Goal: Task Accomplishment & Management: Use online tool/utility

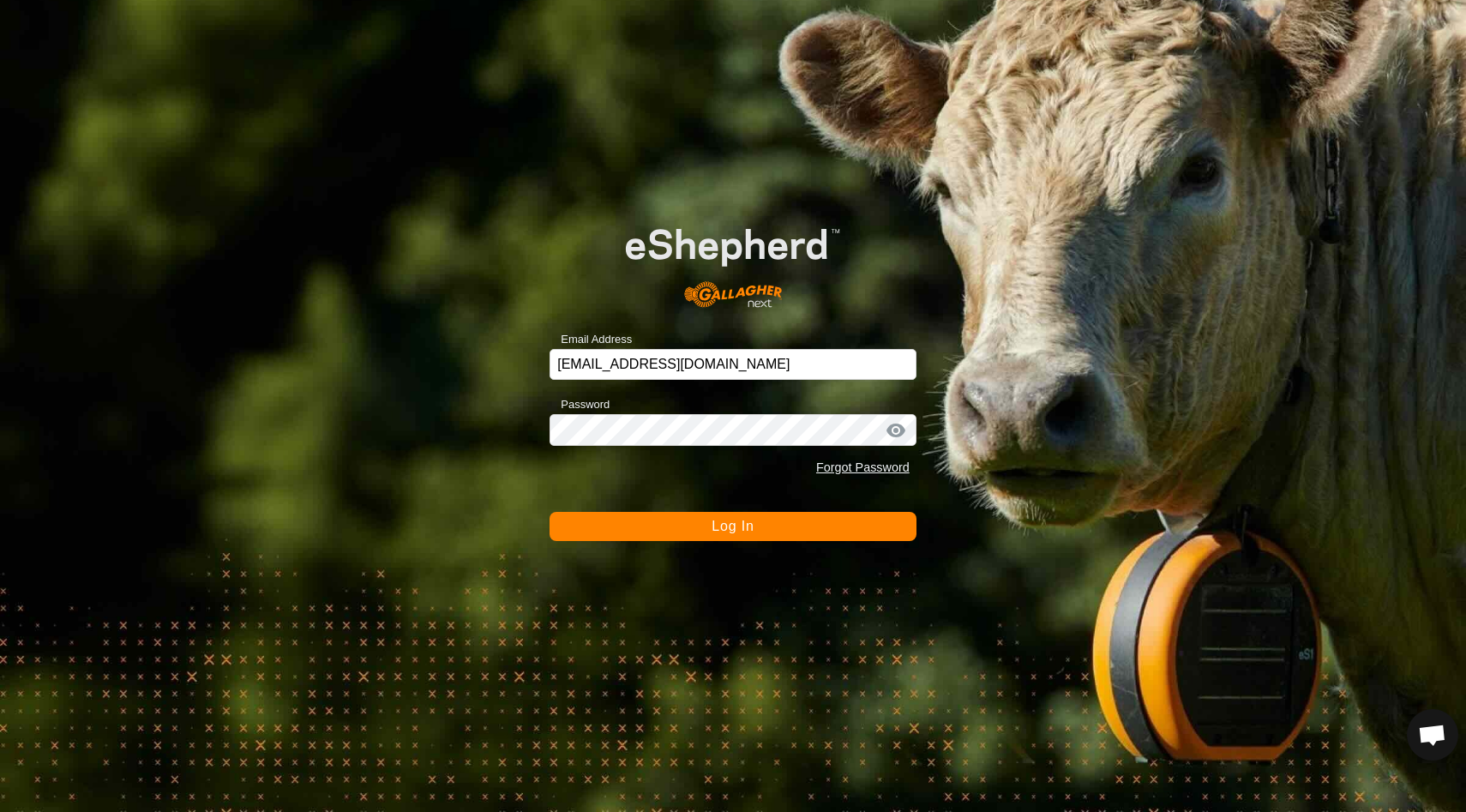
click at [736, 527] on span "Log In" at bounding box center [732, 526] width 42 height 15
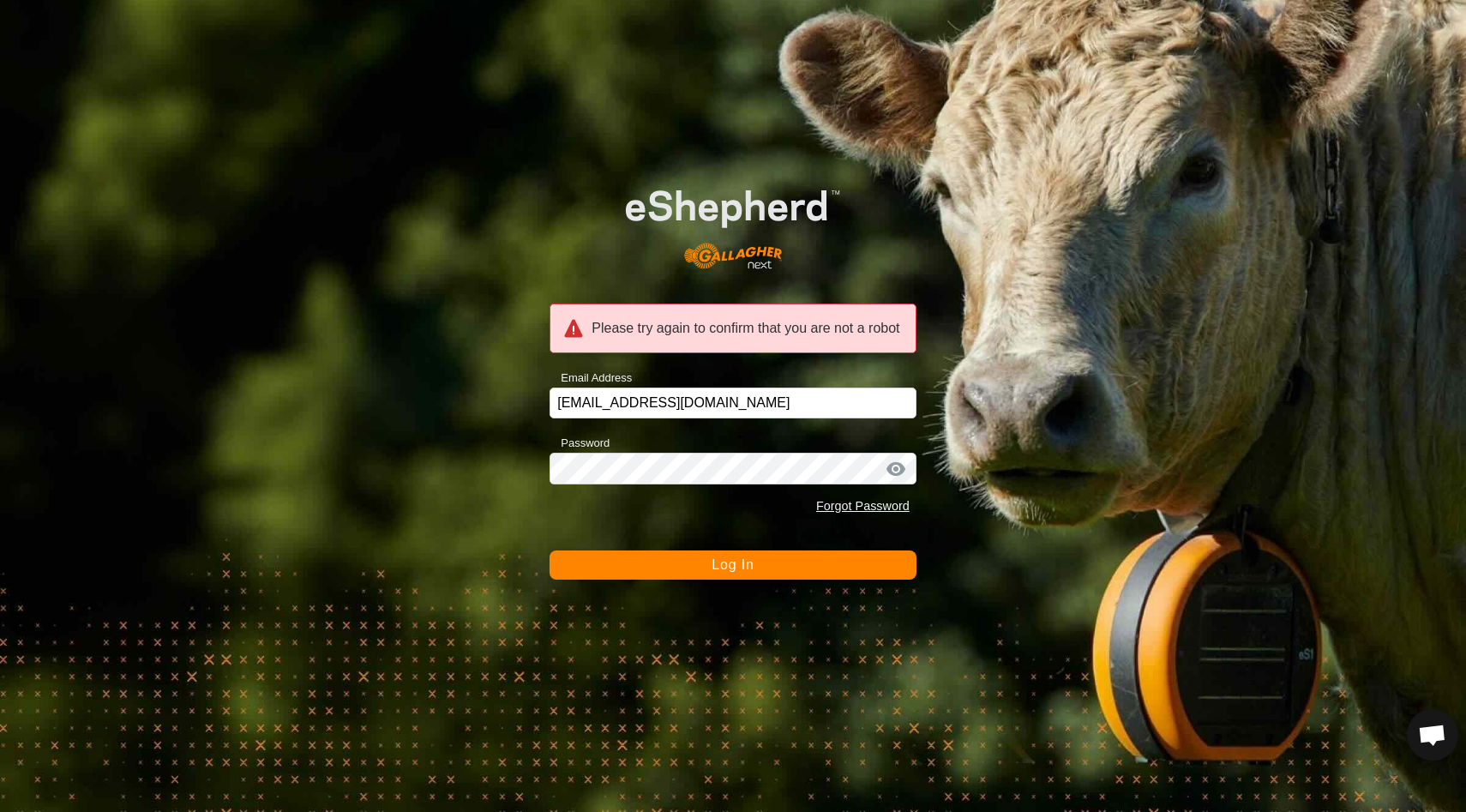
click at [745, 568] on span "Log In" at bounding box center [732, 565] width 42 height 15
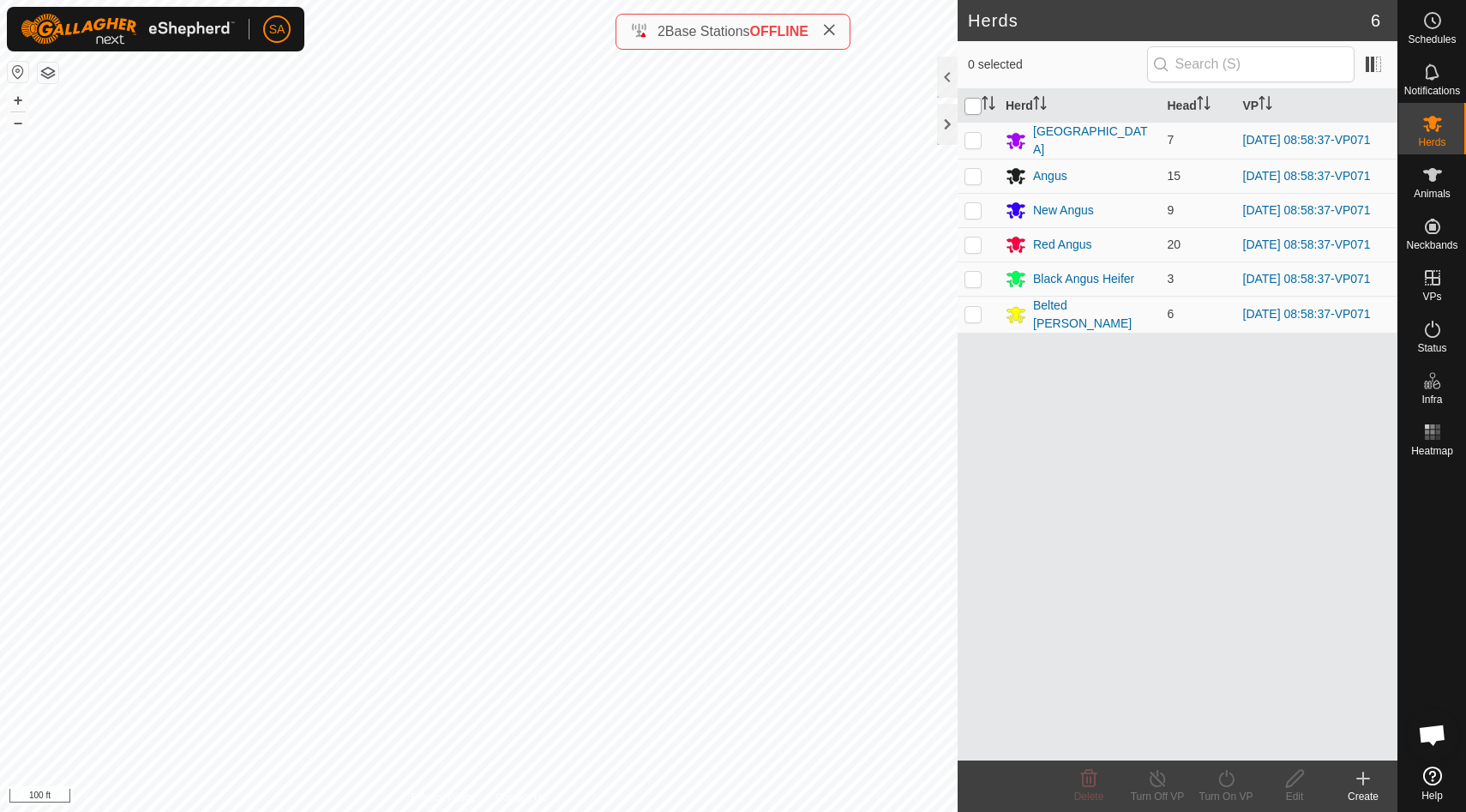
click at [973, 101] on input "checkbox" at bounding box center [972, 106] width 18 height 18
checkbox input "true"
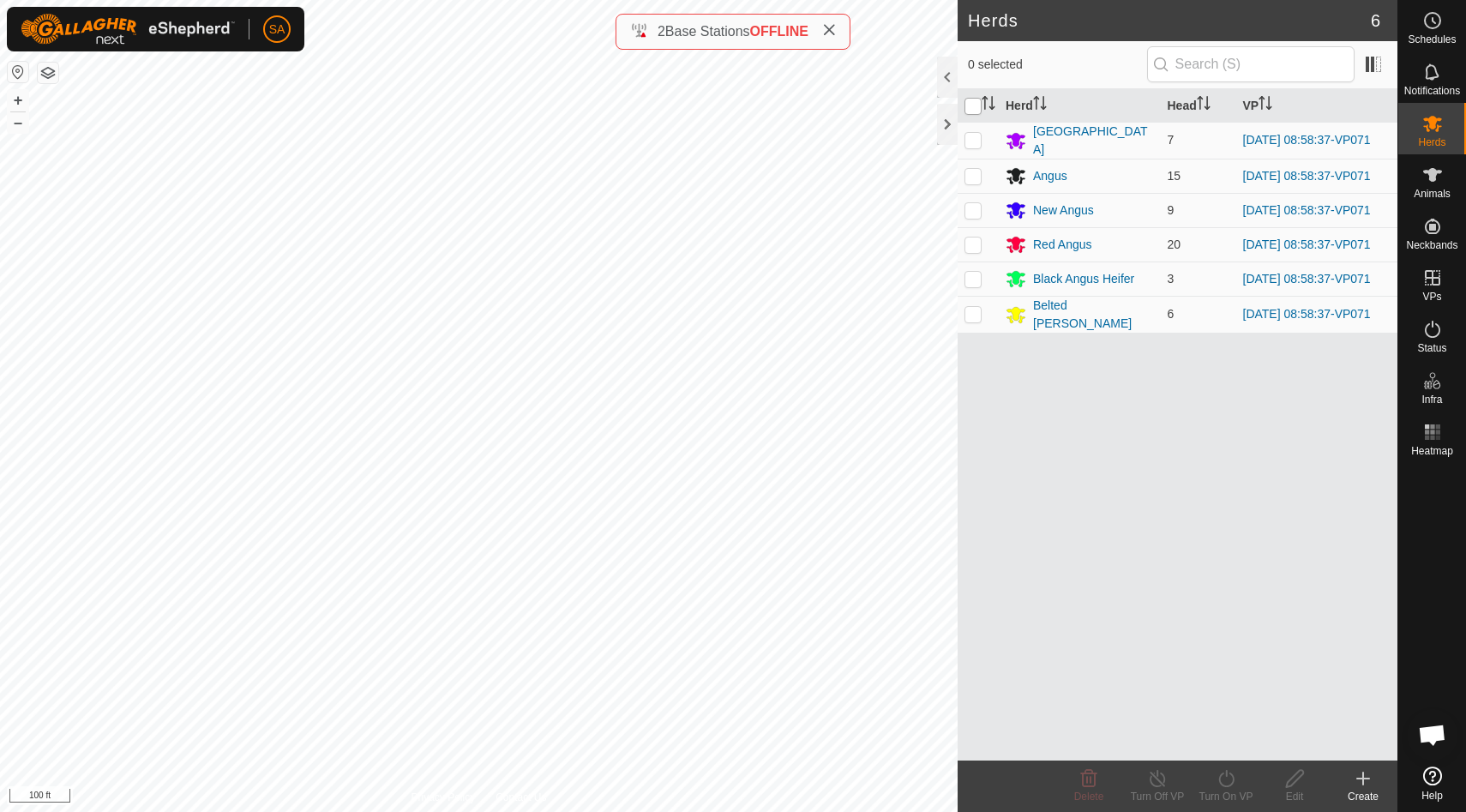
checkbox input "true"
click at [1230, 774] on icon at bounding box center [1225, 778] width 16 height 18
click at [971, 106] on input "checkbox" at bounding box center [972, 106] width 18 height 18
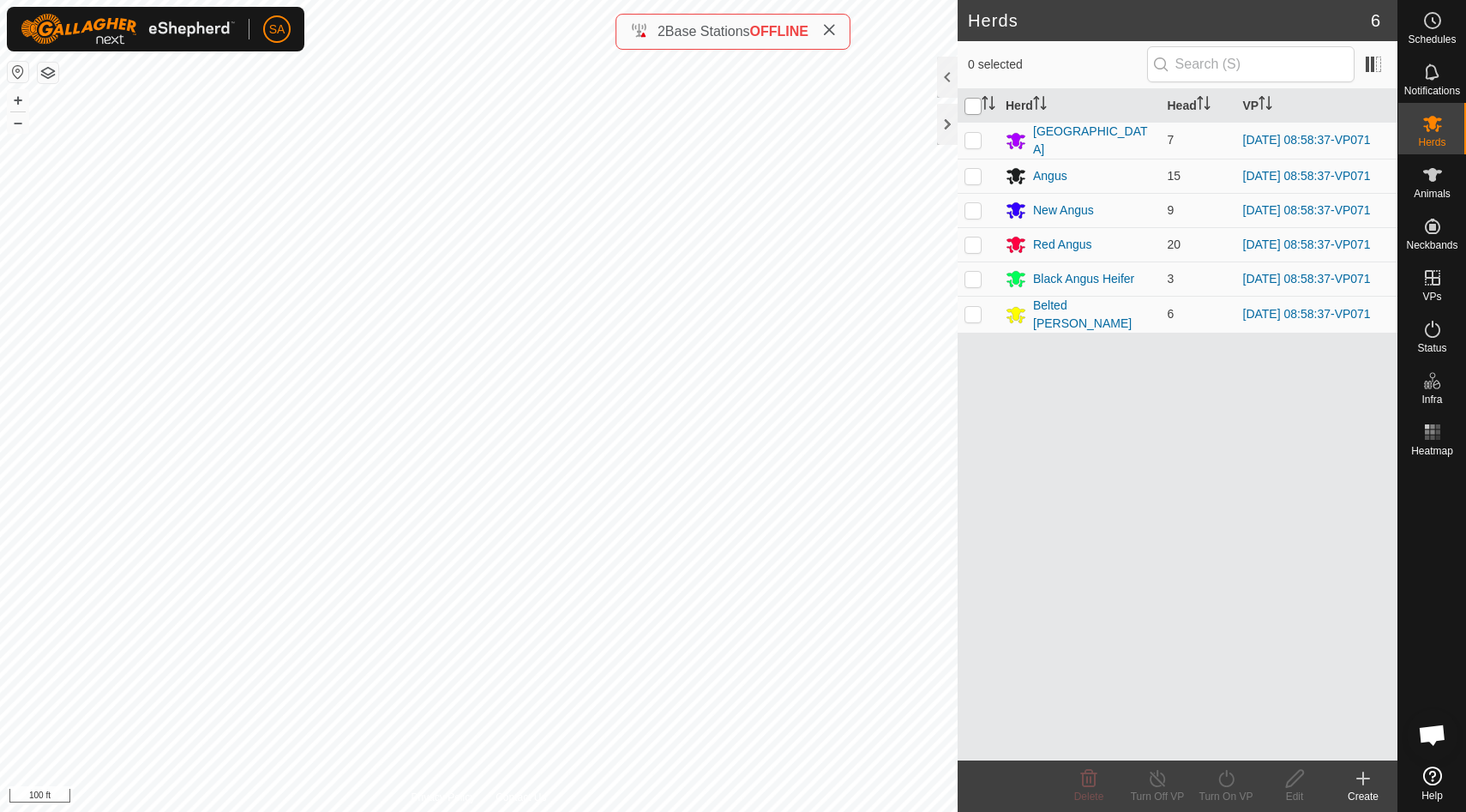
checkbox input "true"
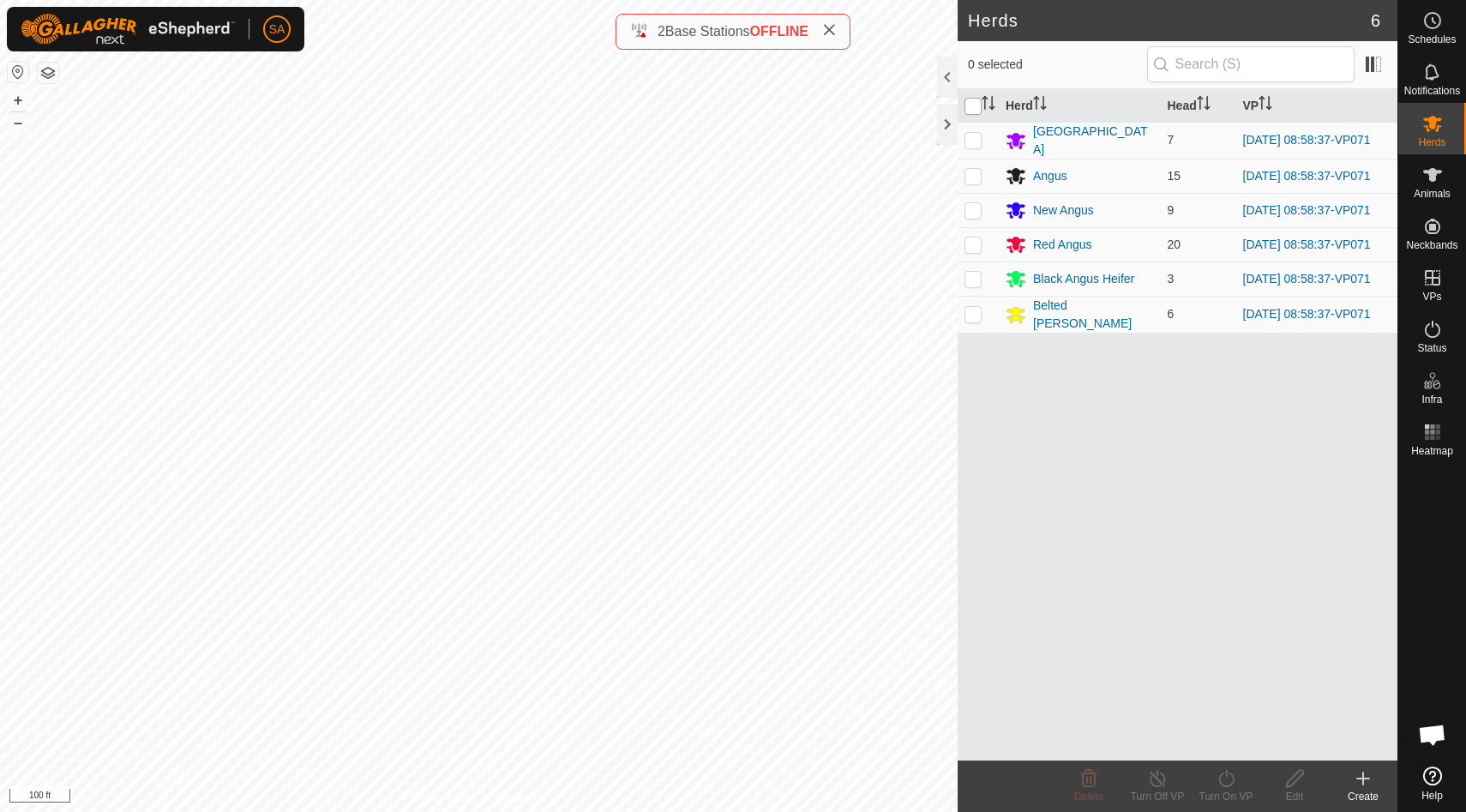
checkbox input "true"
click at [1233, 776] on icon at bounding box center [1225, 778] width 21 height 20
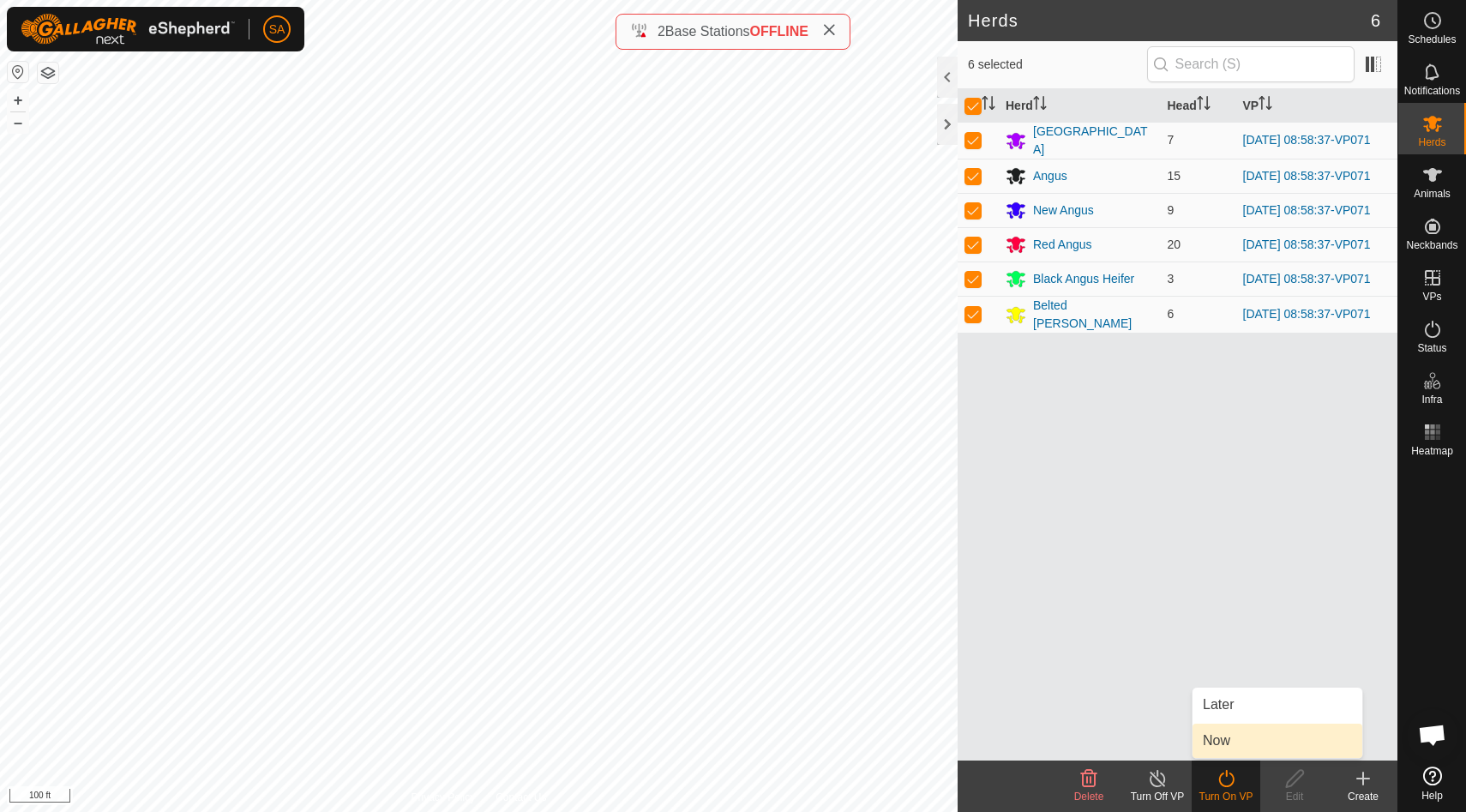
click at [1243, 740] on link "Now" at bounding box center [1276, 740] width 169 height 34
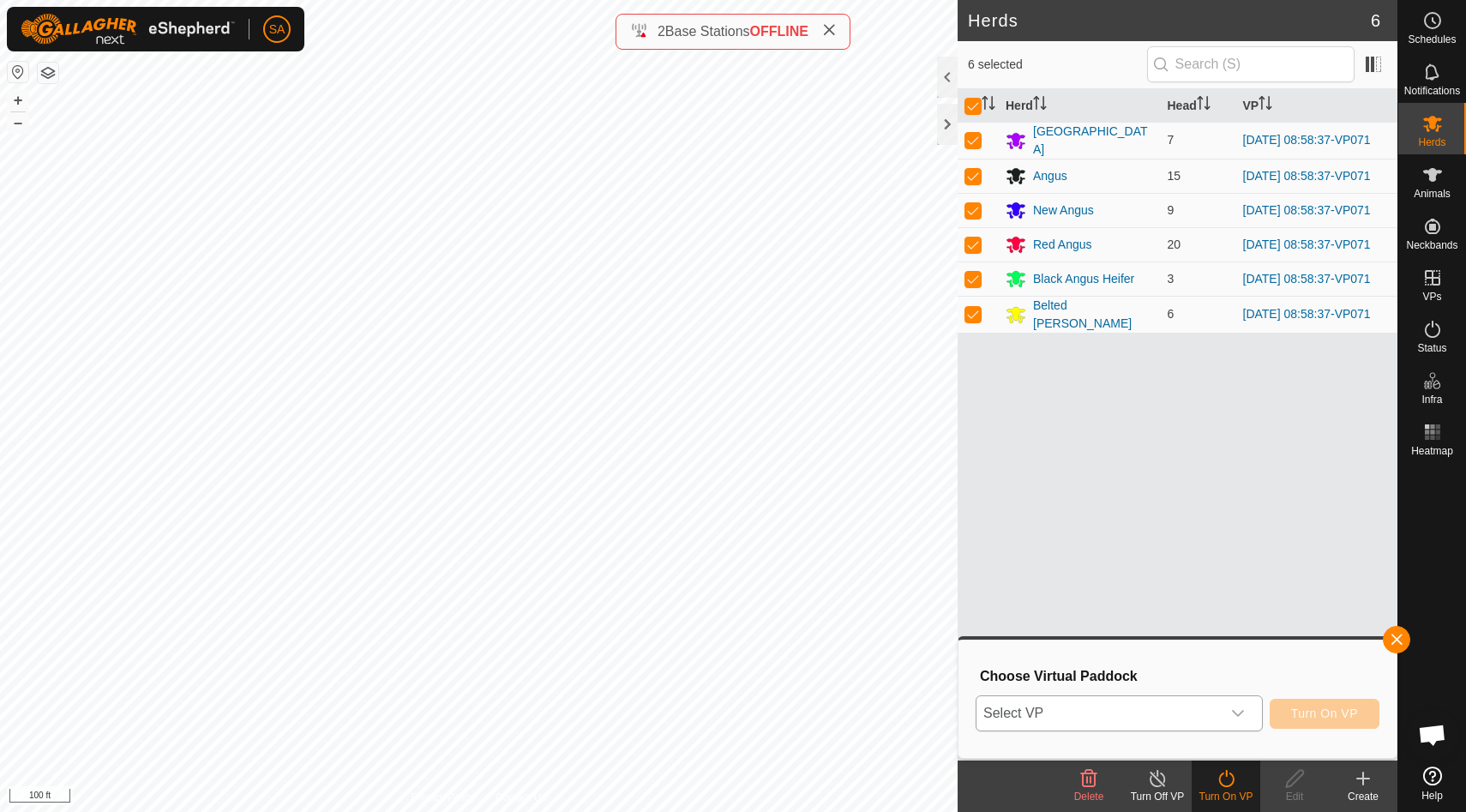
click at [1238, 709] on icon "dropdown trigger" at bounding box center [1237, 713] width 14 height 14
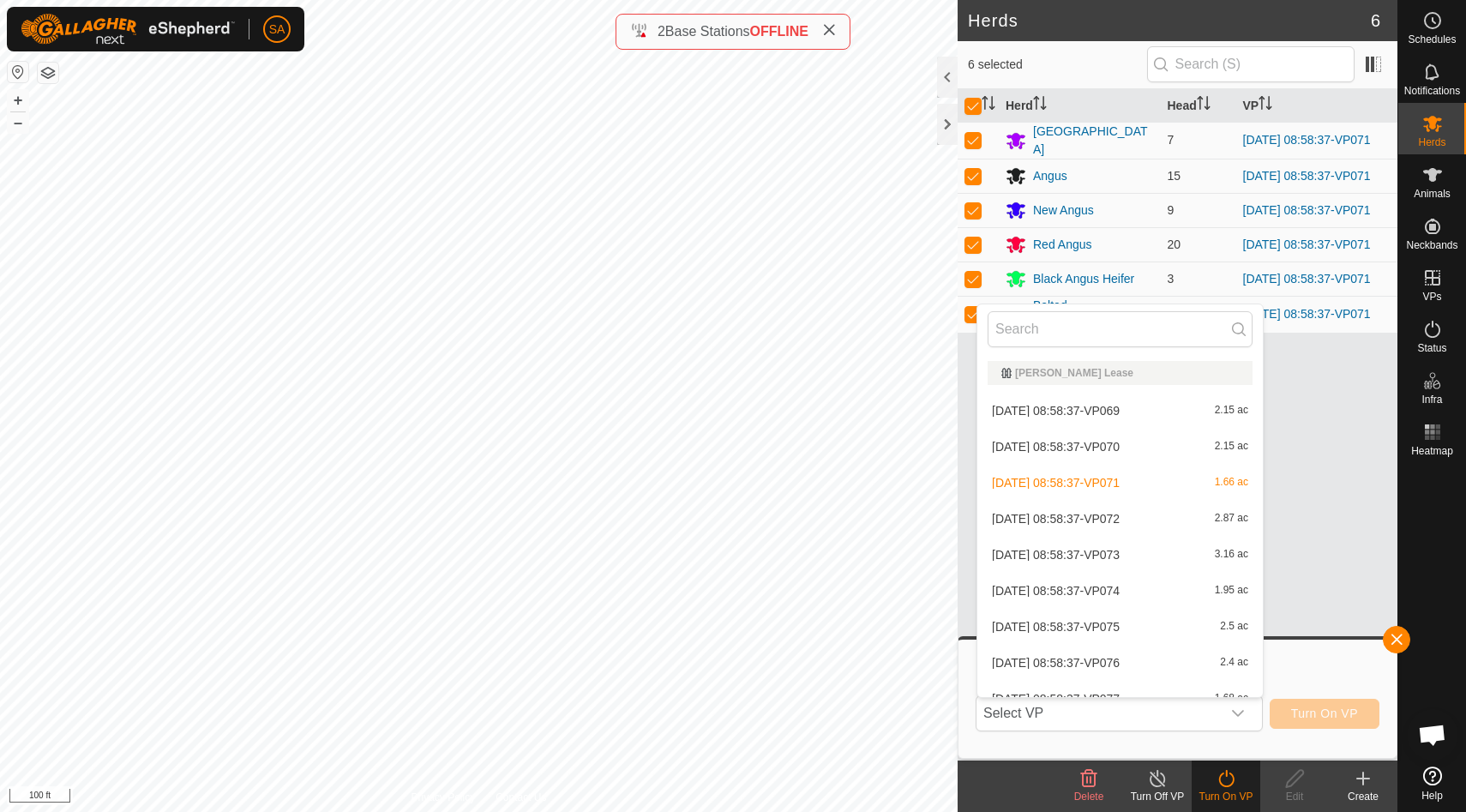
click at [1354, 455] on div "Herd Head VP [GEOGRAPHIC_DATA] 7 [DATE] 08:58:37-VP071 Angus 15 [DATE] 08:58:37…" at bounding box center [1177, 424] width 440 height 671
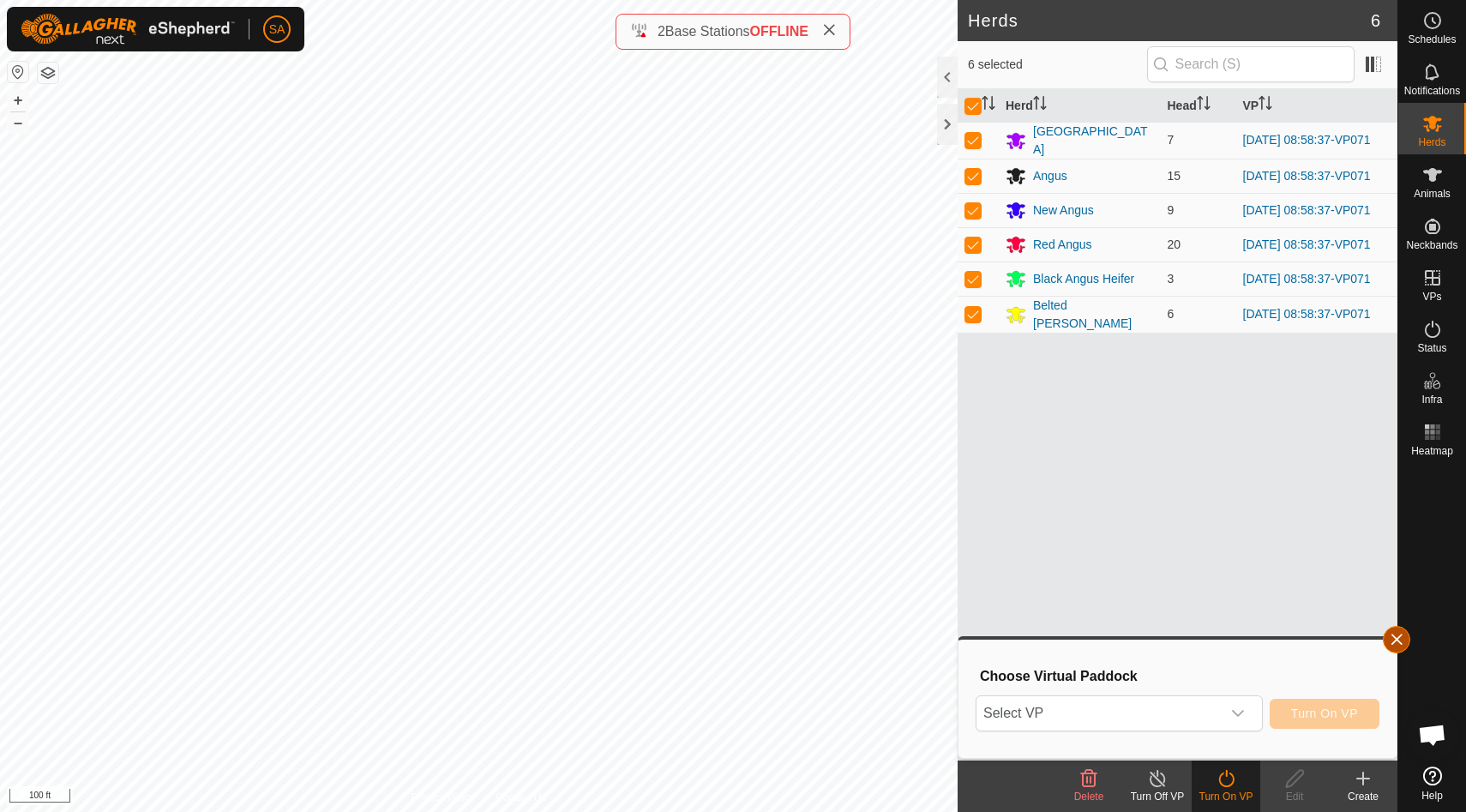
click at [1391, 642] on button "button" at bounding box center [1397, 640] width 28 height 28
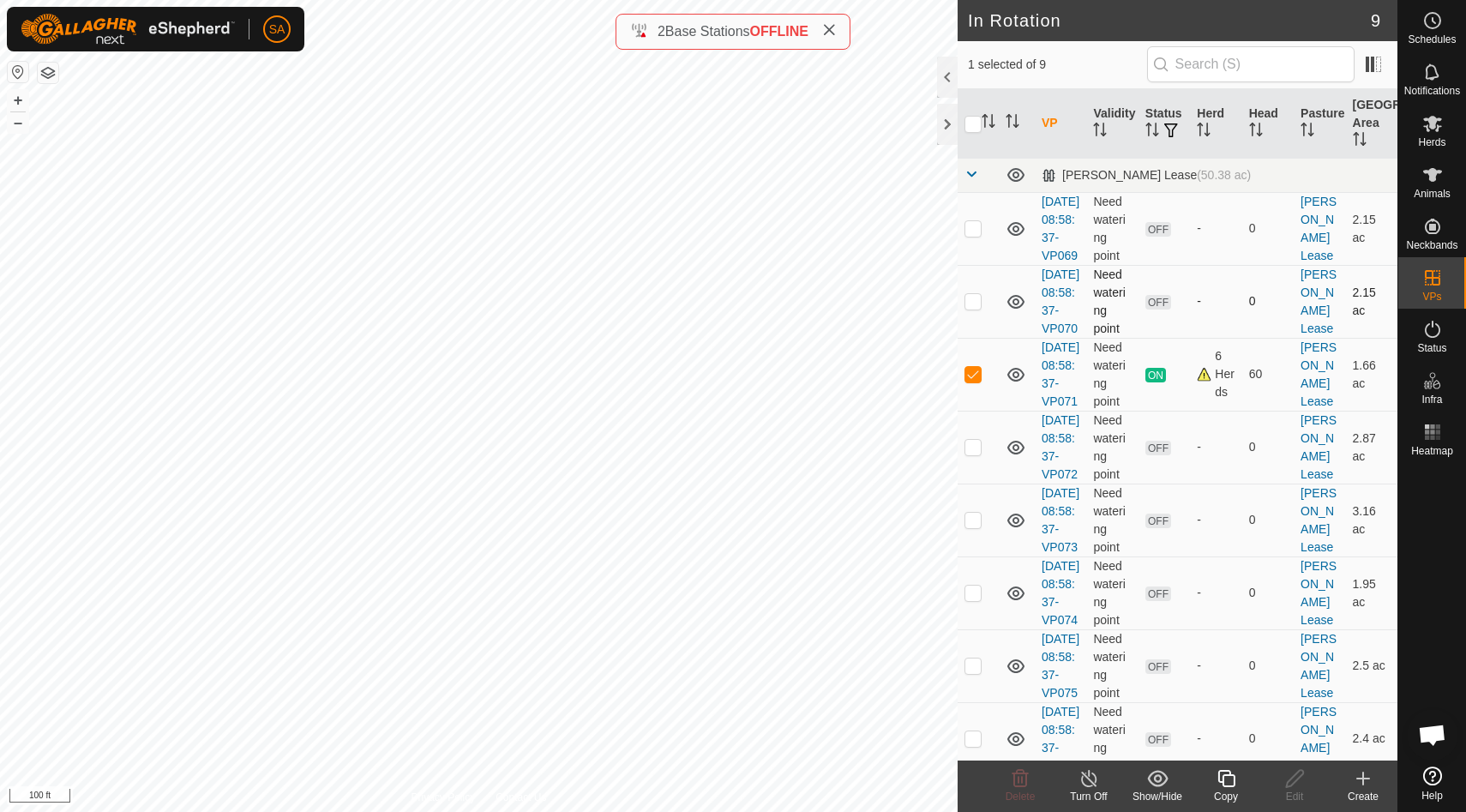
click at [973, 307] on p-checkbox at bounding box center [972, 300] width 18 height 14
checkbox input "false"
click at [975, 381] on p-checkbox at bounding box center [972, 373] width 18 height 14
checkbox input "false"
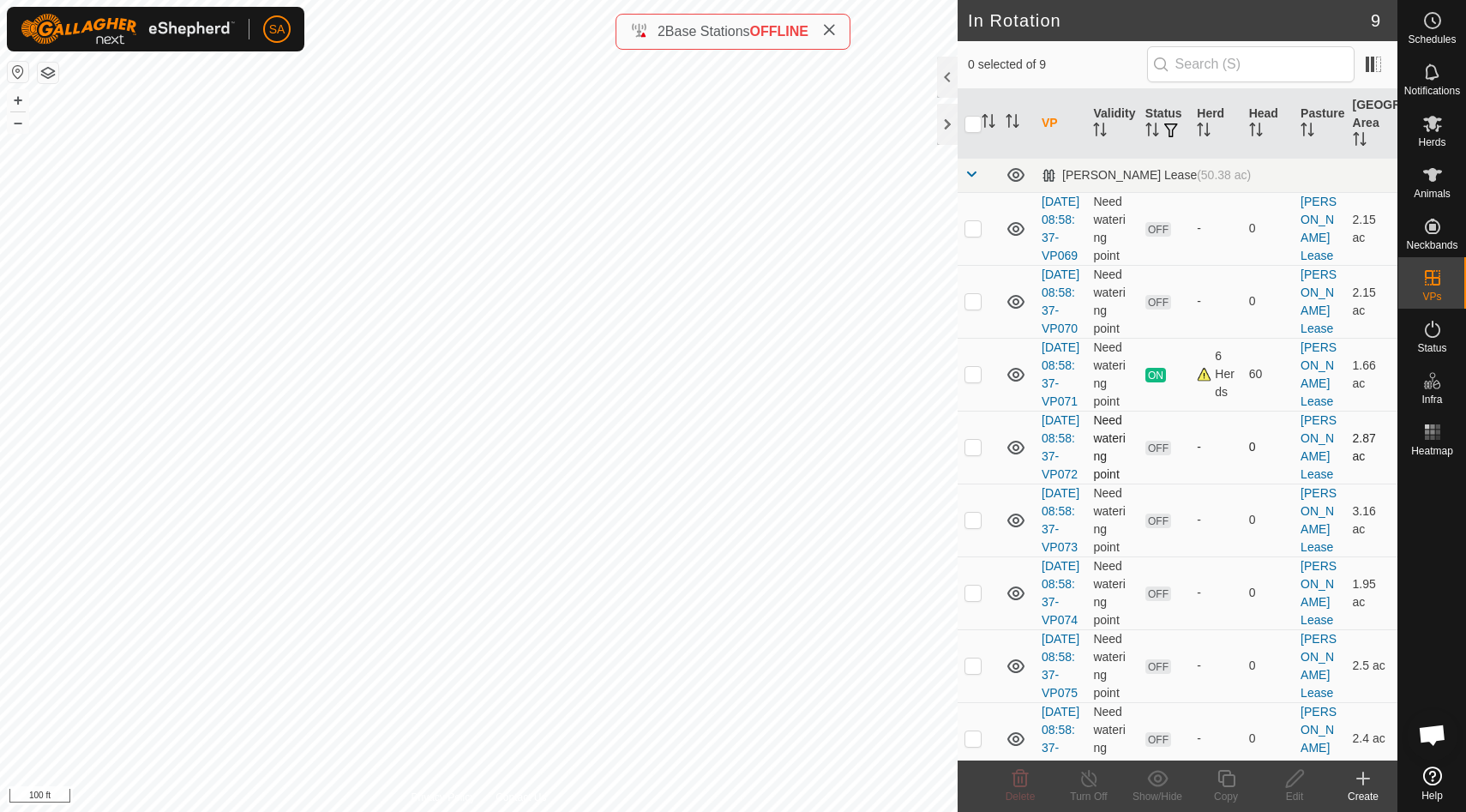
click at [975, 454] on p-checkbox at bounding box center [972, 446] width 18 height 14
checkbox input "false"
click at [971, 526] on p-checkbox at bounding box center [972, 518] width 18 height 14
checkbox input "true"
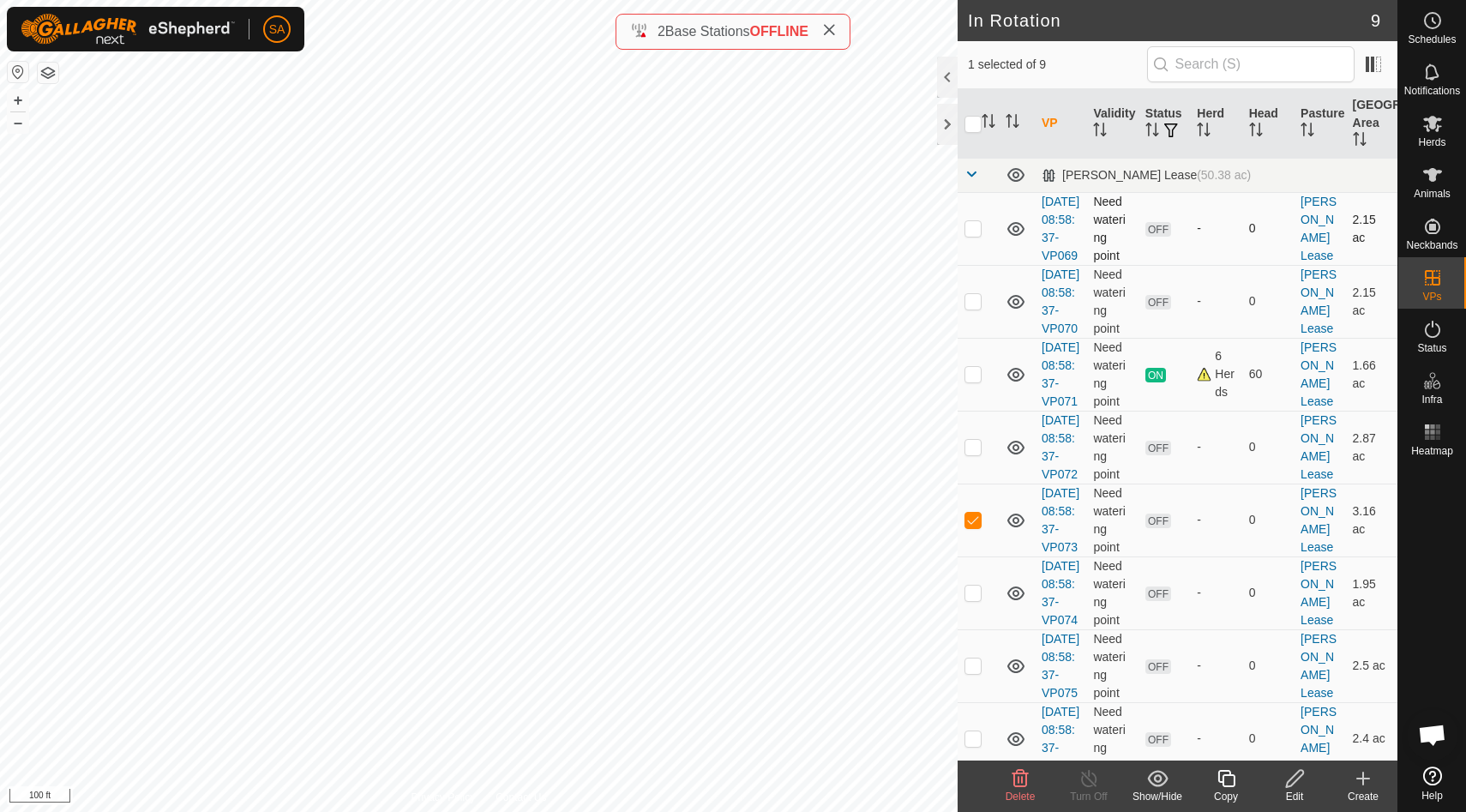
click at [974, 234] on p-checkbox at bounding box center [972, 228] width 18 height 14
checkbox input "false"
click at [972, 526] on p-checkbox at bounding box center [972, 518] width 18 height 14
checkbox input "false"
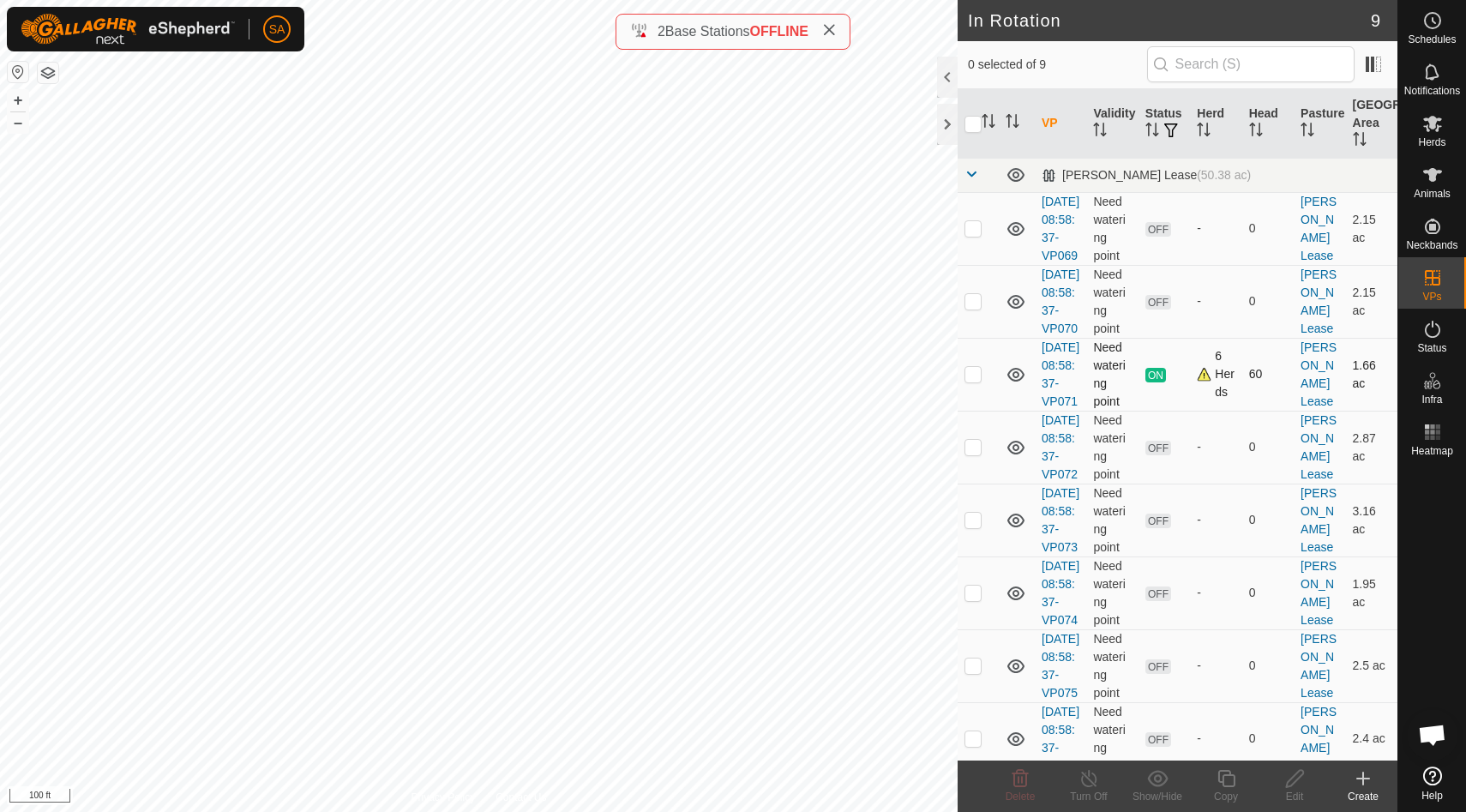
click at [973, 381] on p-checkbox at bounding box center [972, 373] width 18 height 14
checkbox input "true"
click at [1232, 782] on icon at bounding box center [1225, 778] width 21 height 20
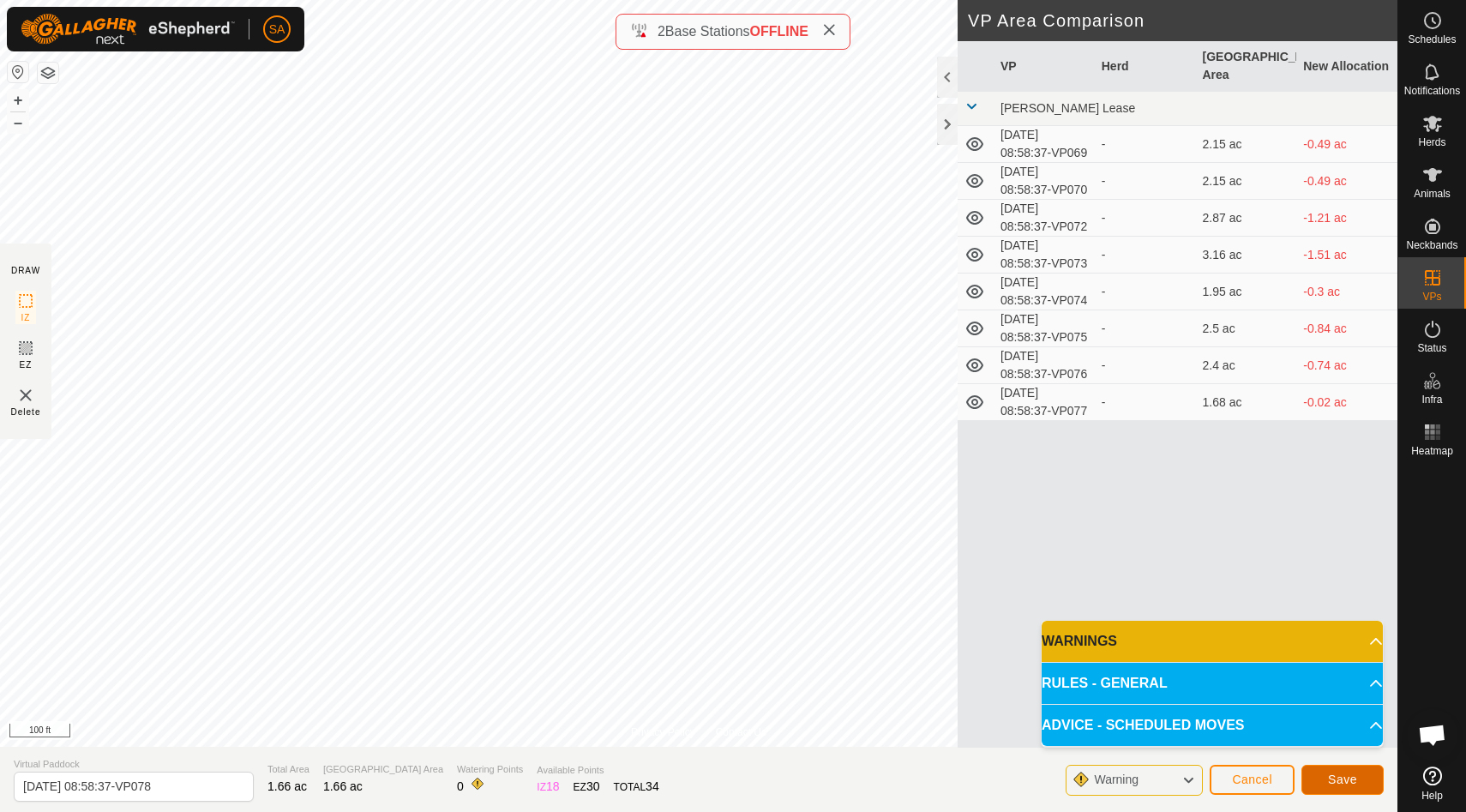
click at [1342, 780] on span "Save" at bounding box center [1342, 779] width 29 height 14
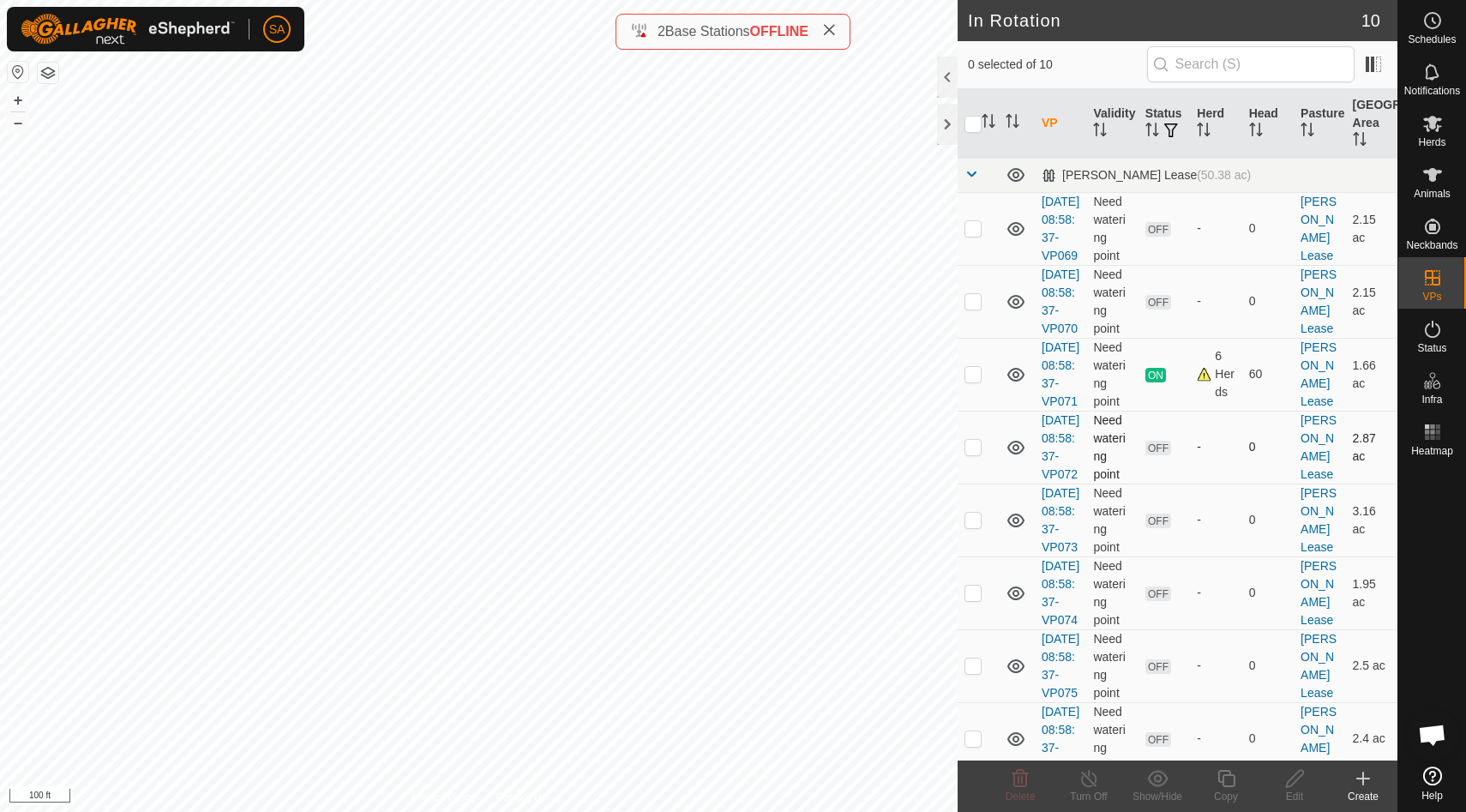
click at [975, 454] on p-checkbox at bounding box center [972, 446] width 18 height 14
checkbox input "false"
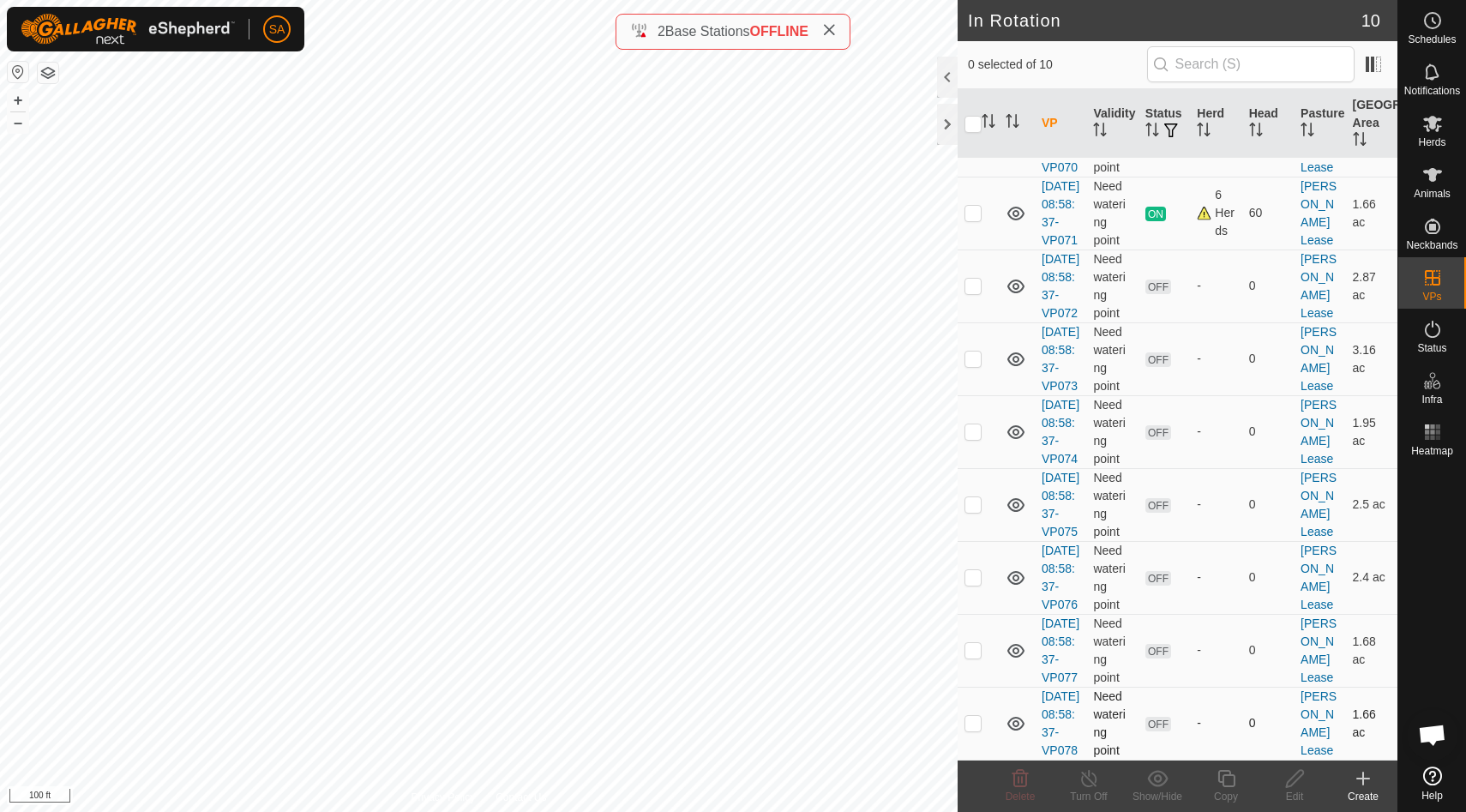
click at [976, 716] on p-checkbox at bounding box center [972, 722] width 18 height 14
checkbox input "true"
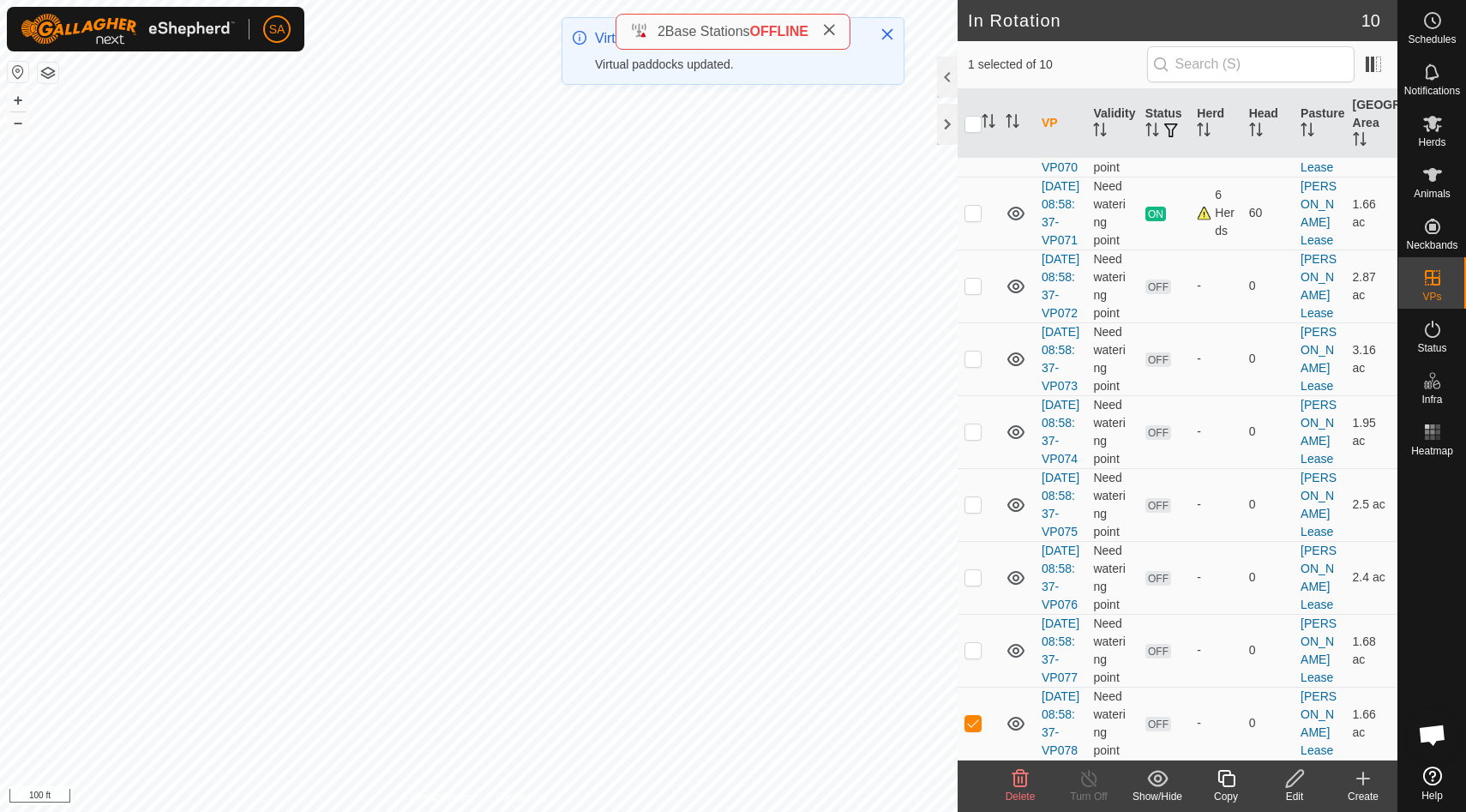
scroll to position [0, 0]
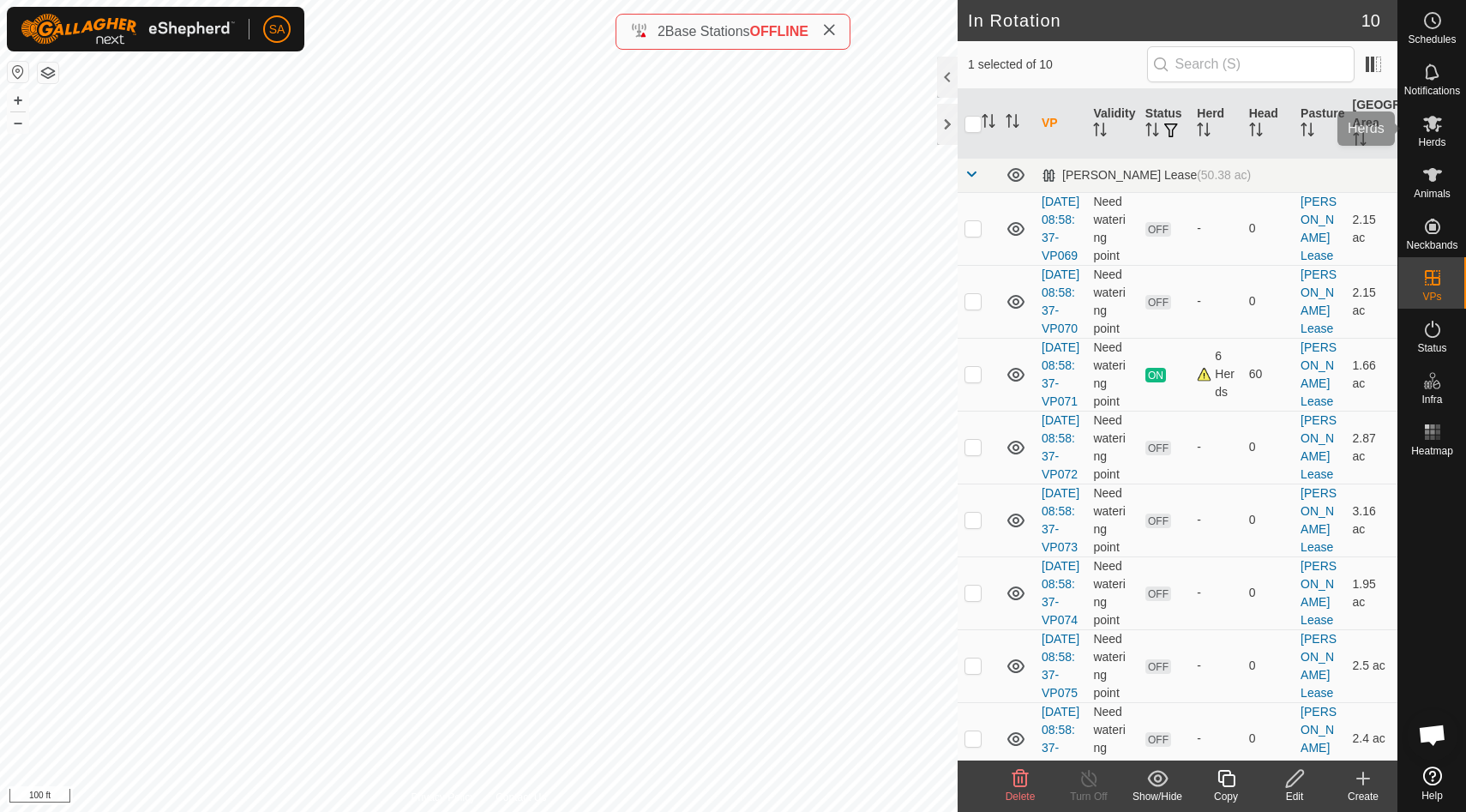
click at [1434, 126] on icon at bounding box center [1432, 124] width 19 height 17
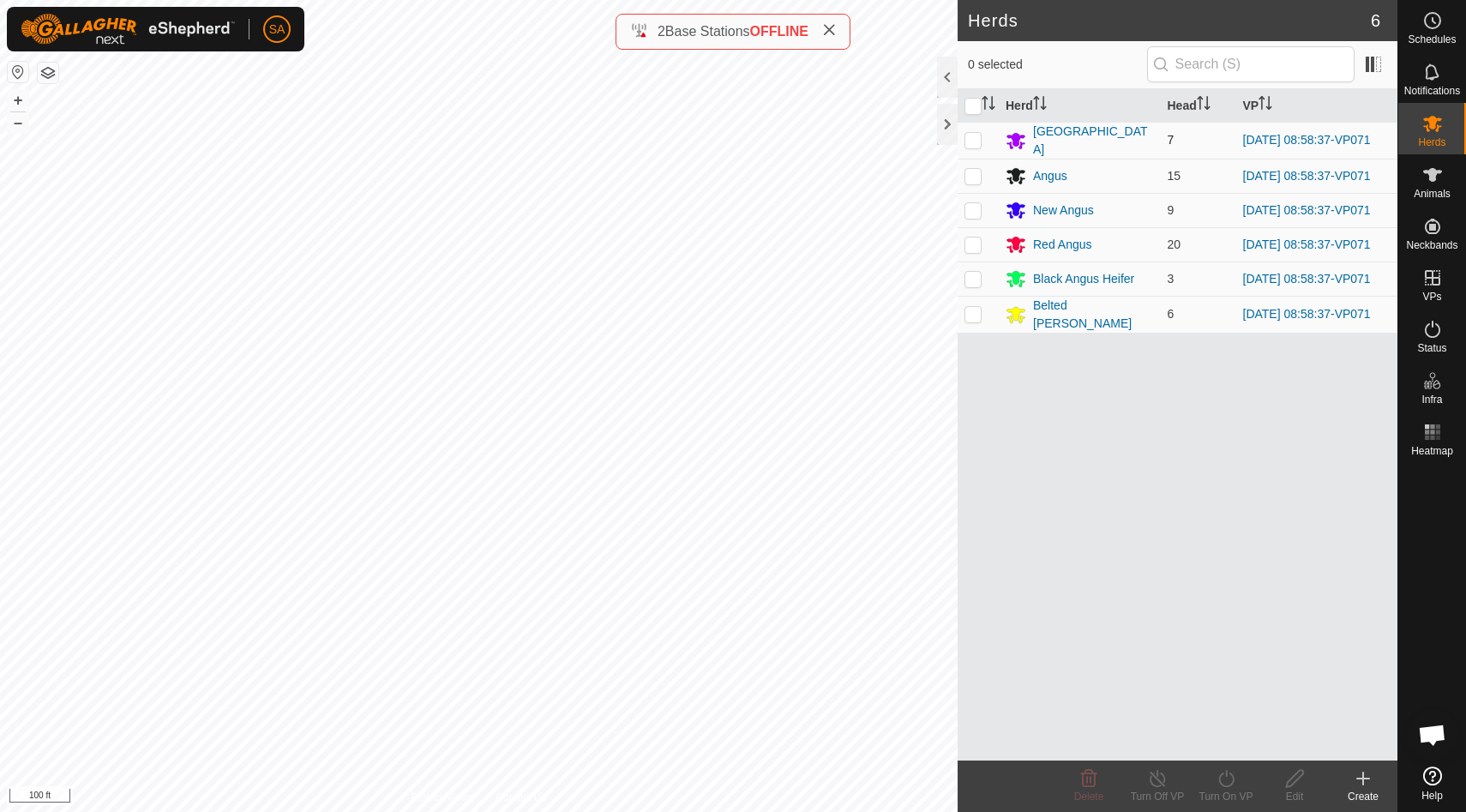
click at [971, 137] on p-checkbox at bounding box center [972, 139] width 18 height 14
checkbox input "true"
click at [972, 98] on input "checkbox" at bounding box center [972, 106] width 18 height 18
checkbox input "true"
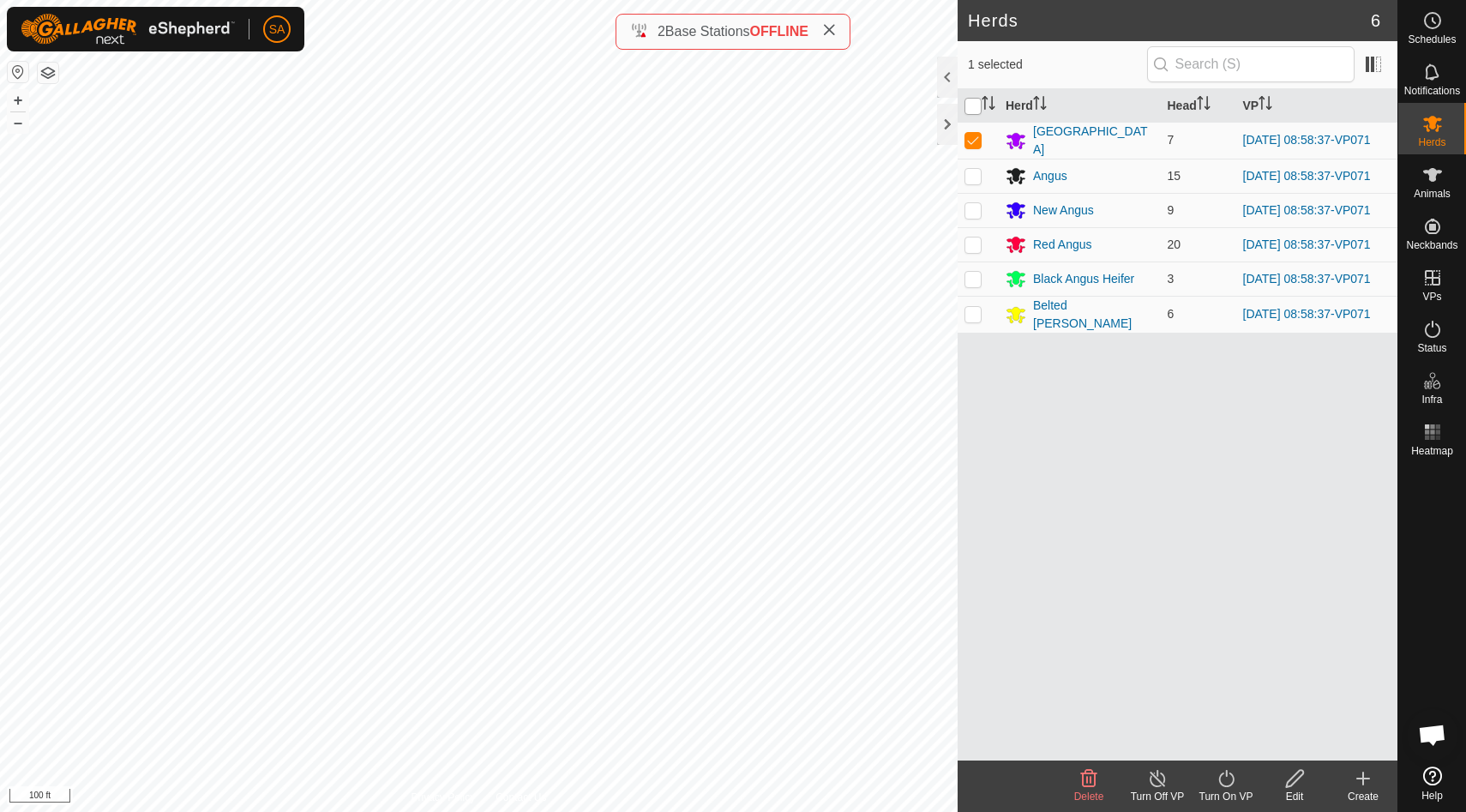
checkbox input "true"
click at [1225, 779] on icon at bounding box center [1225, 778] width 21 height 20
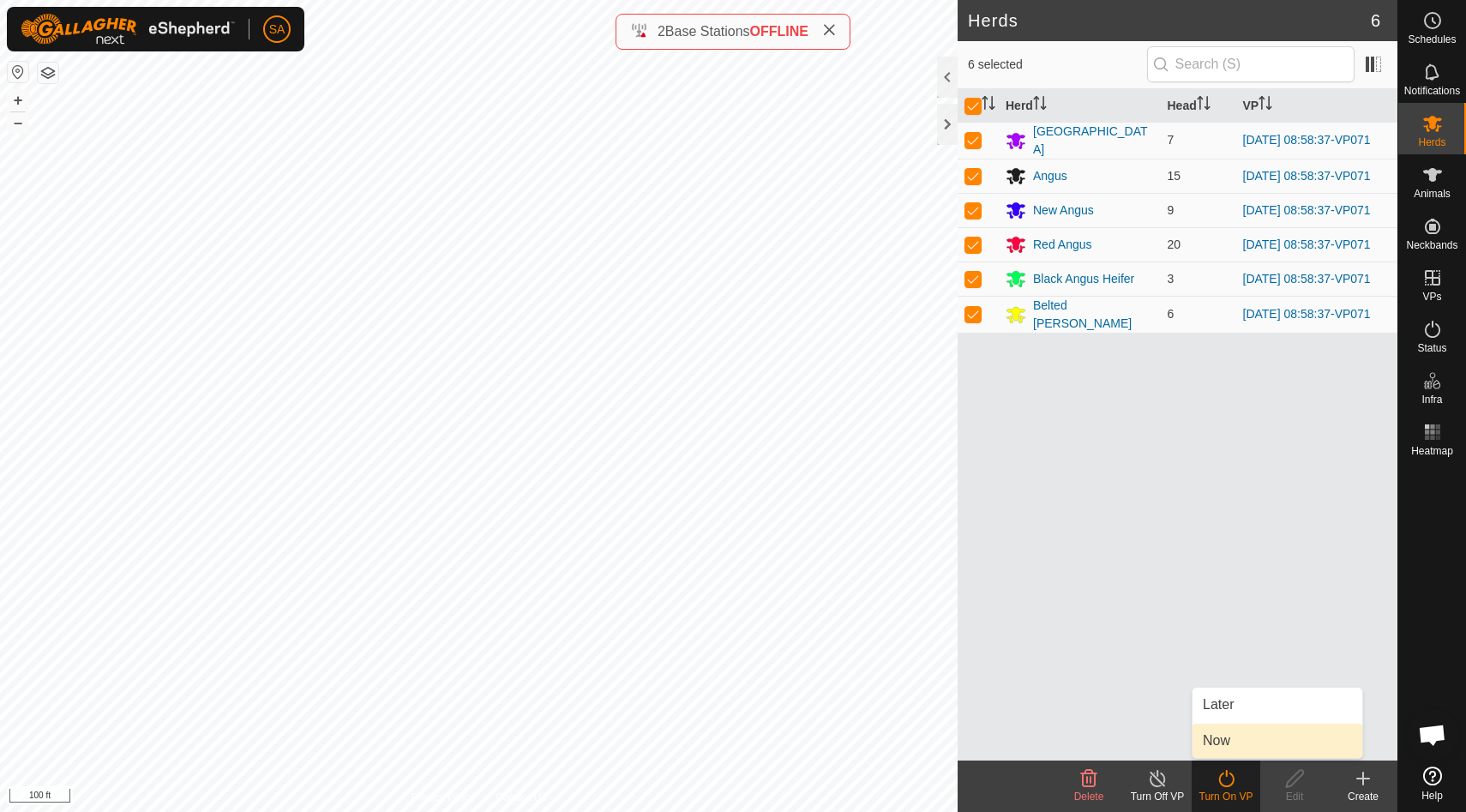
click at [1226, 737] on link "Now" at bounding box center [1276, 740] width 169 height 34
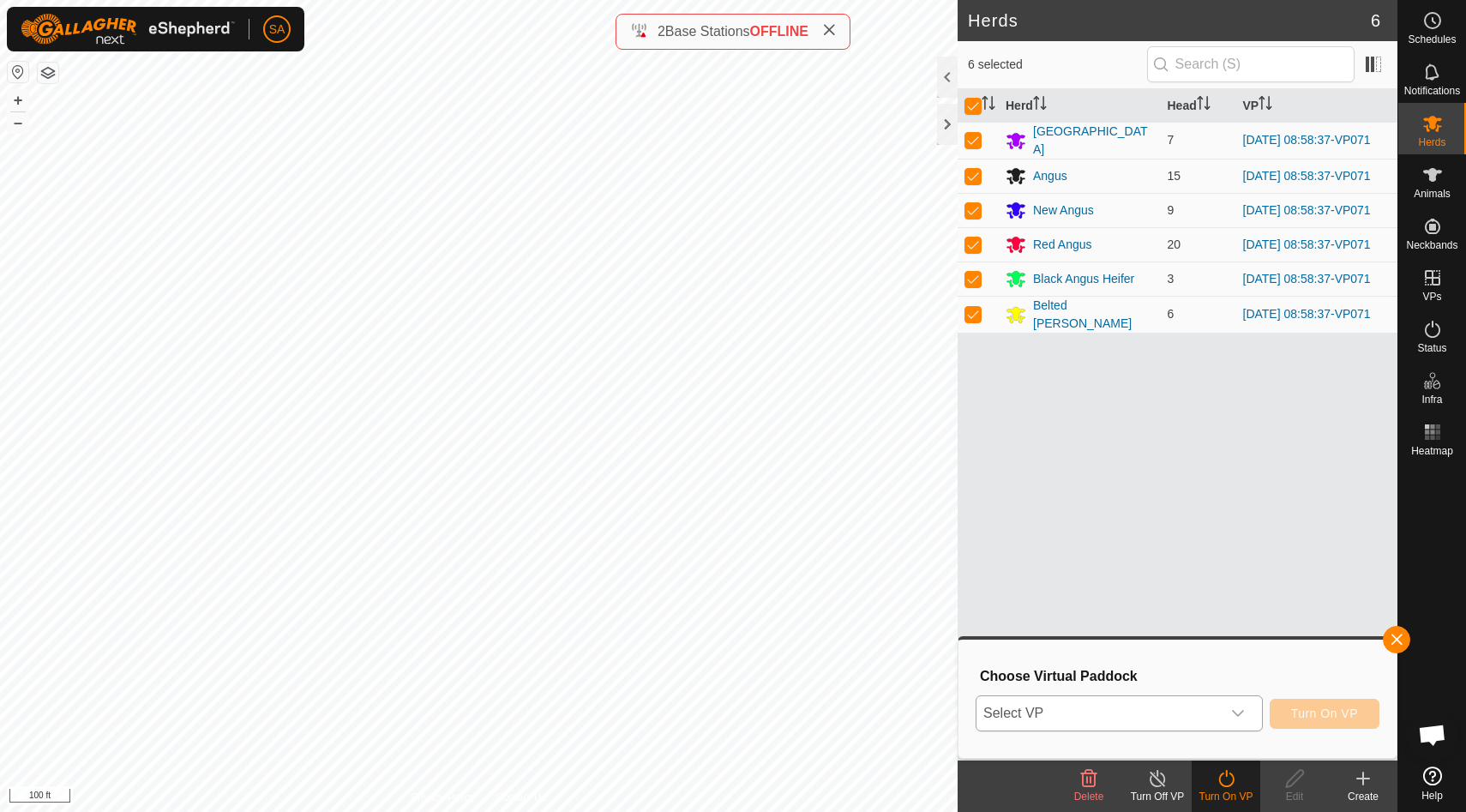
click at [1240, 708] on icon "dropdown trigger" at bounding box center [1237, 713] width 14 height 14
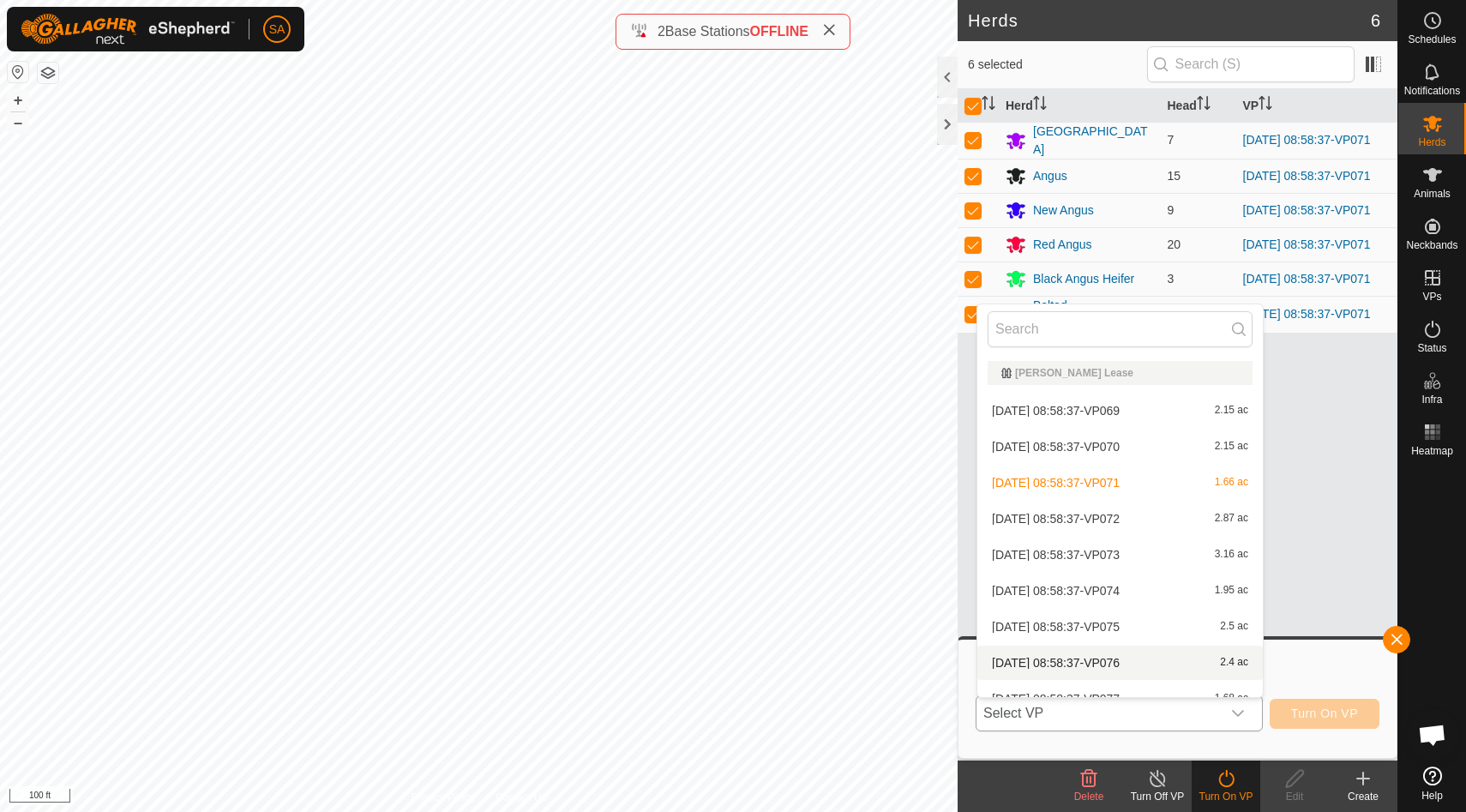
scroll to position [55, 0]
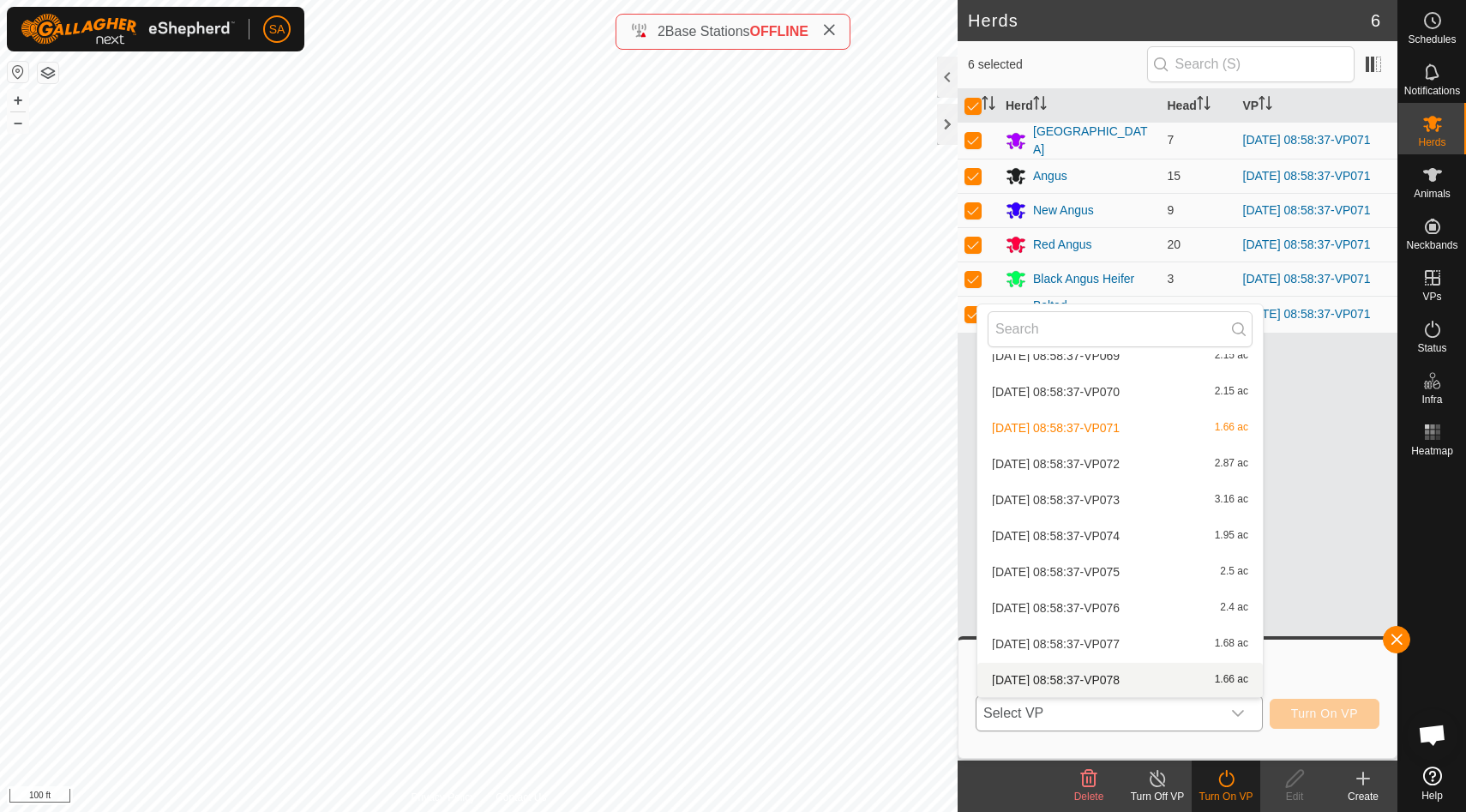
click at [1162, 680] on li "[DATE] 08:58:37-VP078 1.66 ac" at bounding box center [1120, 679] width 285 height 34
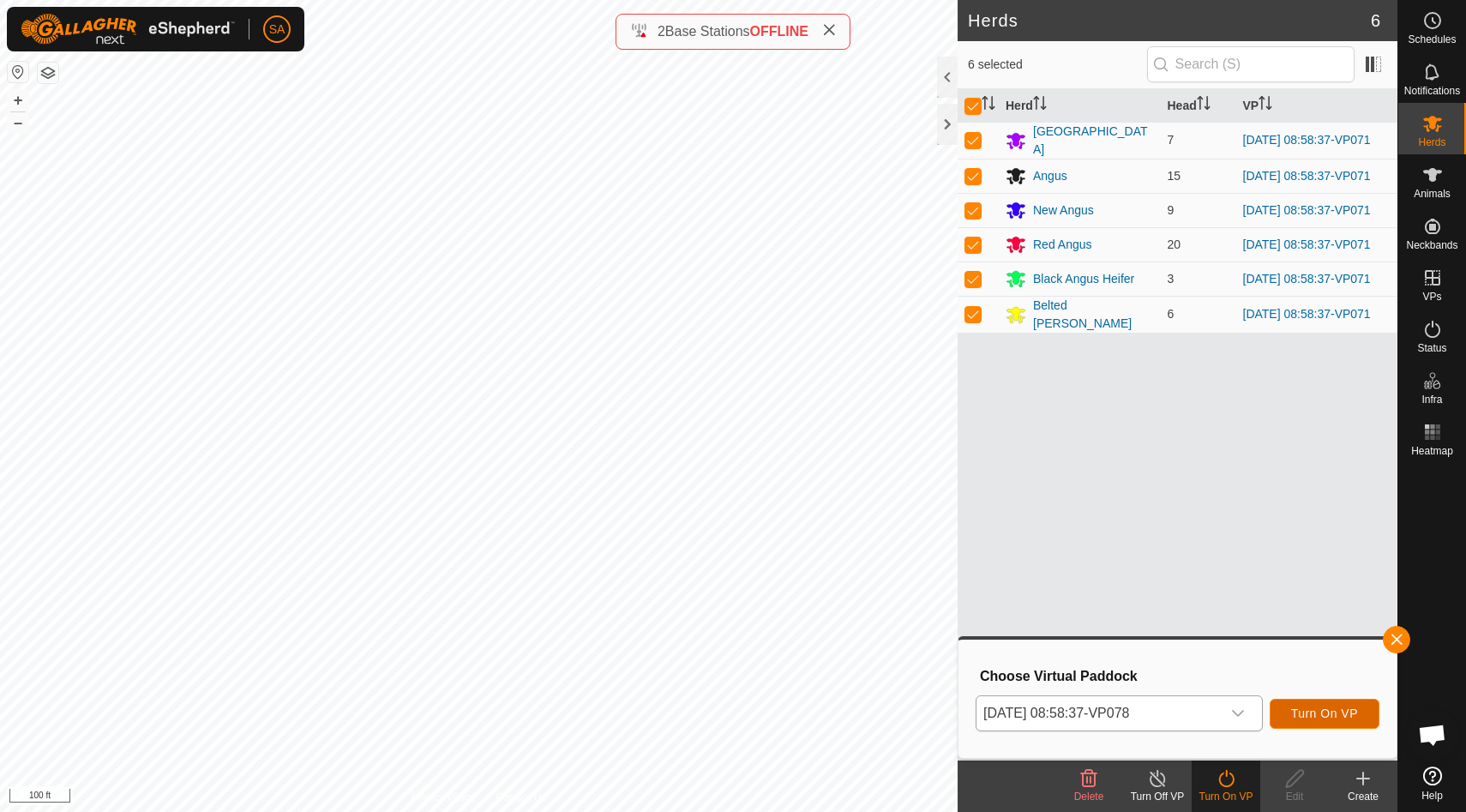
click at [1323, 710] on span "Turn On VP" at bounding box center [1324, 713] width 67 height 14
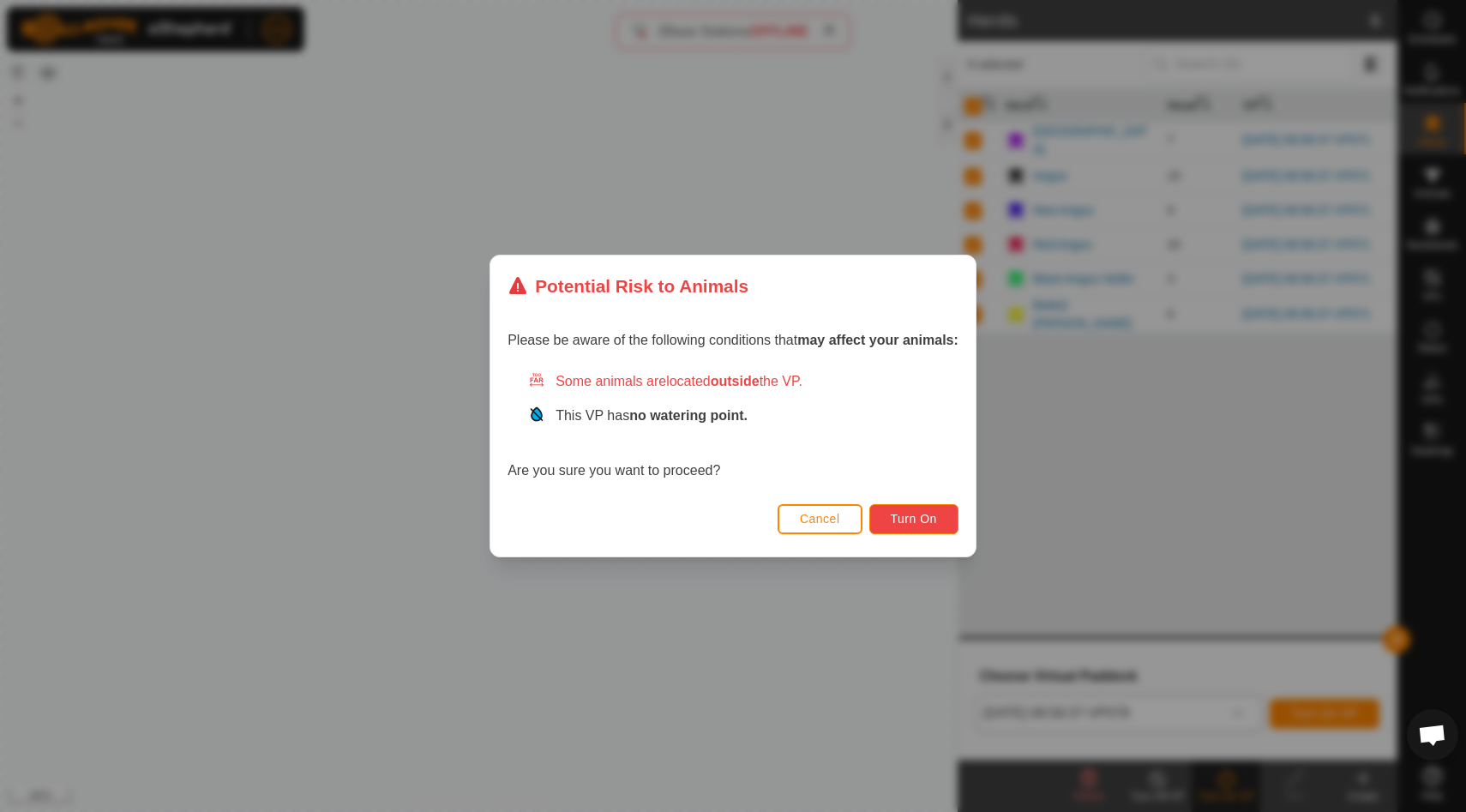
click at [936, 506] on button "Turn On" at bounding box center [914, 518] width 89 height 30
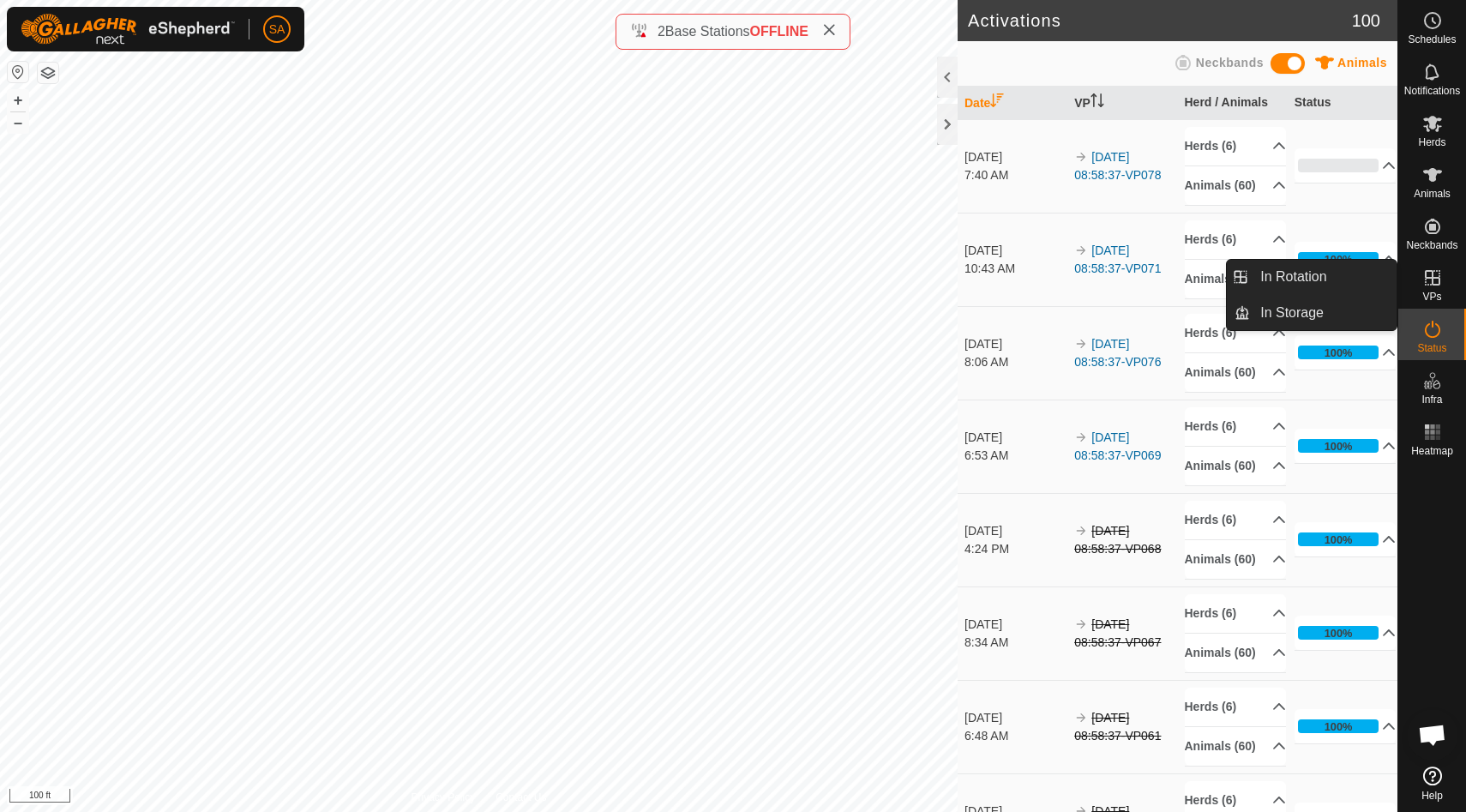
click at [1433, 282] on icon at bounding box center [1433, 278] width 20 height 20
click at [1359, 272] on link "In Rotation" at bounding box center [1322, 276] width 146 height 34
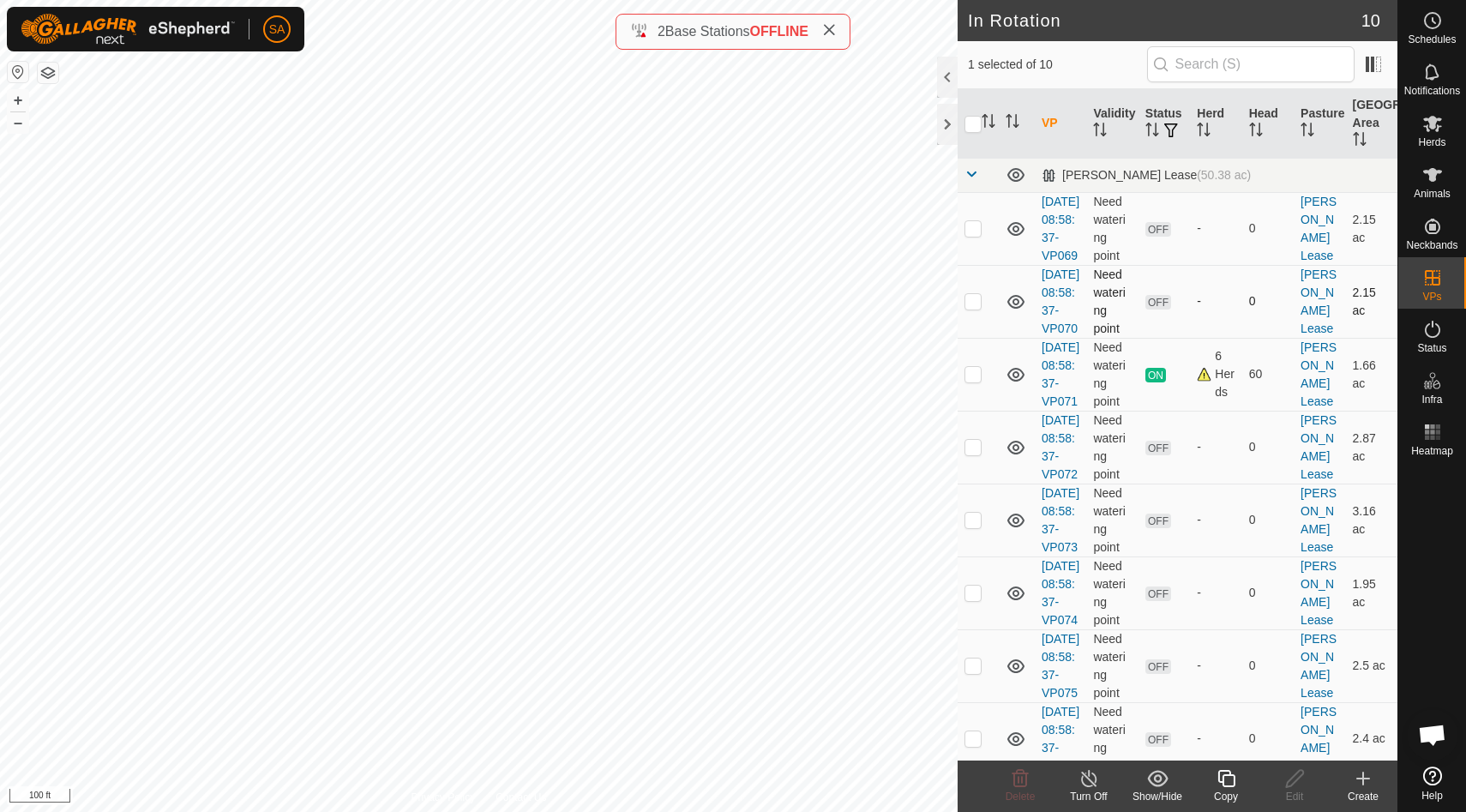
click at [978, 307] on p-checkbox at bounding box center [972, 300] width 18 height 14
checkbox input "true"
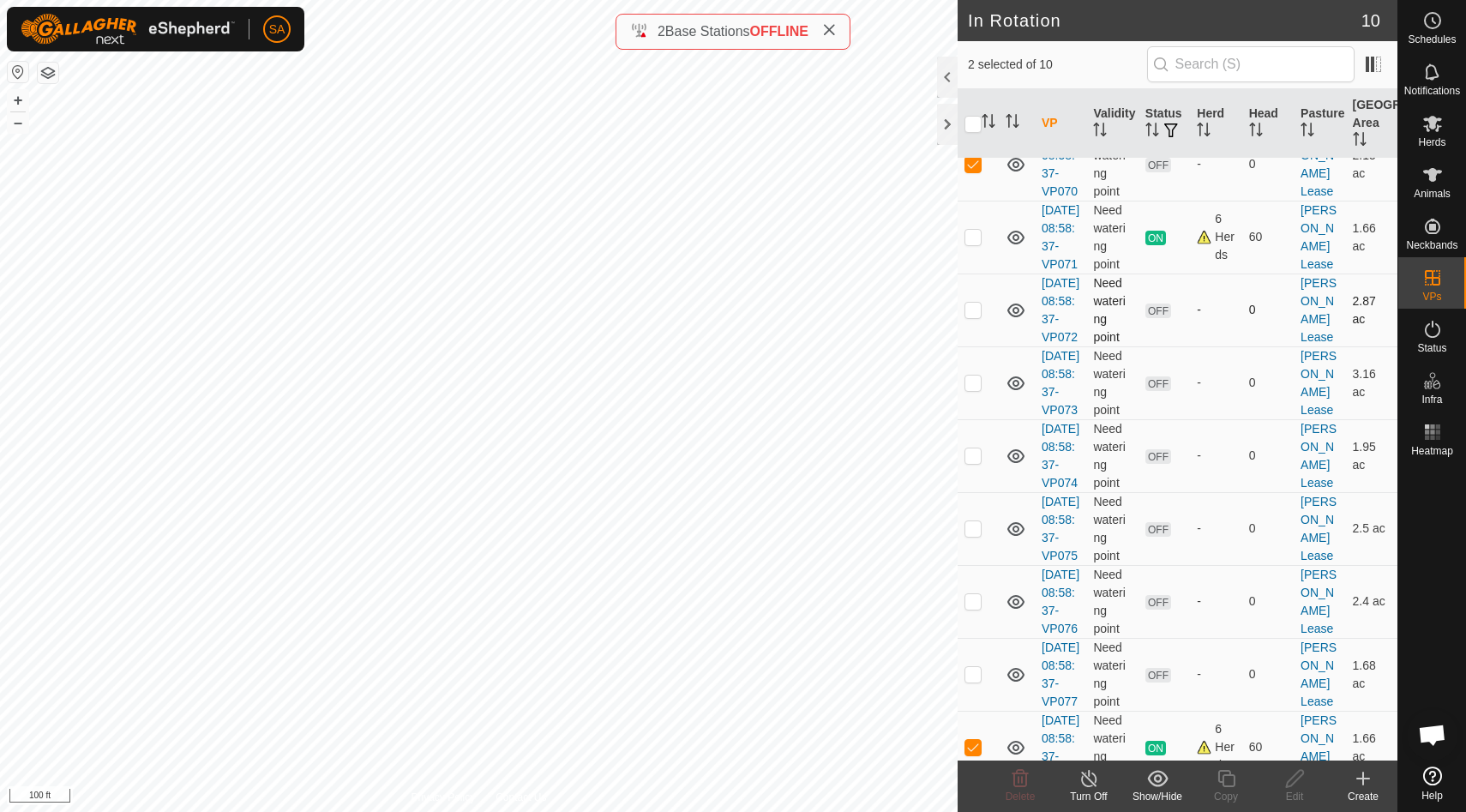
scroll to position [340, 0]
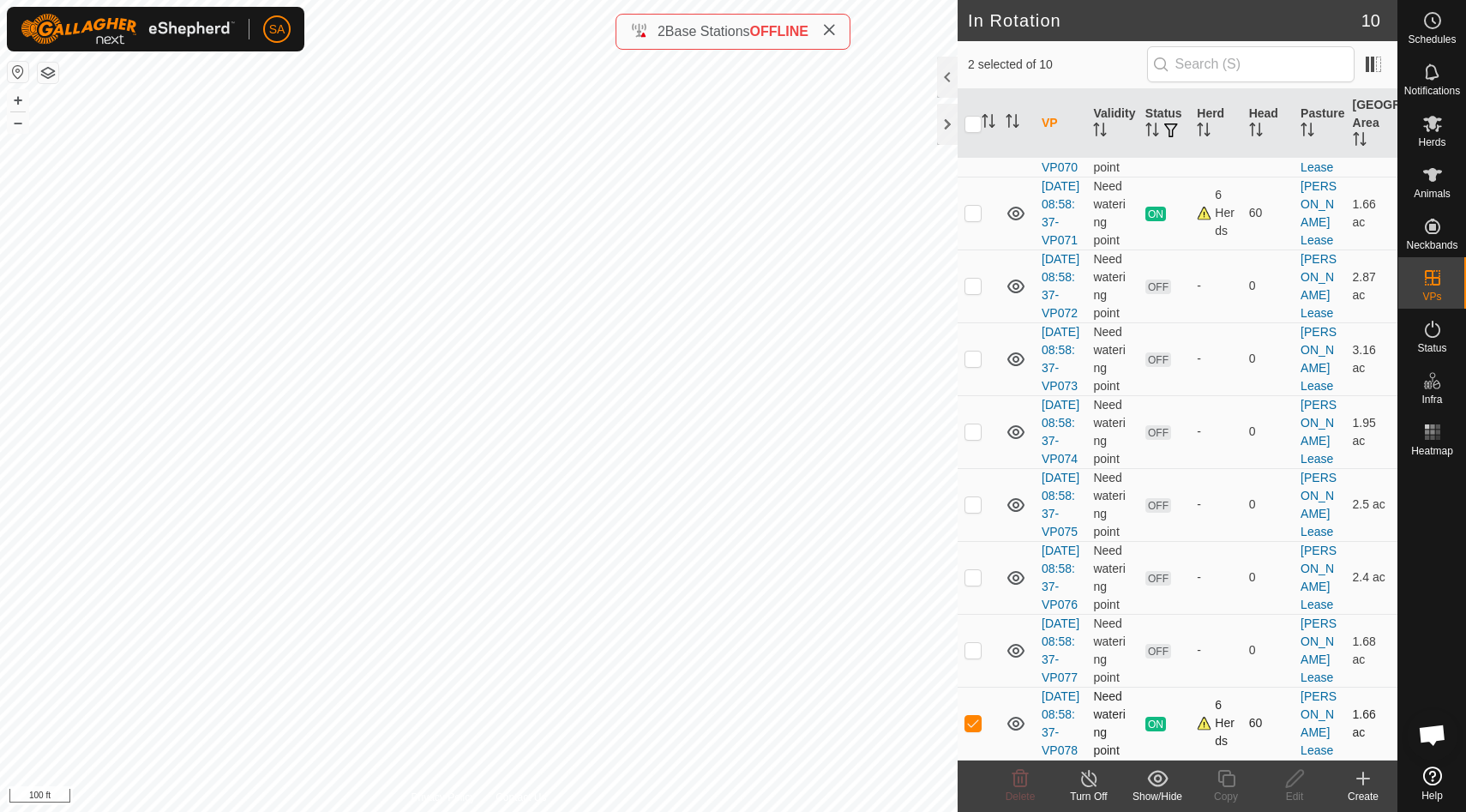
click at [976, 720] on p-checkbox at bounding box center [972, 722] width 18 height 14
checkbox input "false"
click at [1017, 789] on div "Delete" at bounding box center [1020, 796] width 69 height 16
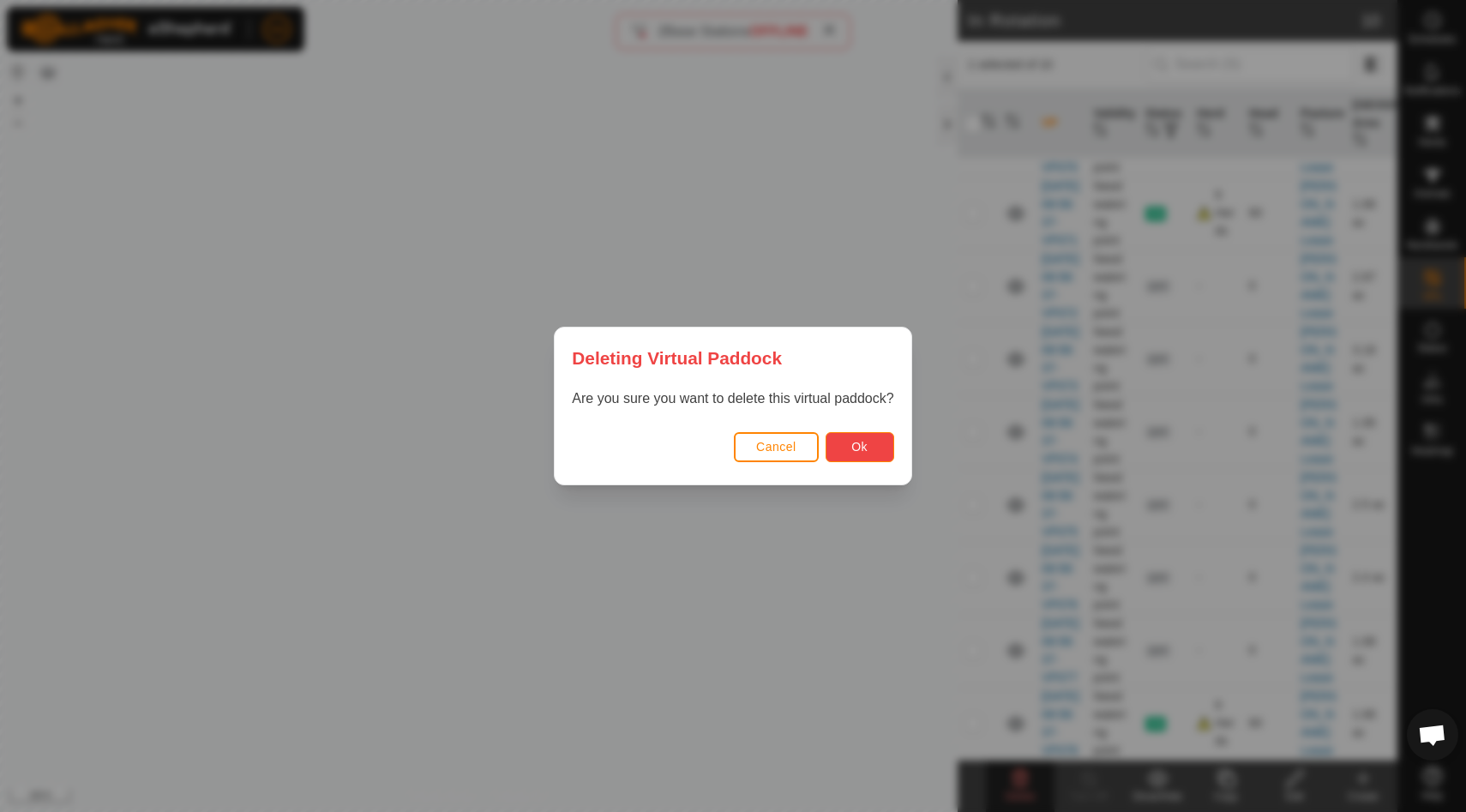
click at [857, 443] on span "Ok" at bounding box center [859, 446] width 17 height 14
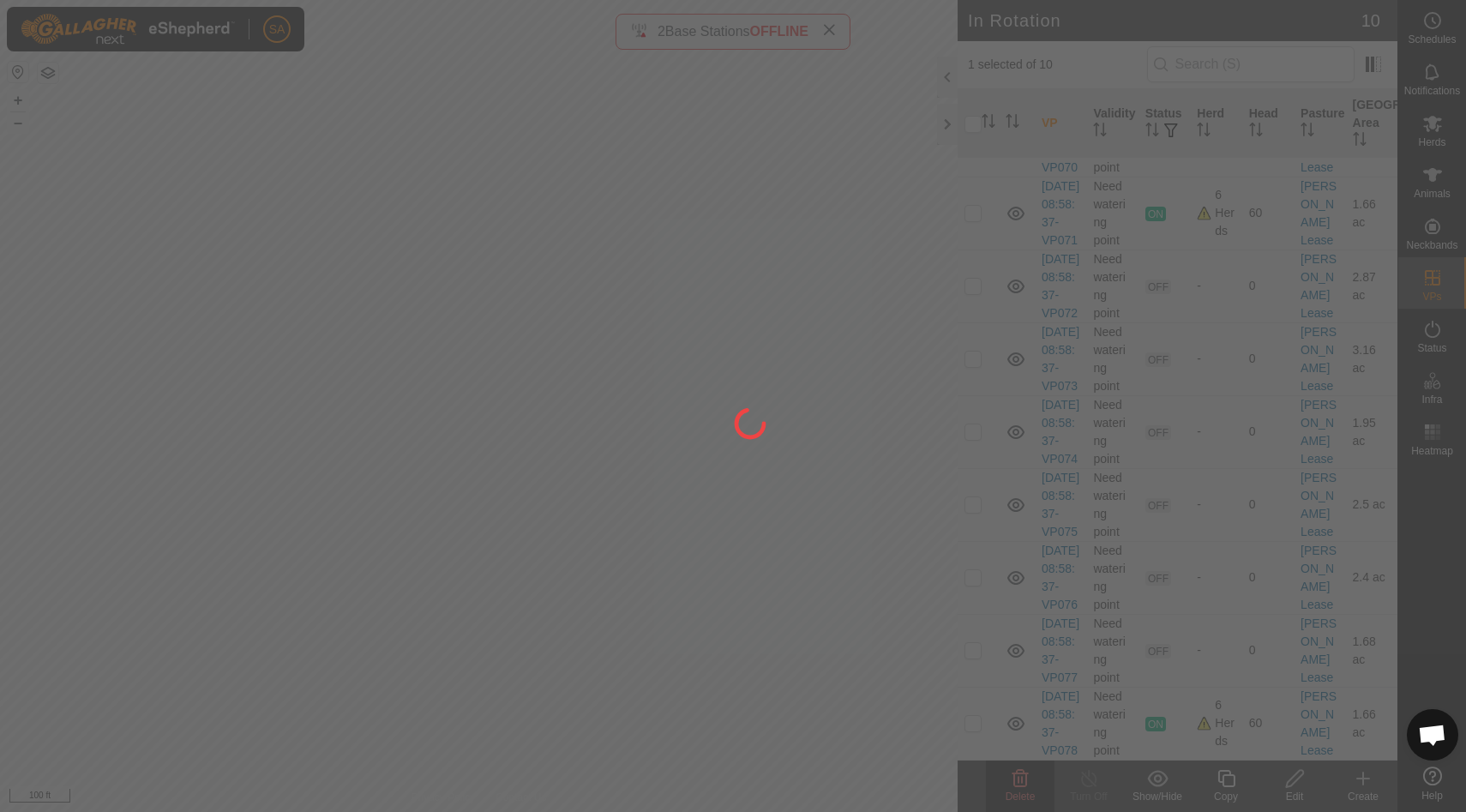
checkbox input "false"
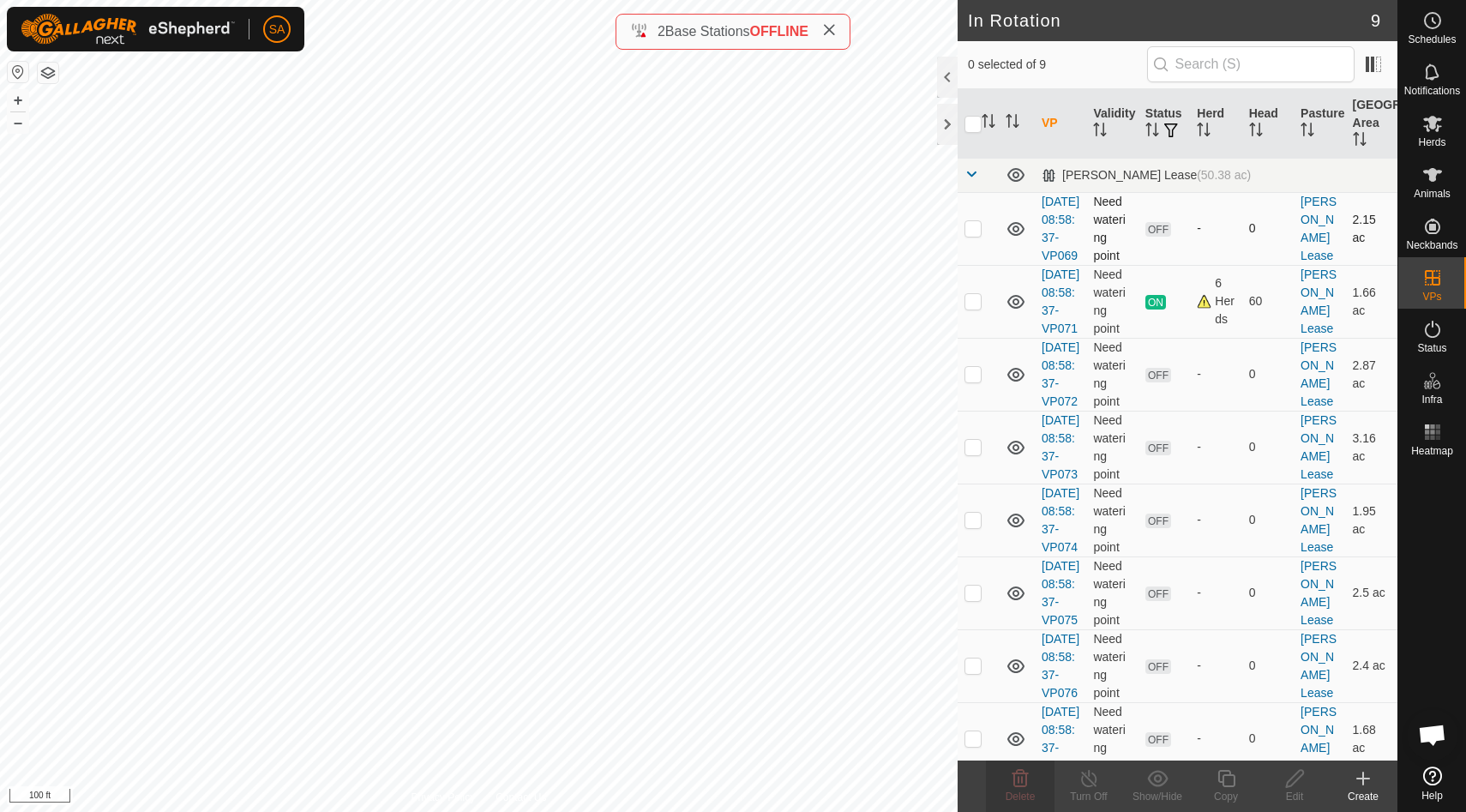
click at [972, 235] on p-checkbox at bounding box center [972, 228] width 18 height 14
checkbox input "true"
click at [1020, 787] on icon at bounding box center [1020, 778] width 20 height 20
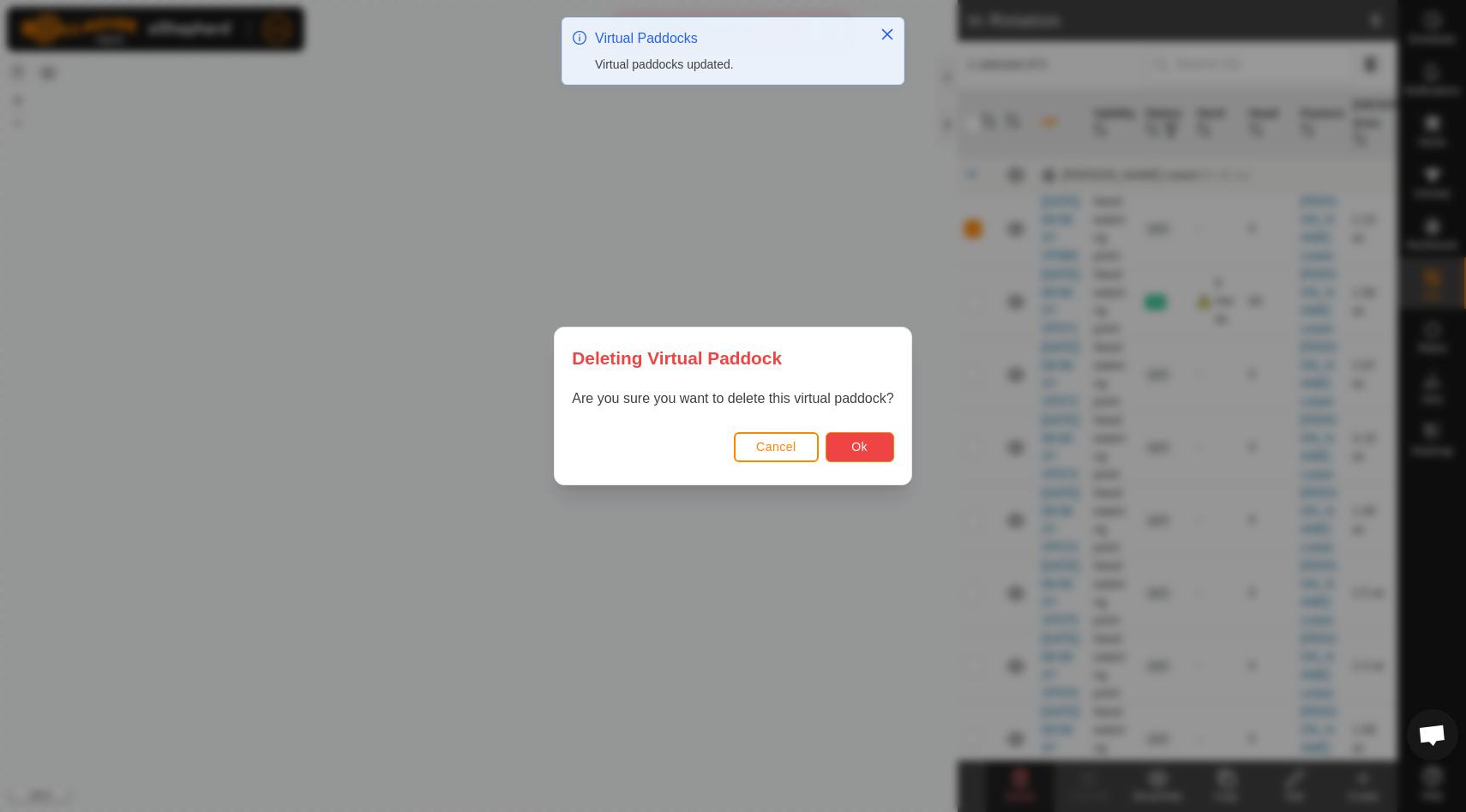
click at [867, 452] on span "Ok" at bounding box center [859, 446] width 17 height 14
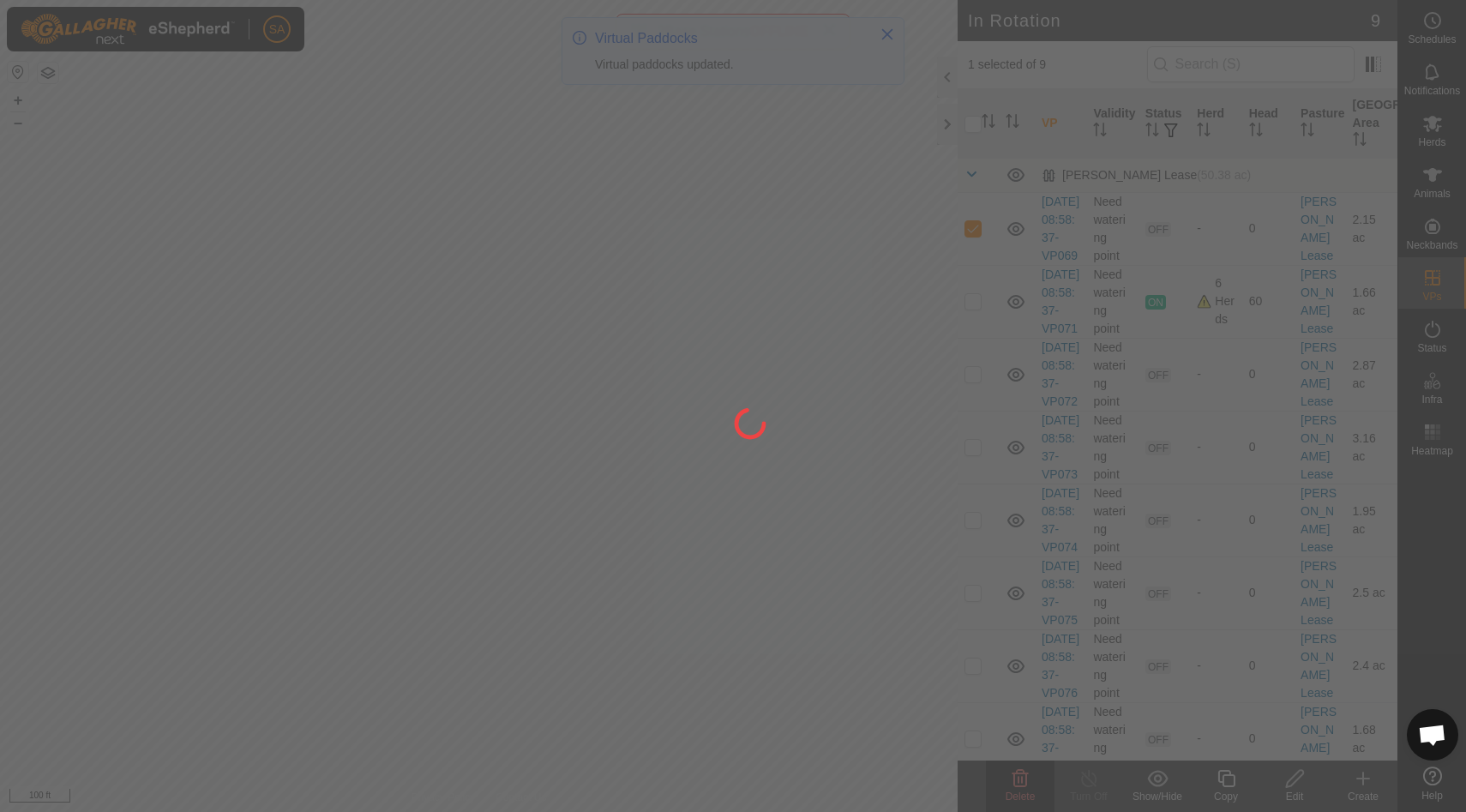
checkbox input "false"
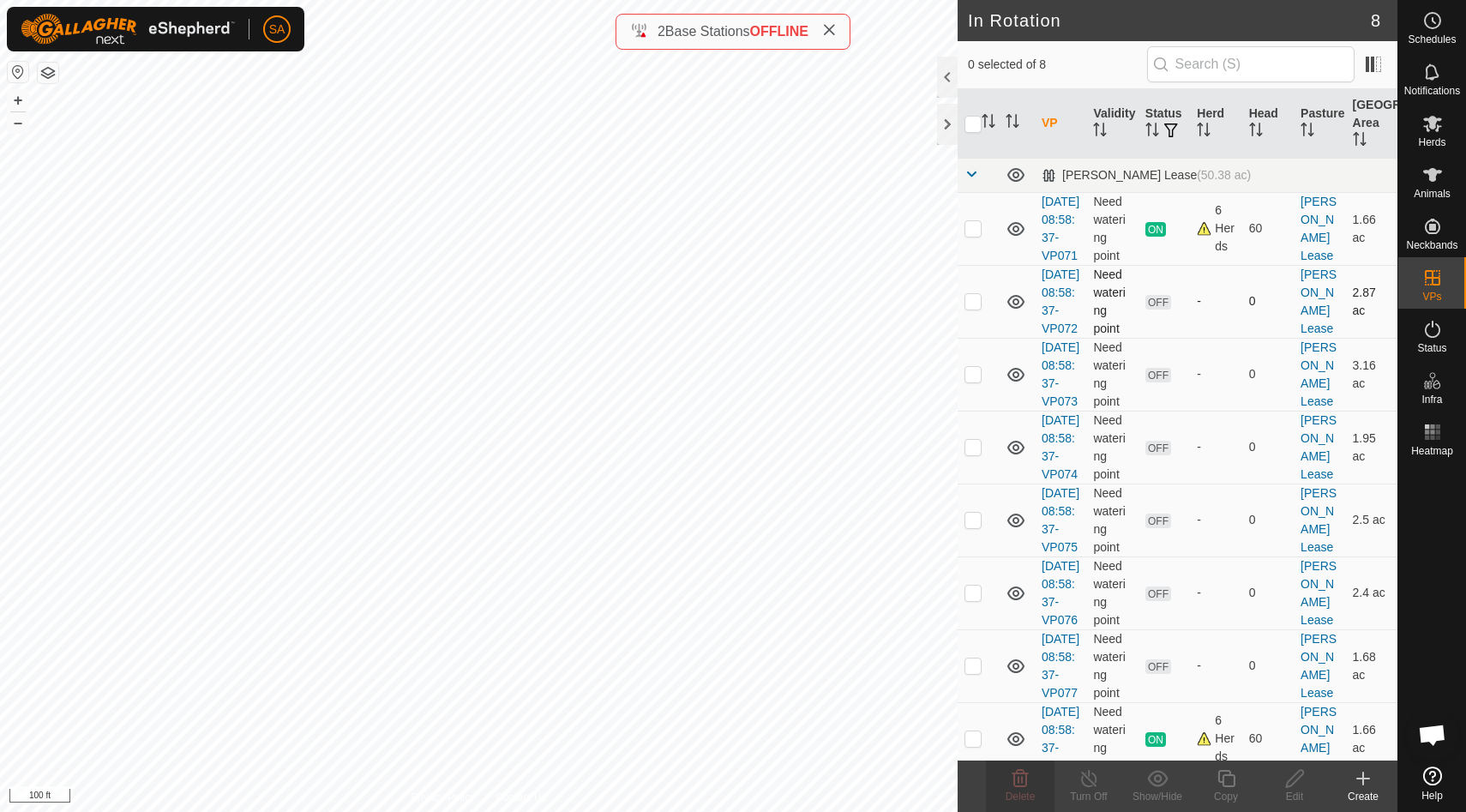
click at [971, 307] on p-checkbox at bounding box center [972, 300] width 18 height 14
checkbox input "true"
click at [1025, 783] on icon at bounding box center [1021, 778] width 17 height 18
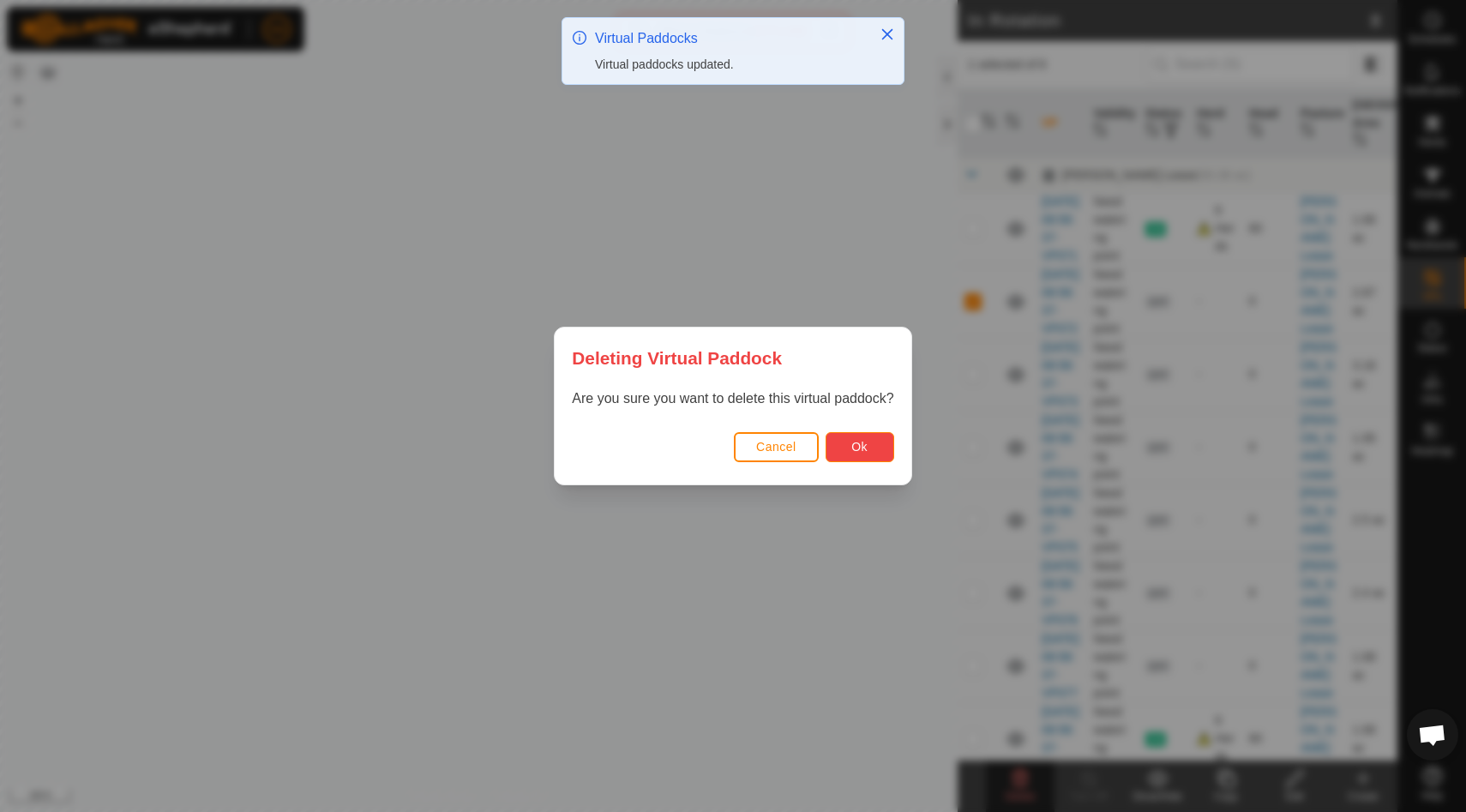
click at [856, 451] on span "Ok" at bounding box center [859, 446] width 17 height 14
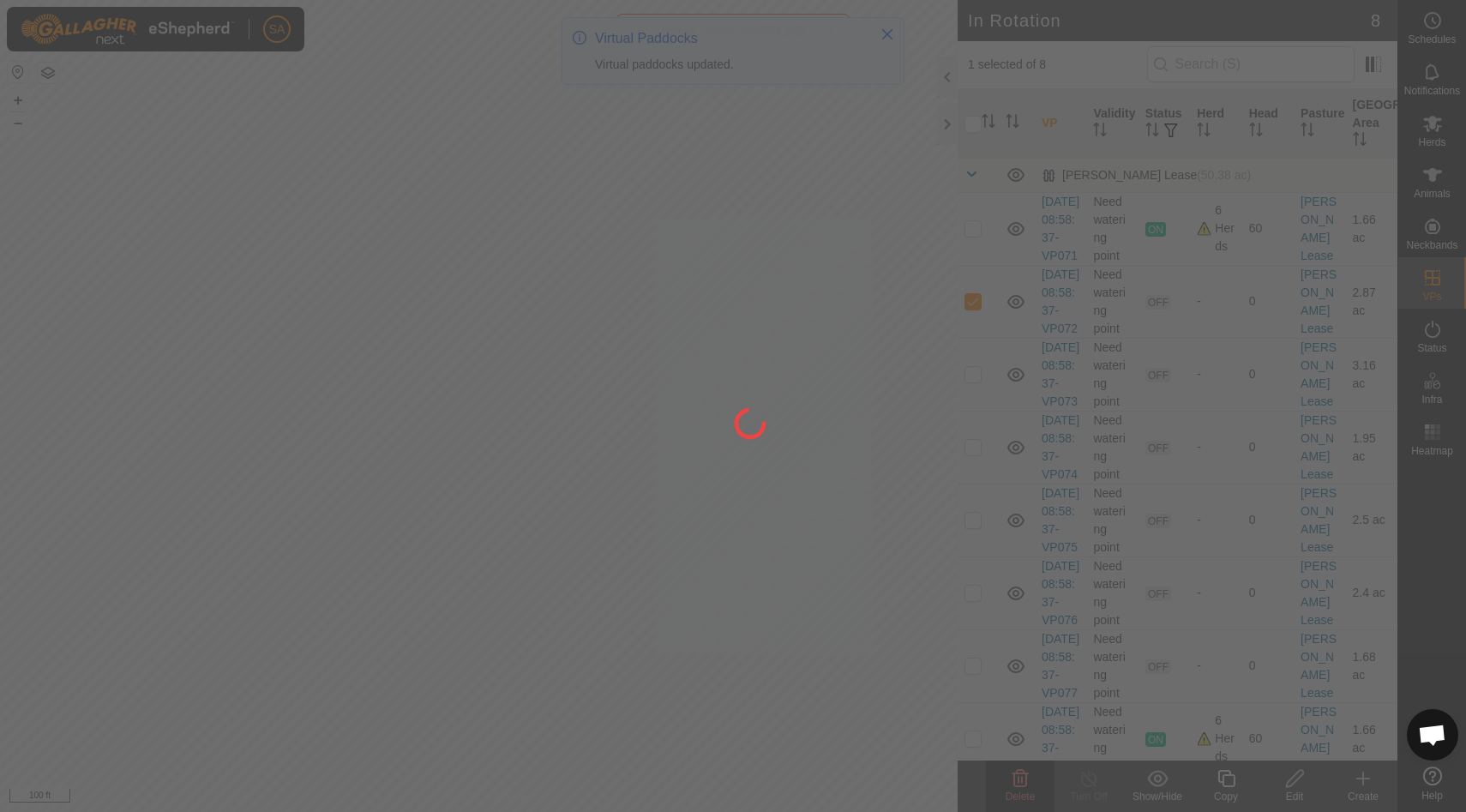
checkbox input "false"
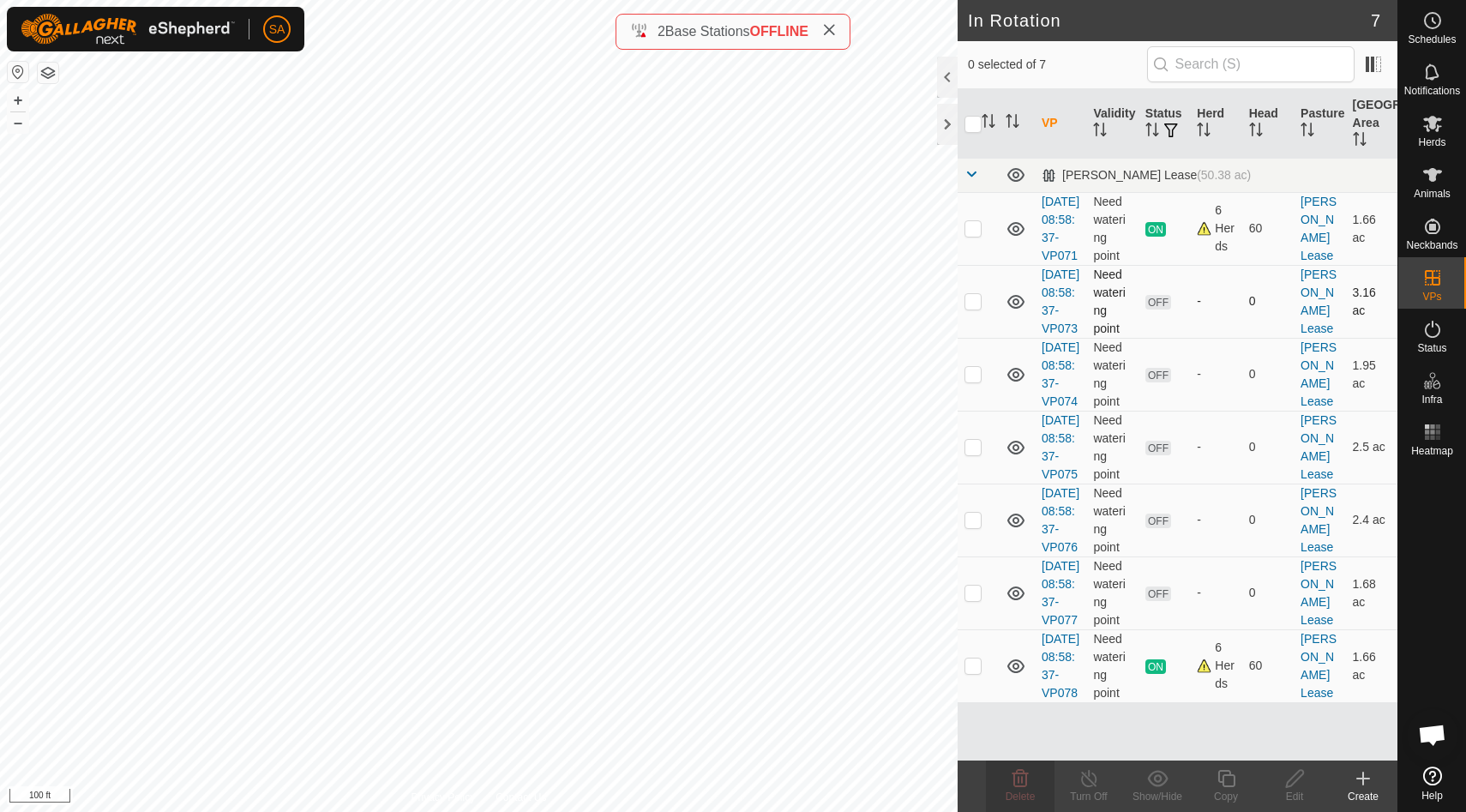
click at [974, 307] on p-checkbox at bounding box center [972, 300] width 18 height 14
checkbox input "true"
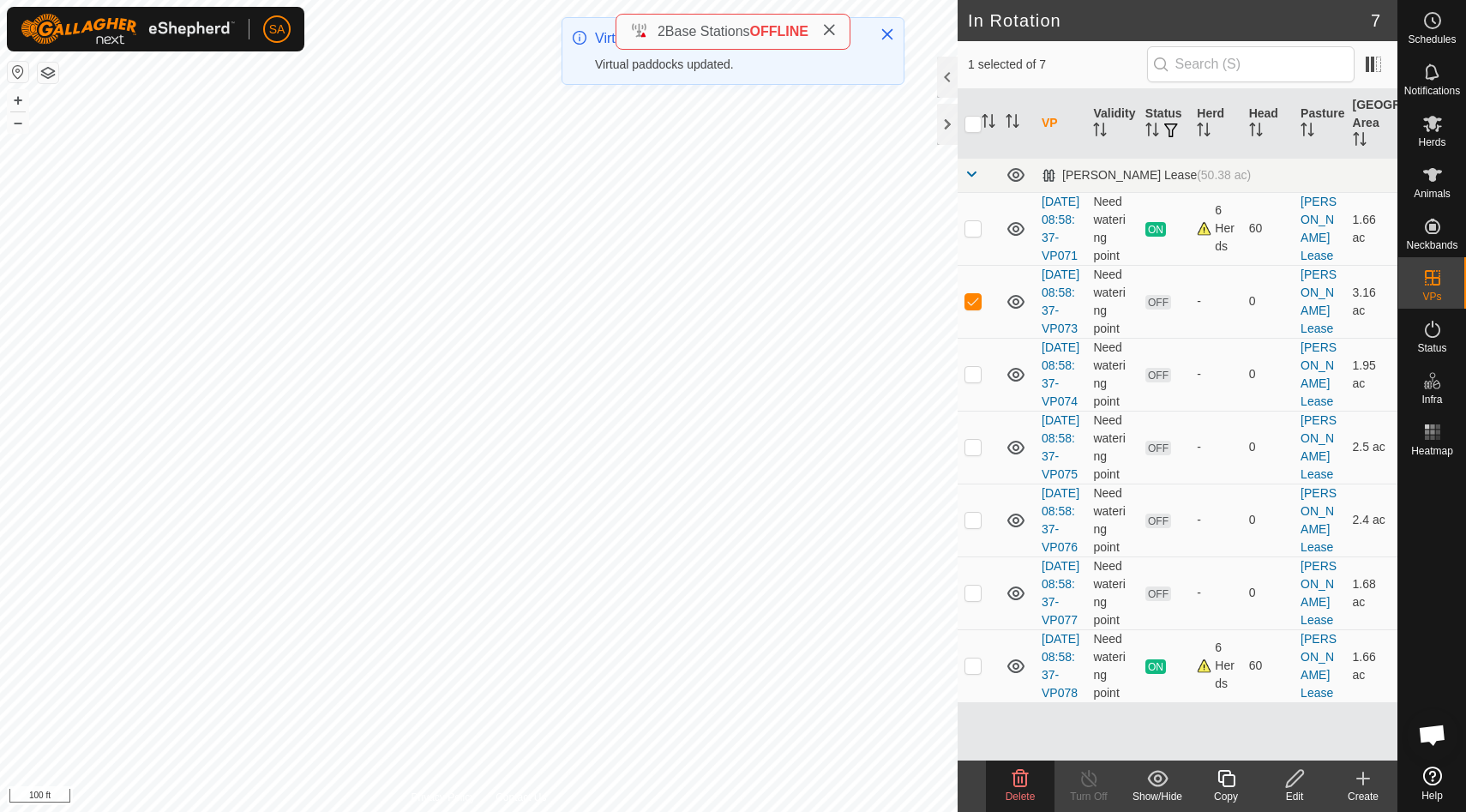
click at [1029, 782] on icon at bounding box center [1020, 778] width 20 height 20
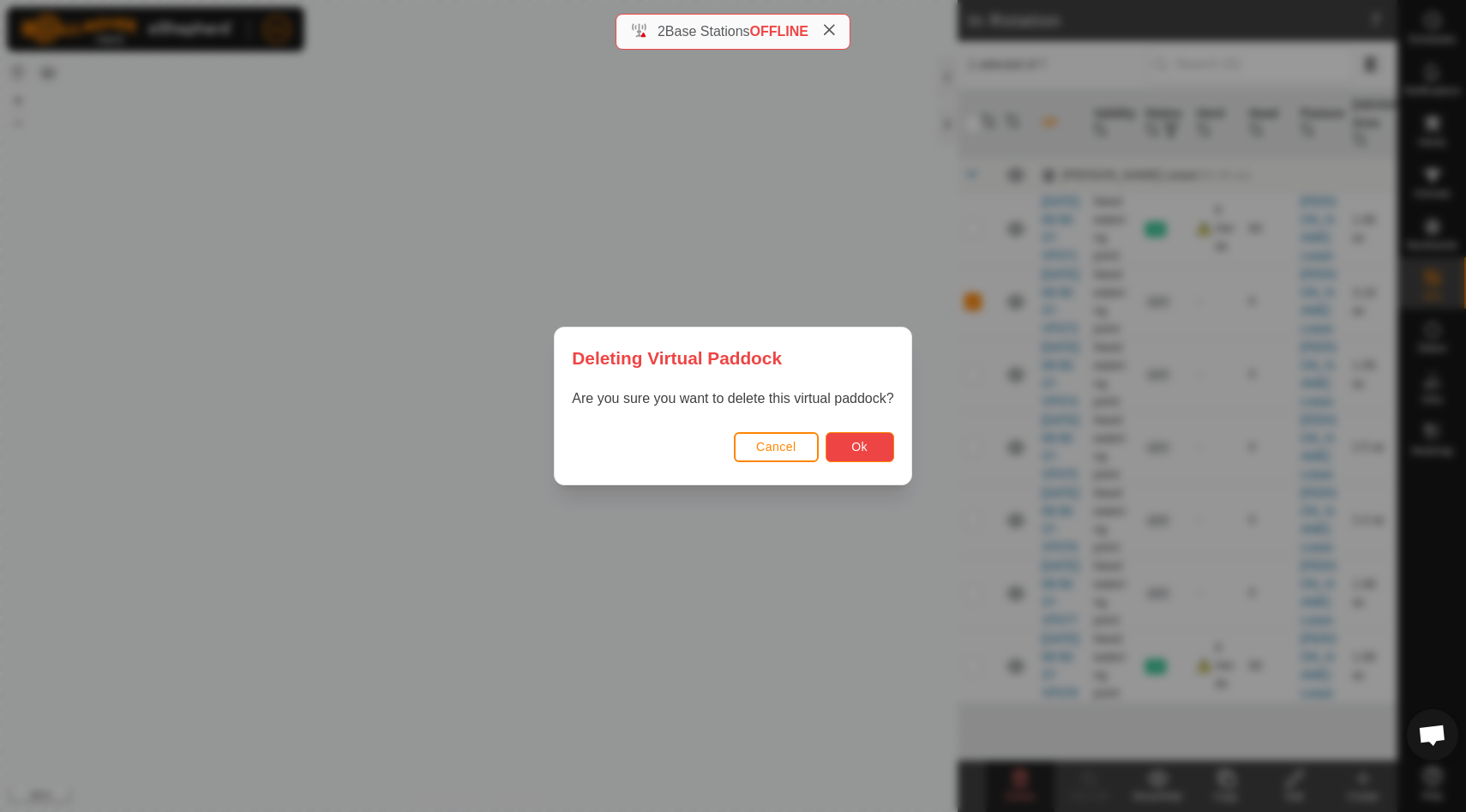
click at [873, 443] on button "Ok" at bounding box center [859, 446] width 69 height 30
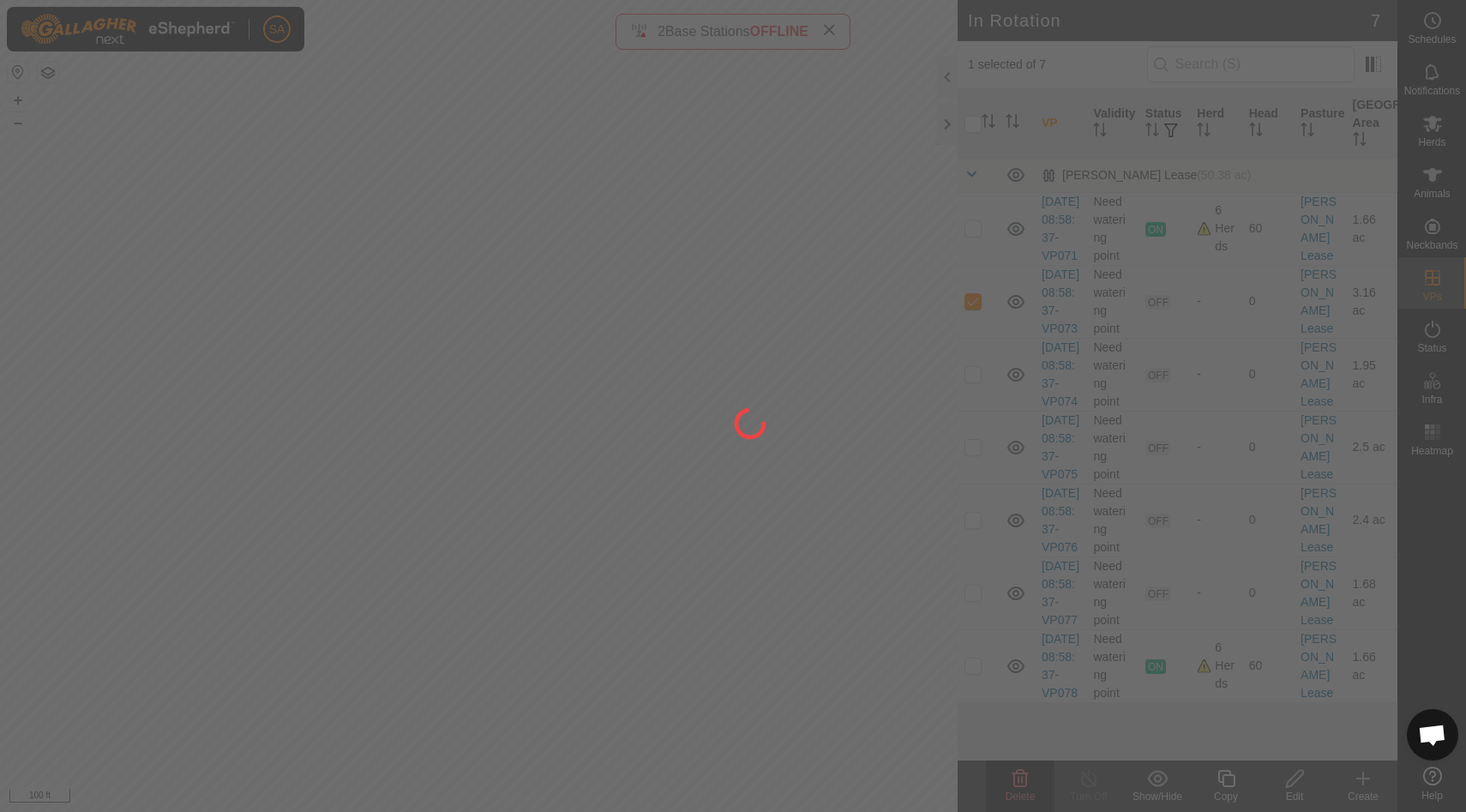
checkbox input "false"
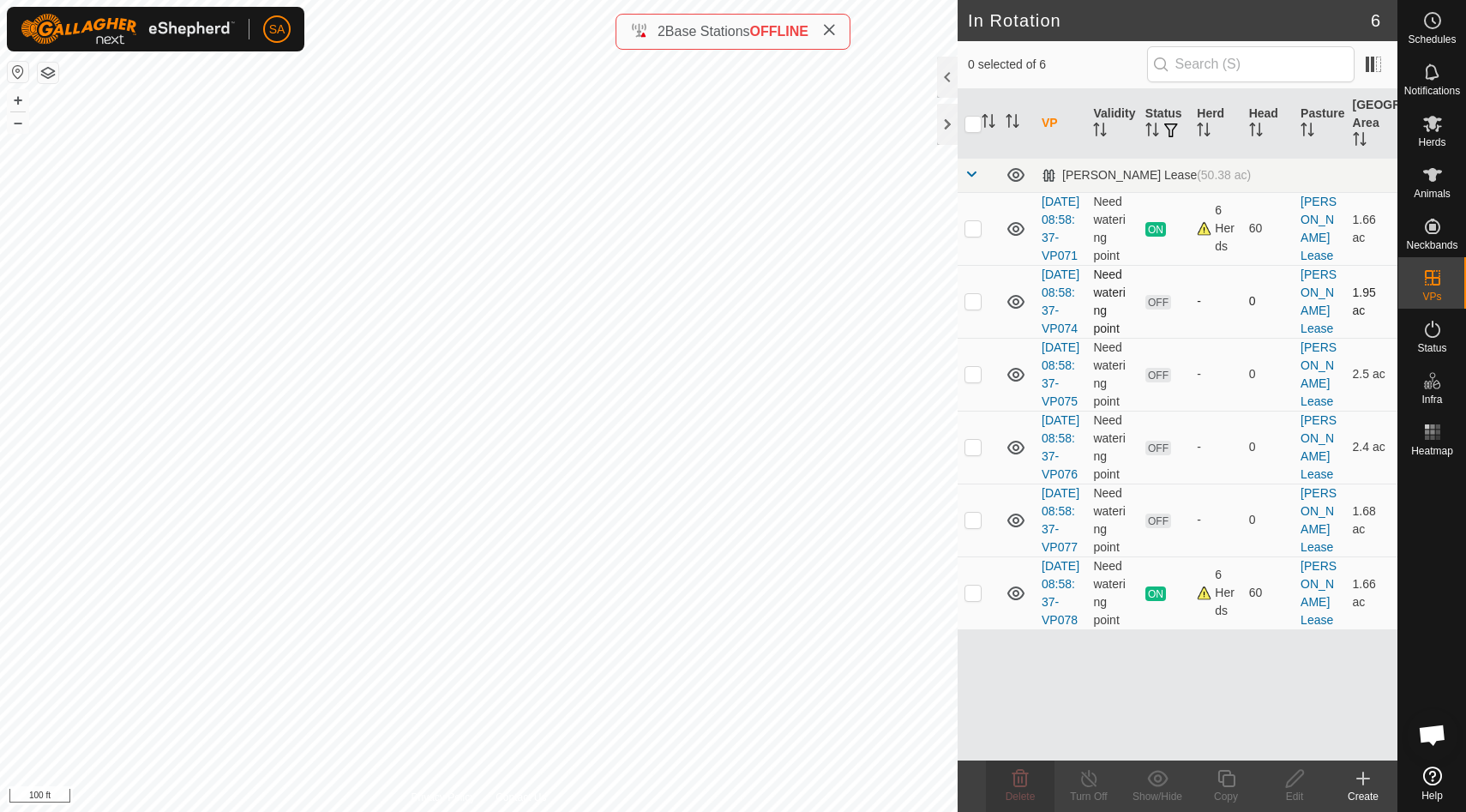
click at [977, 307] on p-checkbox at bounding box center [972, 300] width 18 height 14
checkbox input "true"
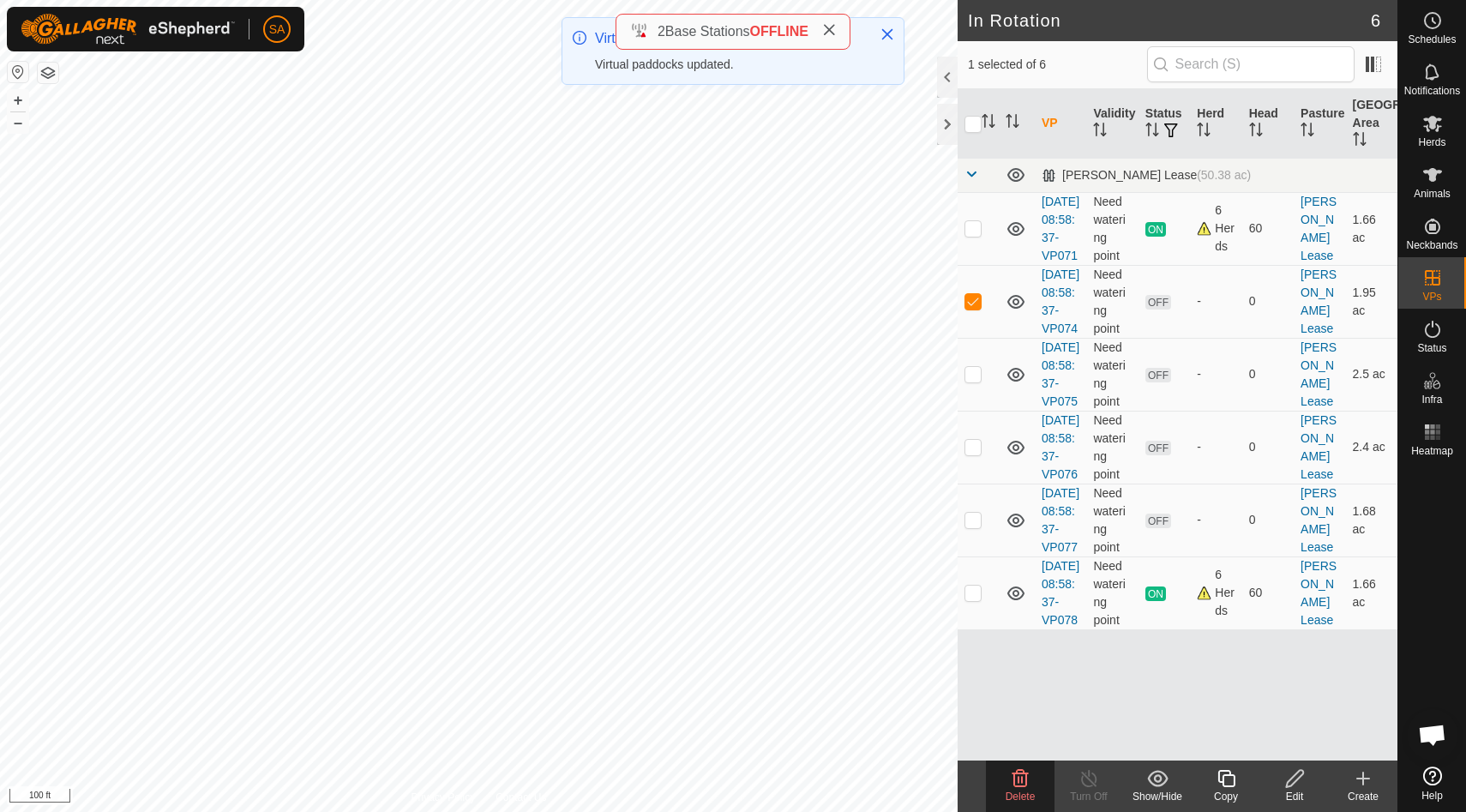
click at [1024, 781] on icon at bounding box center [1020, 778] width 20 height 20
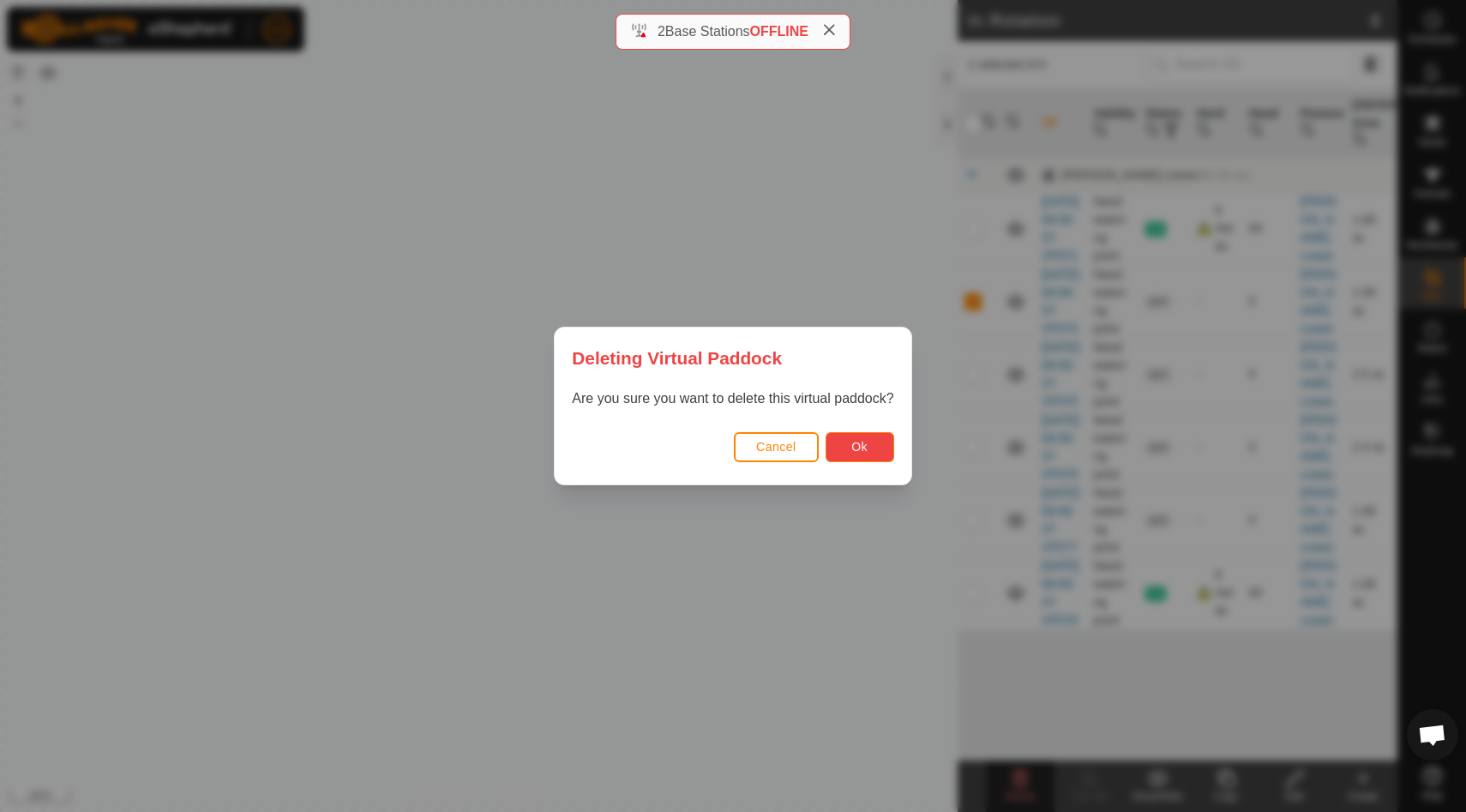
click at [865, 453] on span "Ok" at bounding box center [859, 446] width 17 height 14
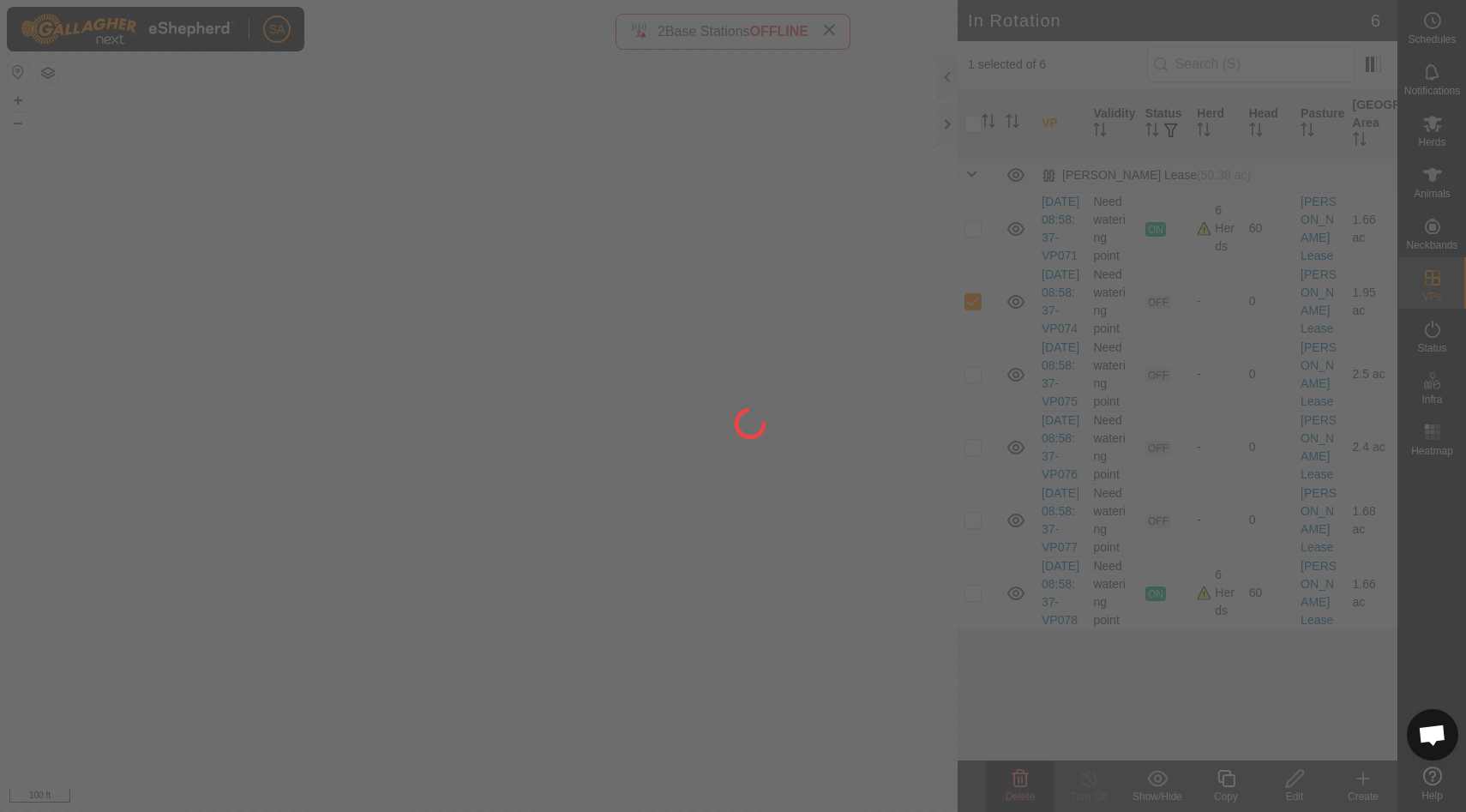
checkbox input "false"
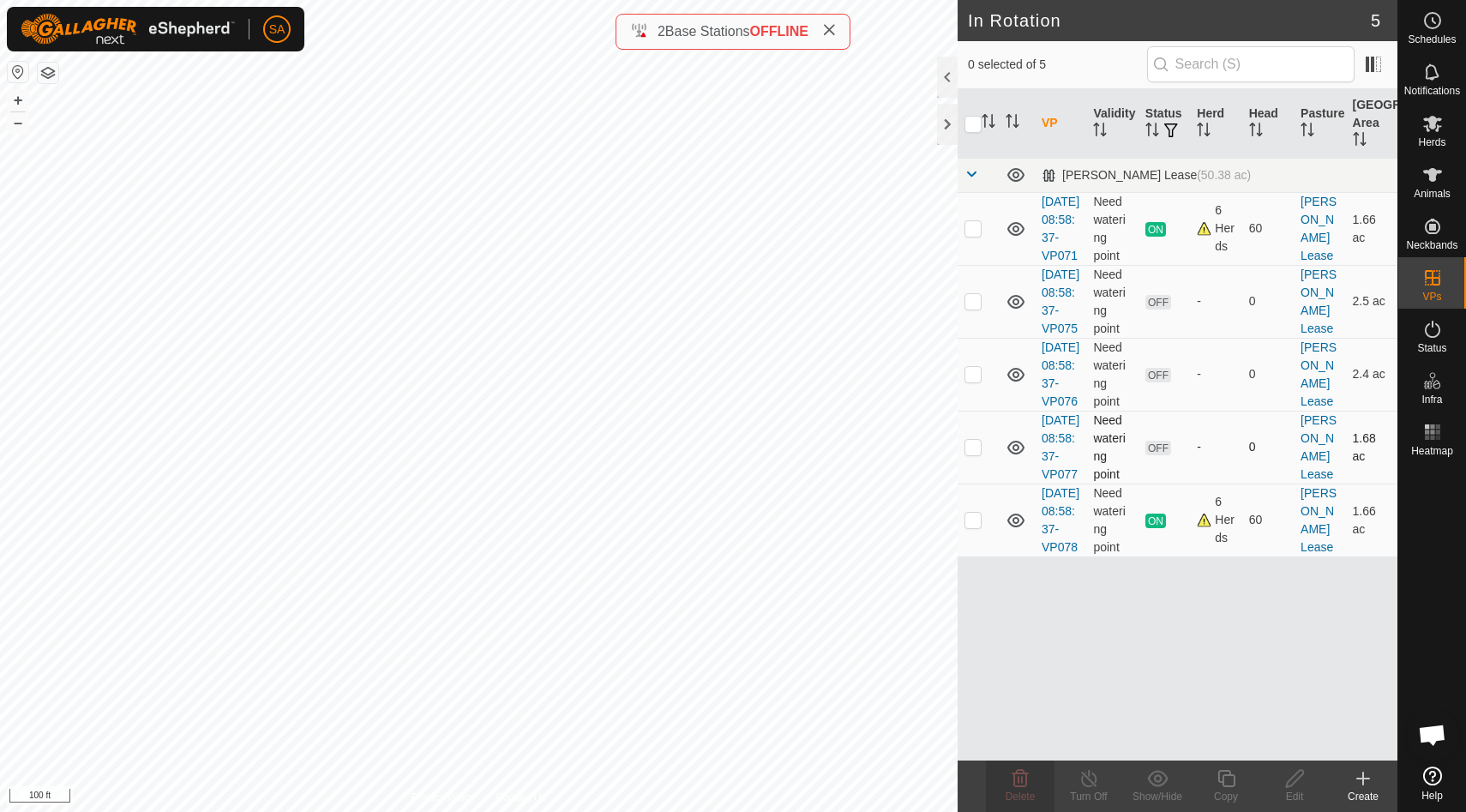
click at [974, 454] on p-checkbox at bounding box center [972, 446] width 18 height 14
checkbox input "true"
click at [973, 454] on p-checkbox at bounding box center [972, 446] width 18 height 14
checkbox input "false"
click at [973, 381] on p-checkbox at bounding box center [972, 373] width 18 height 14
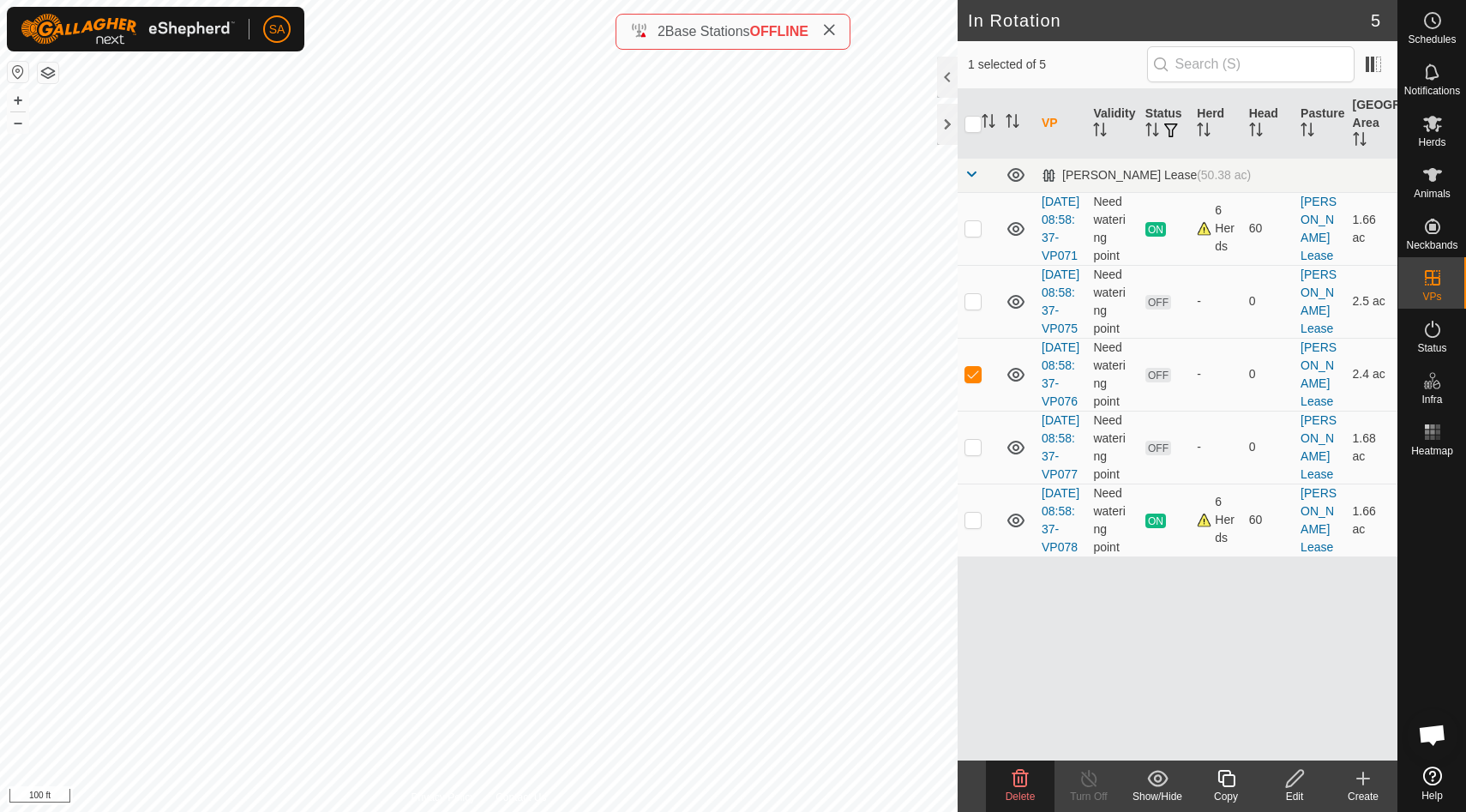
click at [1025, 790] on span "Delete" at bounding box center [1021, 795] width 30 height 12
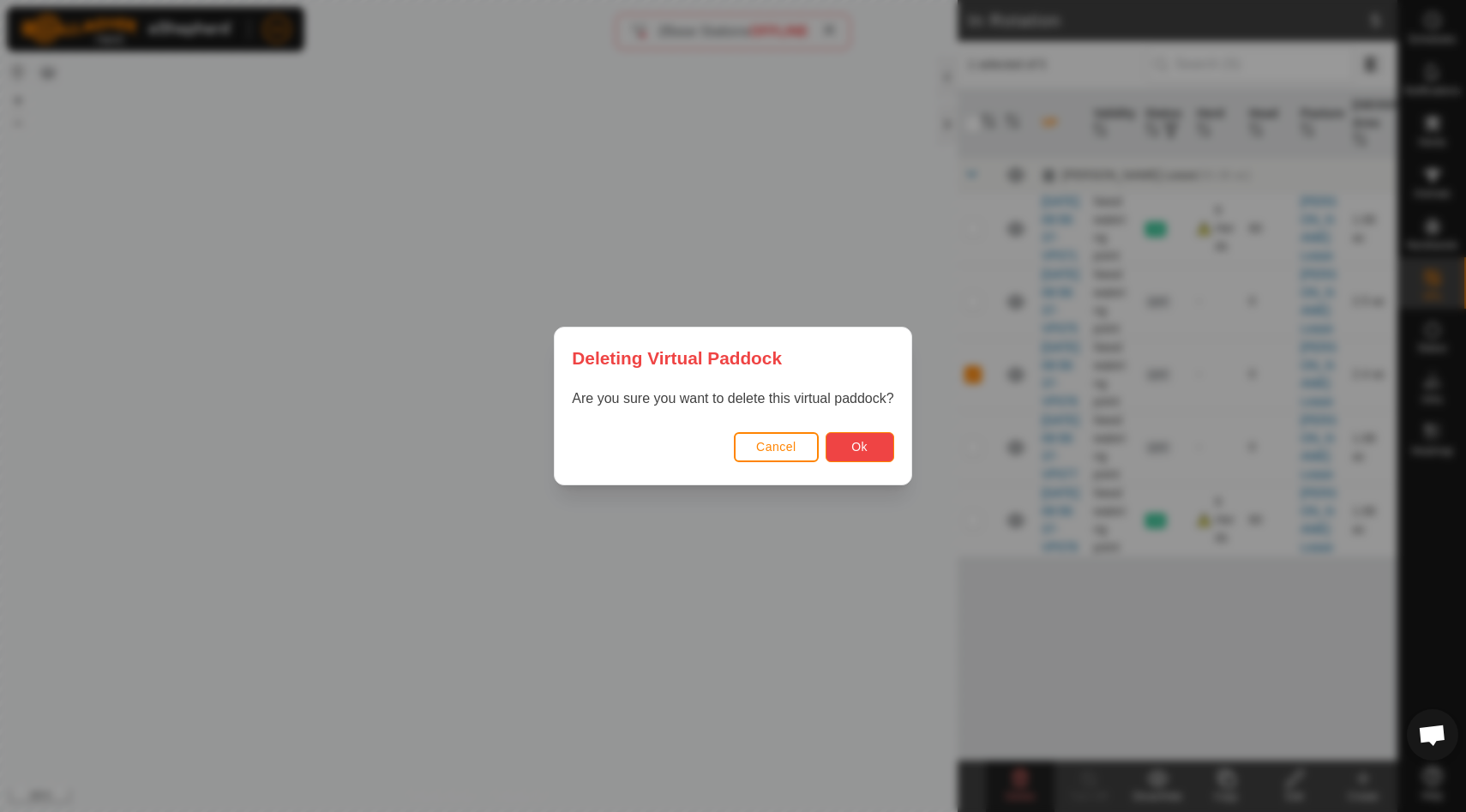
click at [858, 443] on span "Ok" at bounding box center [859, 446] width 17 height 14
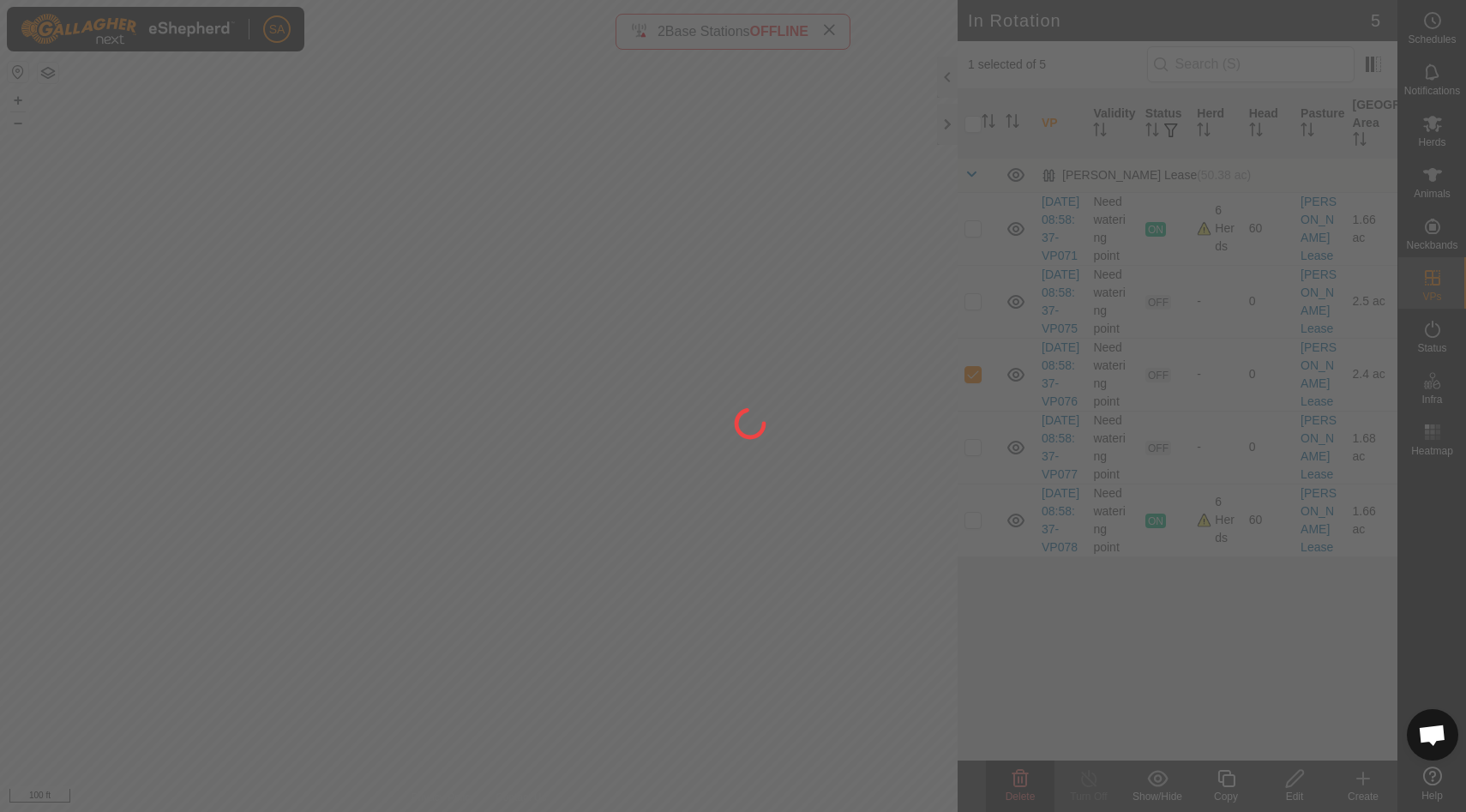
checkbox input "false"
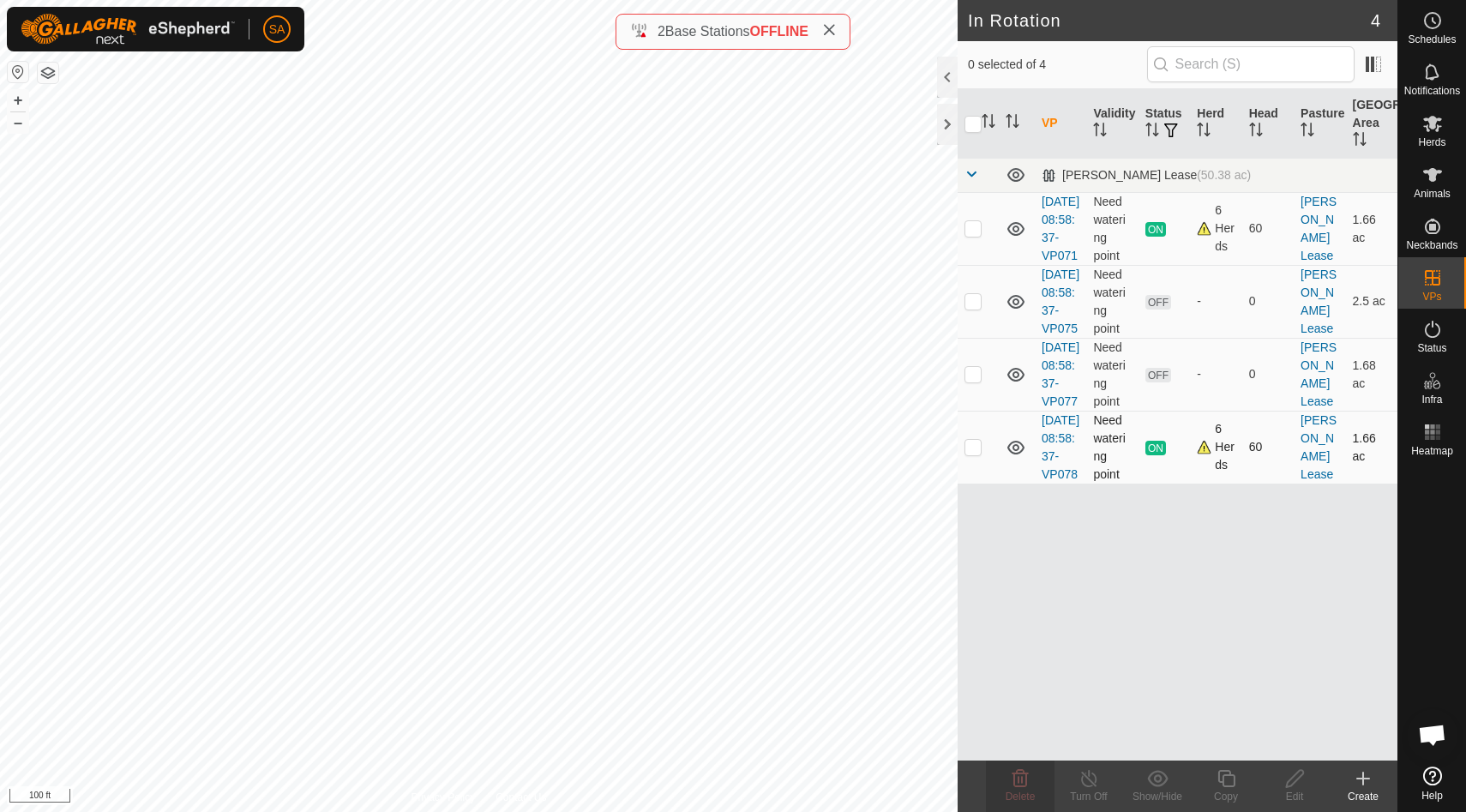
click at [979, 454] on p-checkbox at bounding box center [972, 446] width 18 height 14
checkbox input "true"
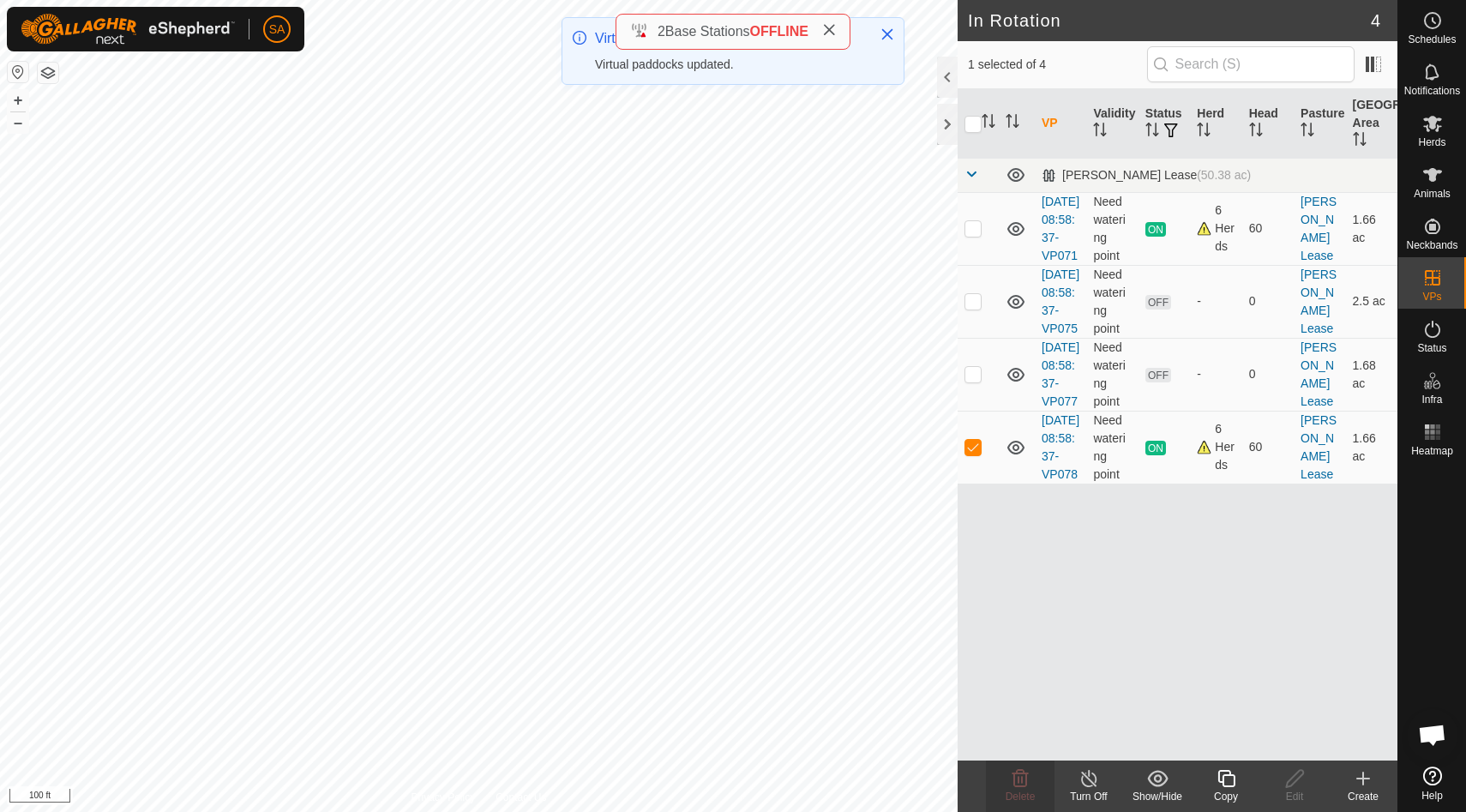
click at [1232, 787] on icon at bounding box center [1225, 778] width 21 height 20
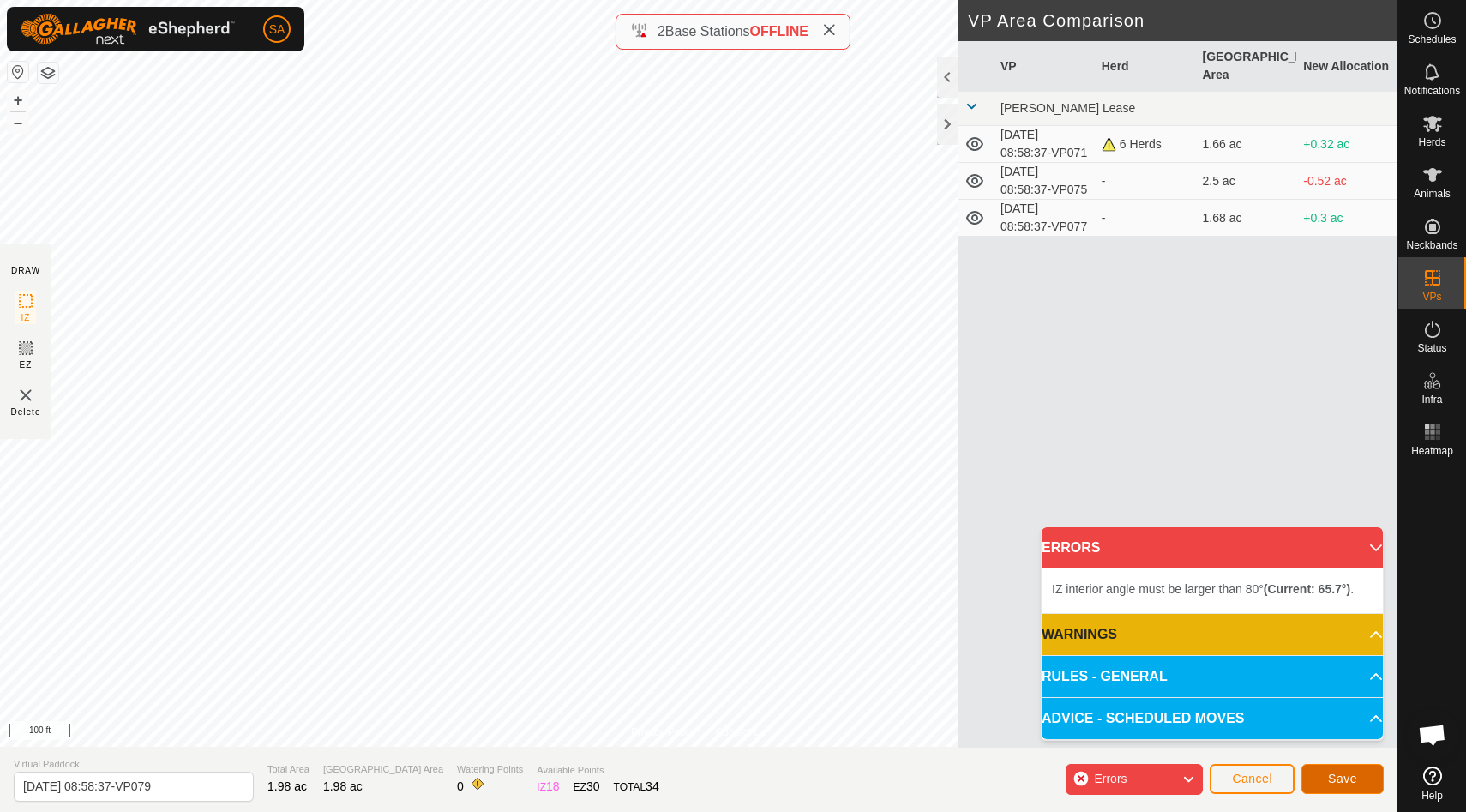
click at [1342, 781] on span "Save" at bounding box center [1342, 778] width 29 height 14
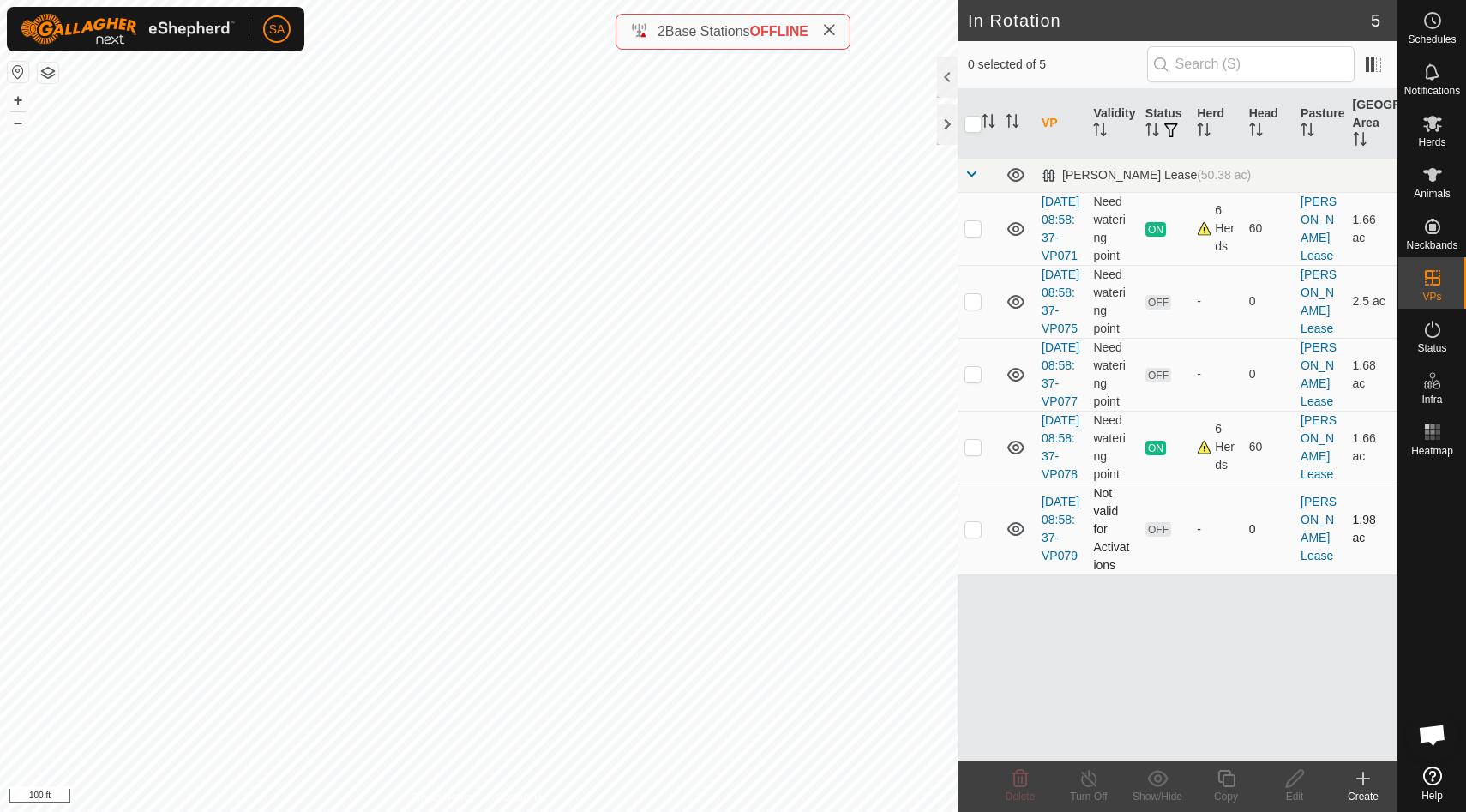
click at [974, 535] on p-checkbox at bounding box center [972, 529] width 18 height 14
checkbox input "true"
click at [1227, 782] on icon at bounding box center [1225, 778] width 21 height 20
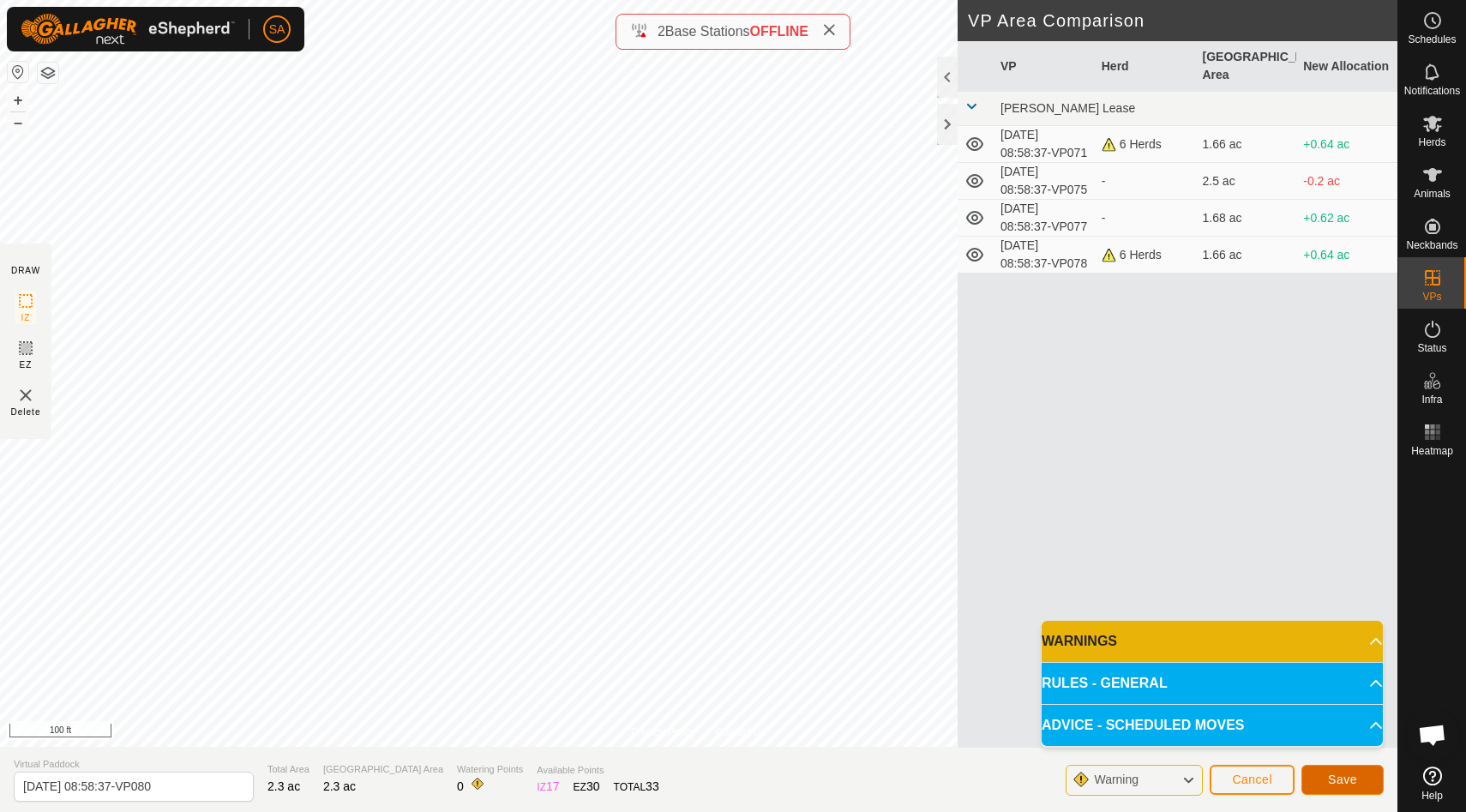
click at [1350, 777] on span "Save" at bounding box center [1342, 779] width 29 height 14
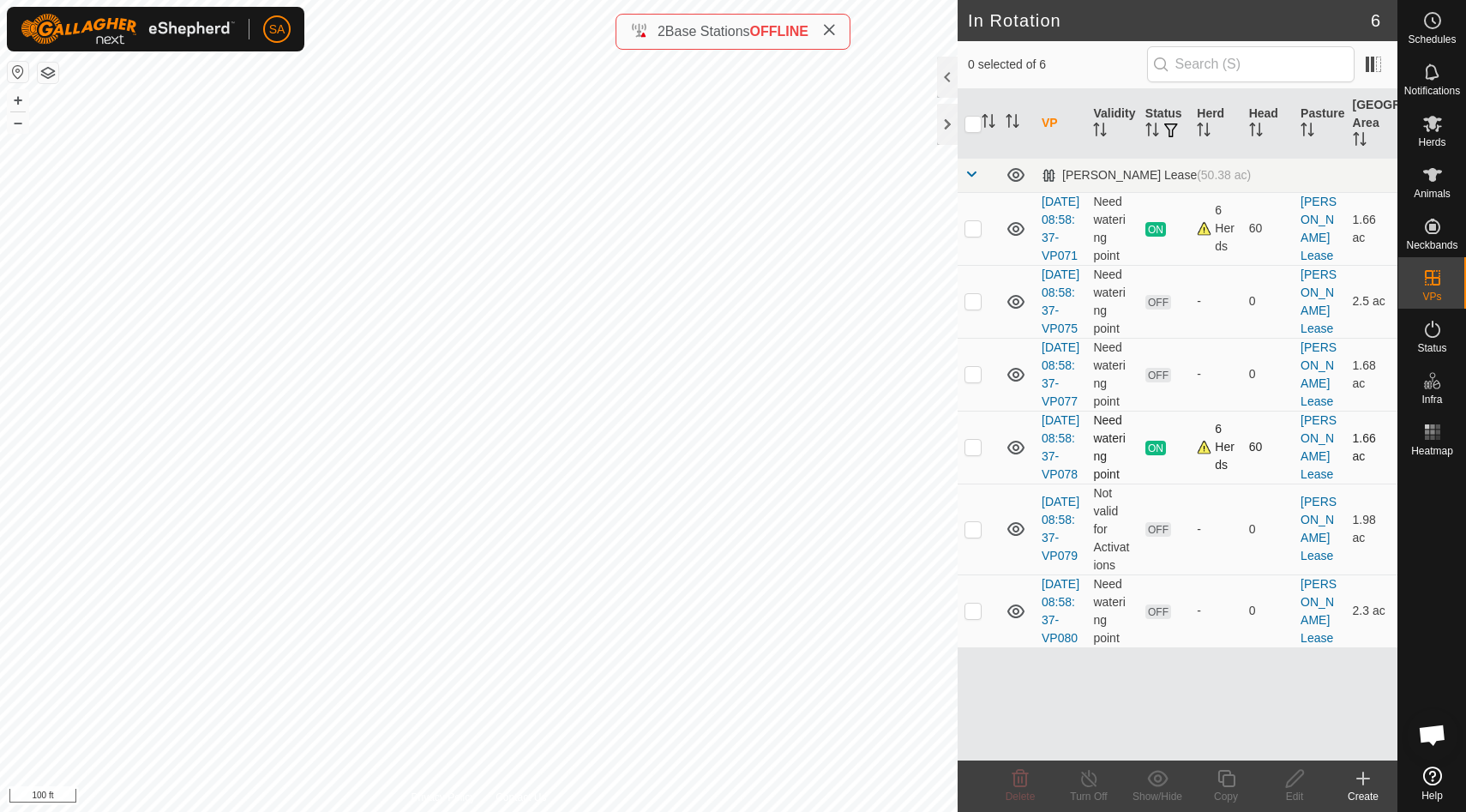
click at [974, 454] on p-checkbox at bounding box center [972, 446] width 18 height 14
checkbox input "false"
click at [975, 617] on p-checkbox at bounding box center [972, 610] width 18 height 14
checkbox input "true"
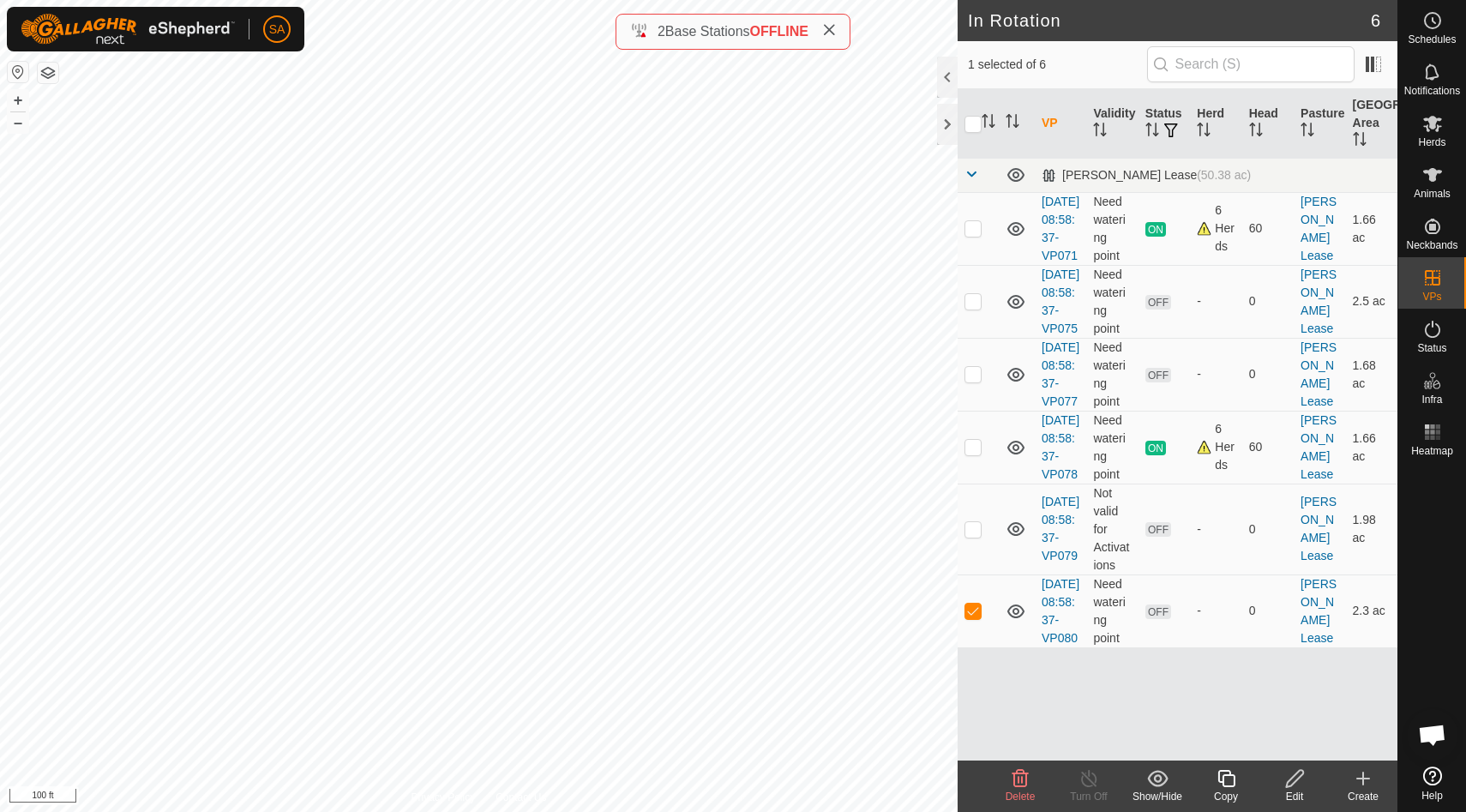
click at [1229, 782] on icon at bounding box center [1225, 778] width 21 height 20
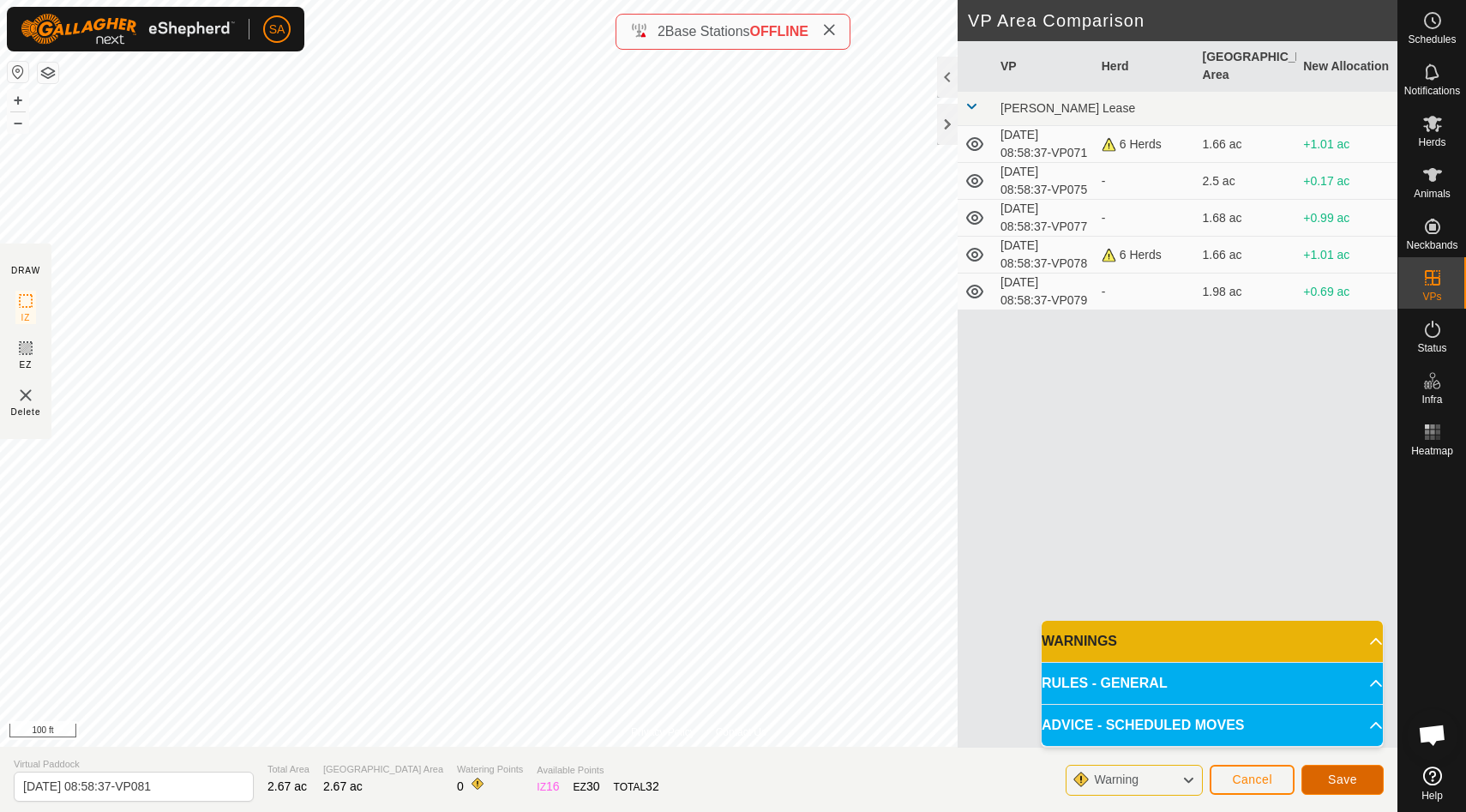
click at [1341, 781] on span "Save" at bounding box center [1342, 779] width 29 height 14
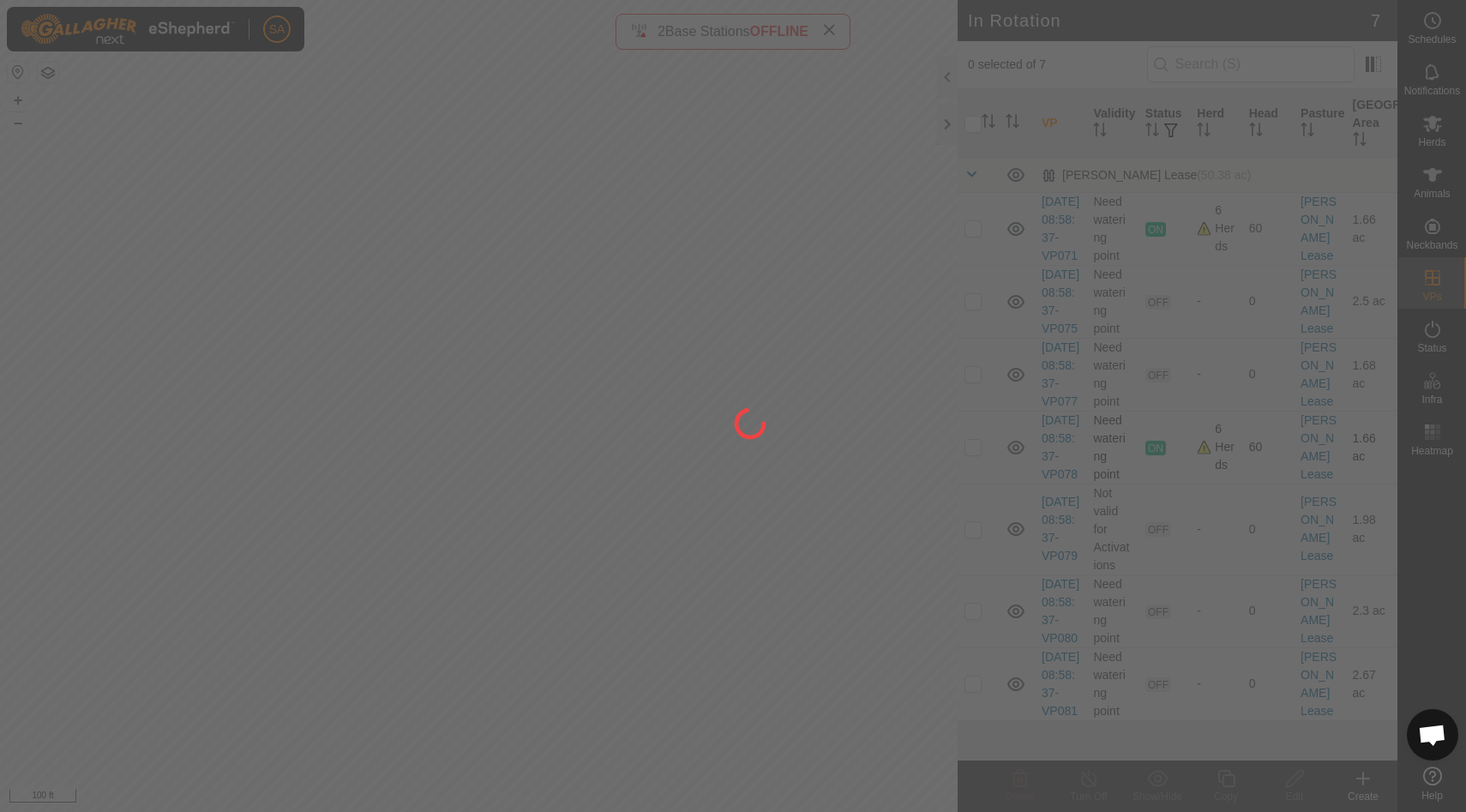
scroll to position [68, 0]
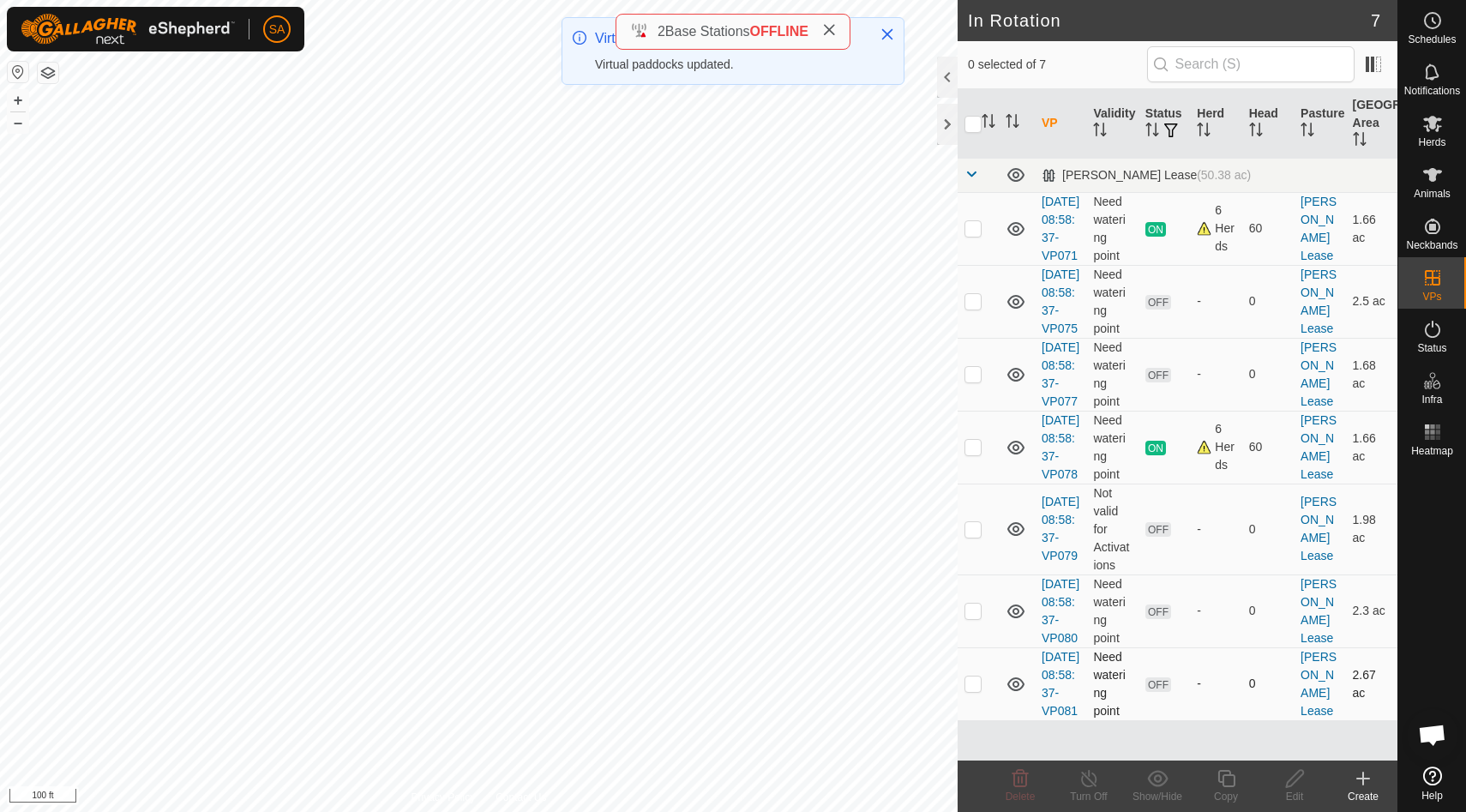
click at [975, 690] on p-checkbox at bounding box center [972, 682] width 18 height 14
checkbox input "true"
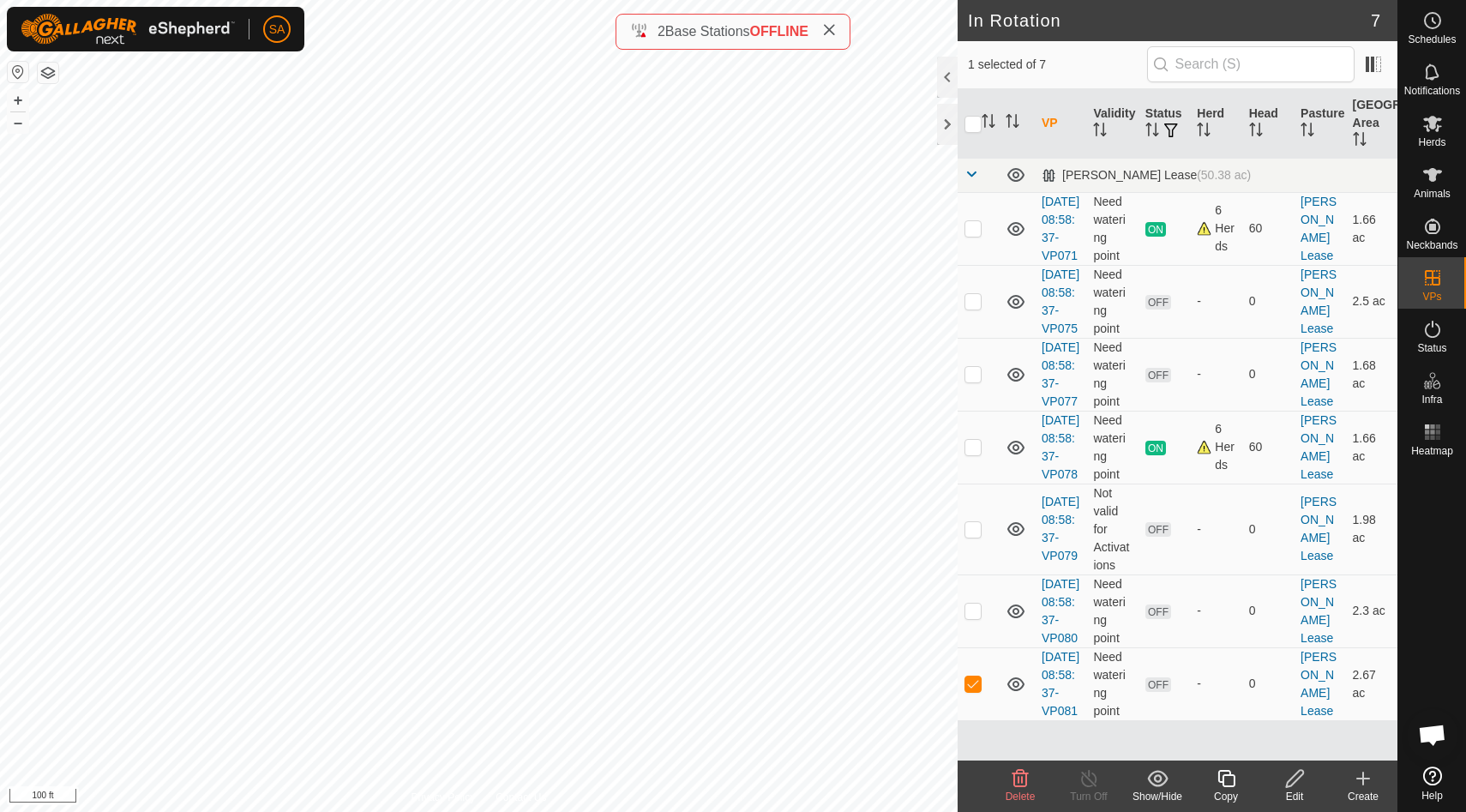
click at [1222, 777] on icon at bounding box center [1225, 778] width 18 height 18
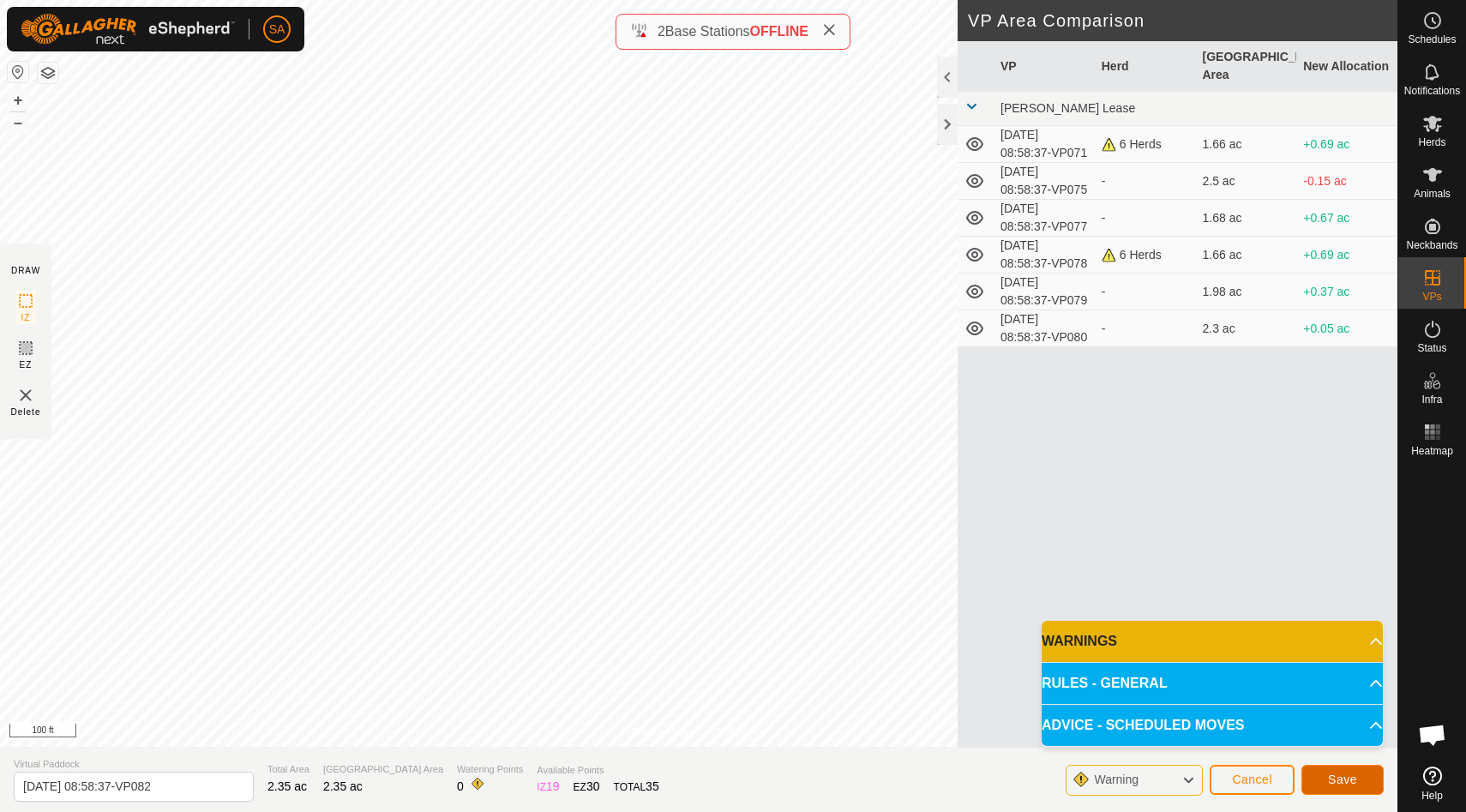
click at [1341, 783] on span "Save" at bounding box center [1342, 779] width 29 height 14
